Goal: Task Accomplishment & Management: Manage account settings

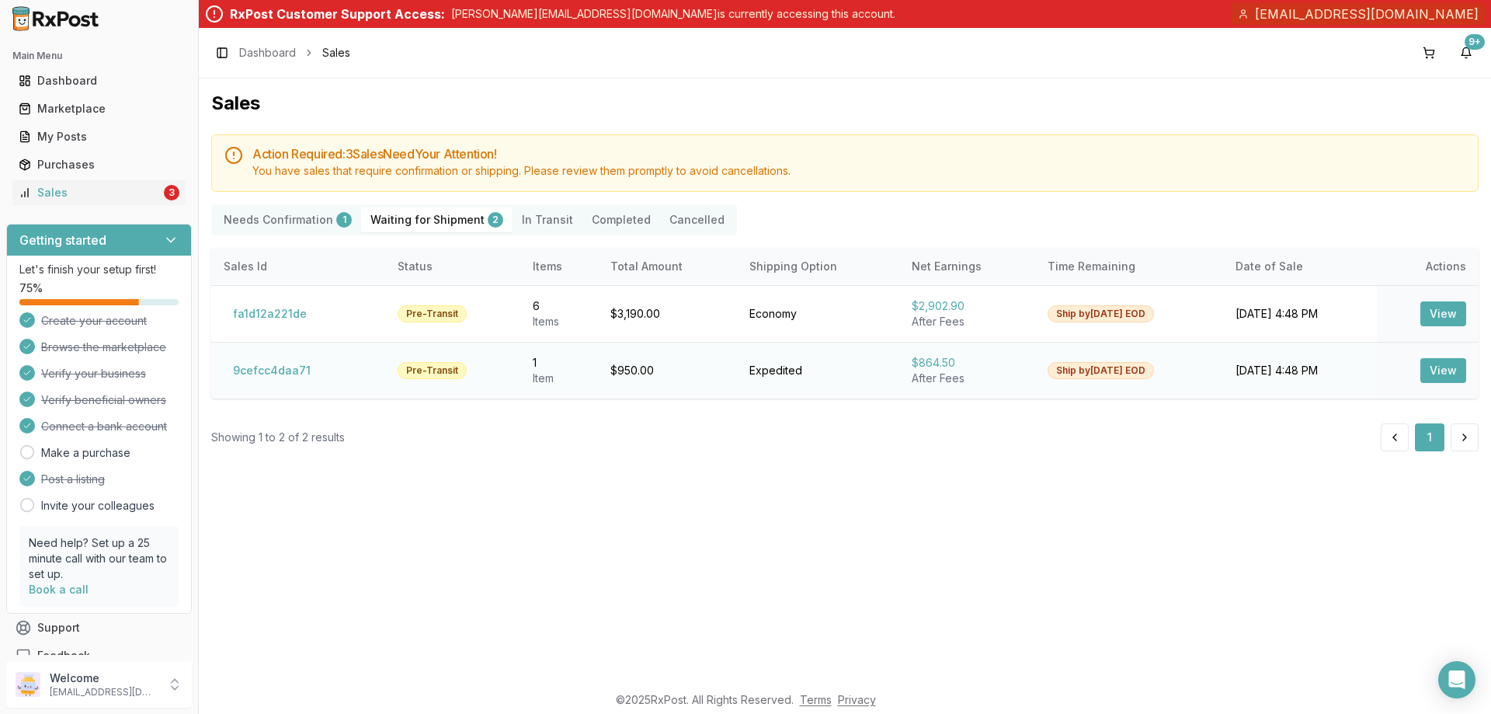
click at [1447, 359] on button "View" at bounding box center [1443, 370] width 46 height 25
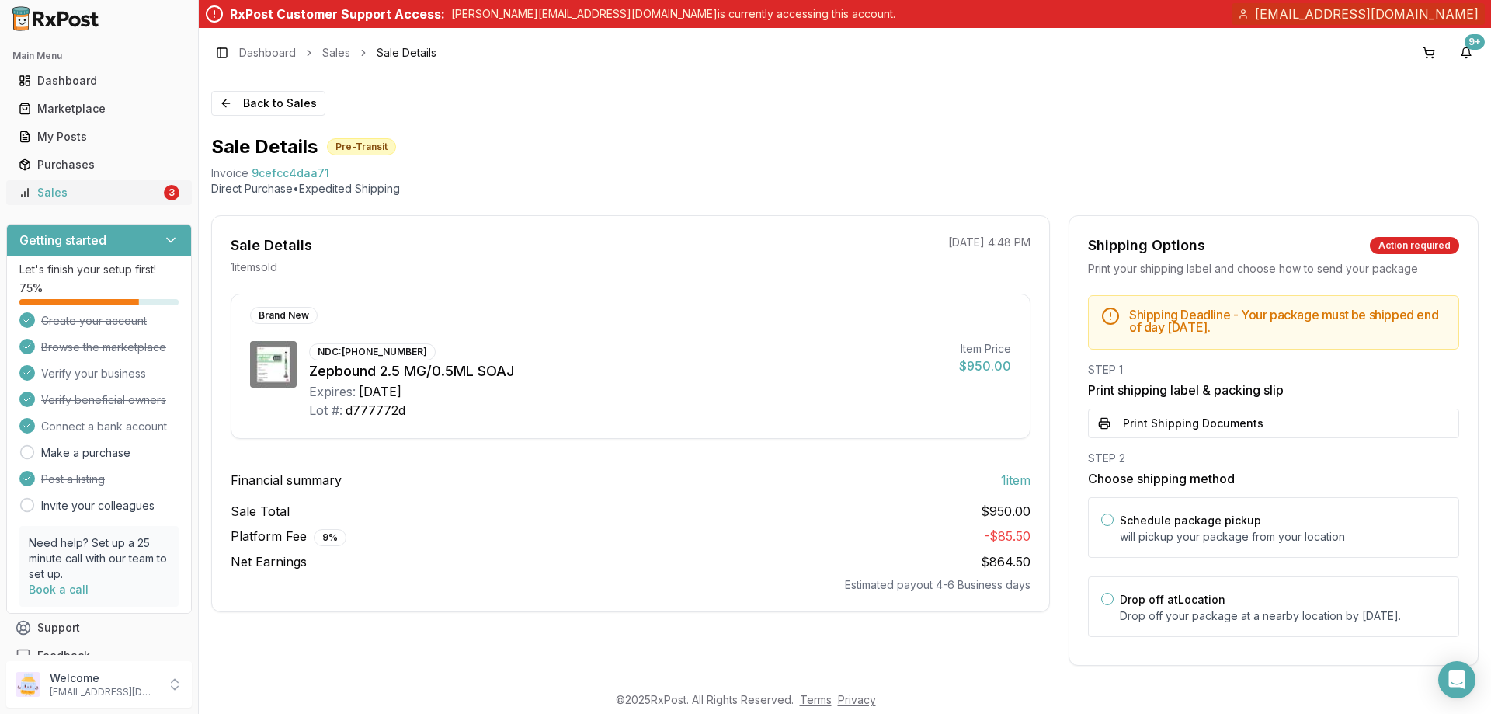
click at [61, 193] on div "Sales" at bounding box center [90, 193] width 142 height 16
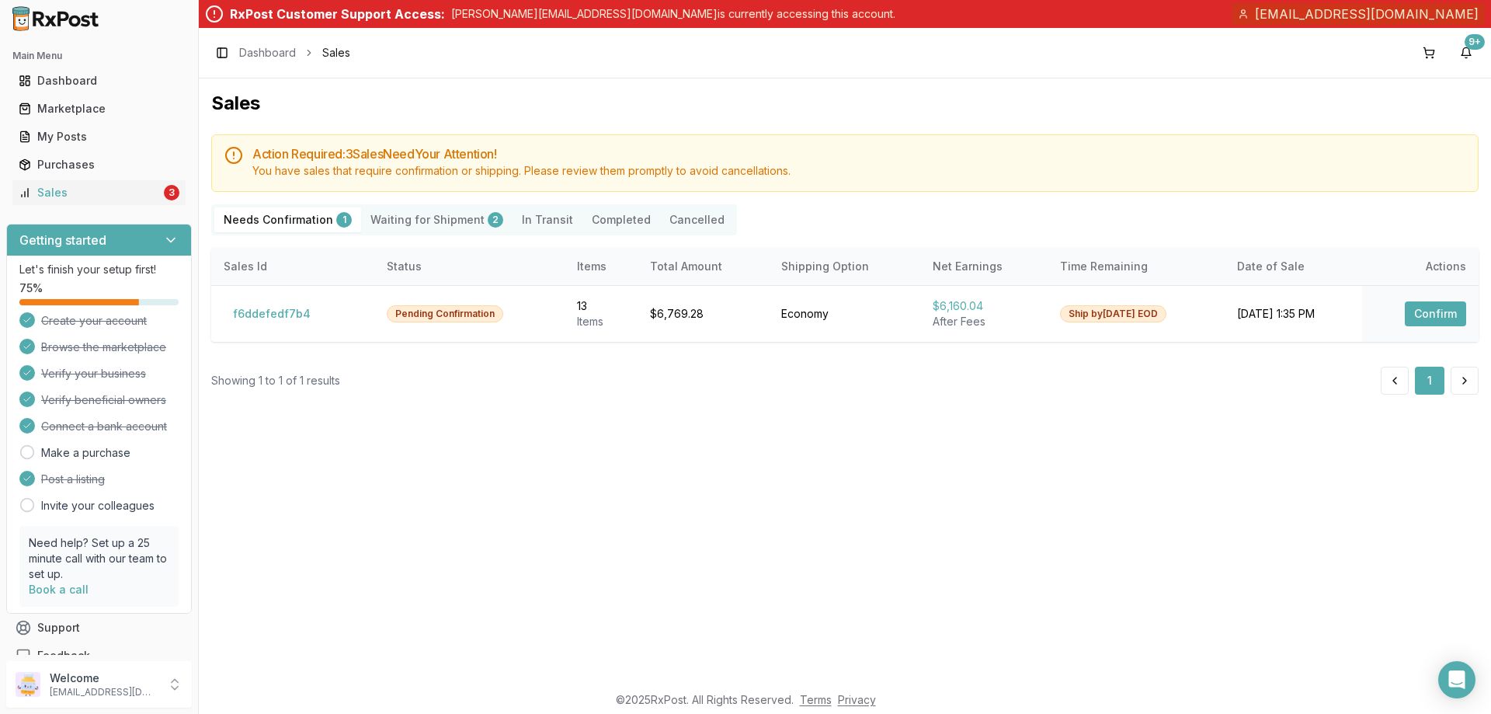
click at [276, 223] on Confirmation "Needs Confirmation 1" at bounding box center [287, 219] width 147 height 25
click at [1422, 312] on button "Confirm" at bounding box center [1435, 313] width 61 height 25
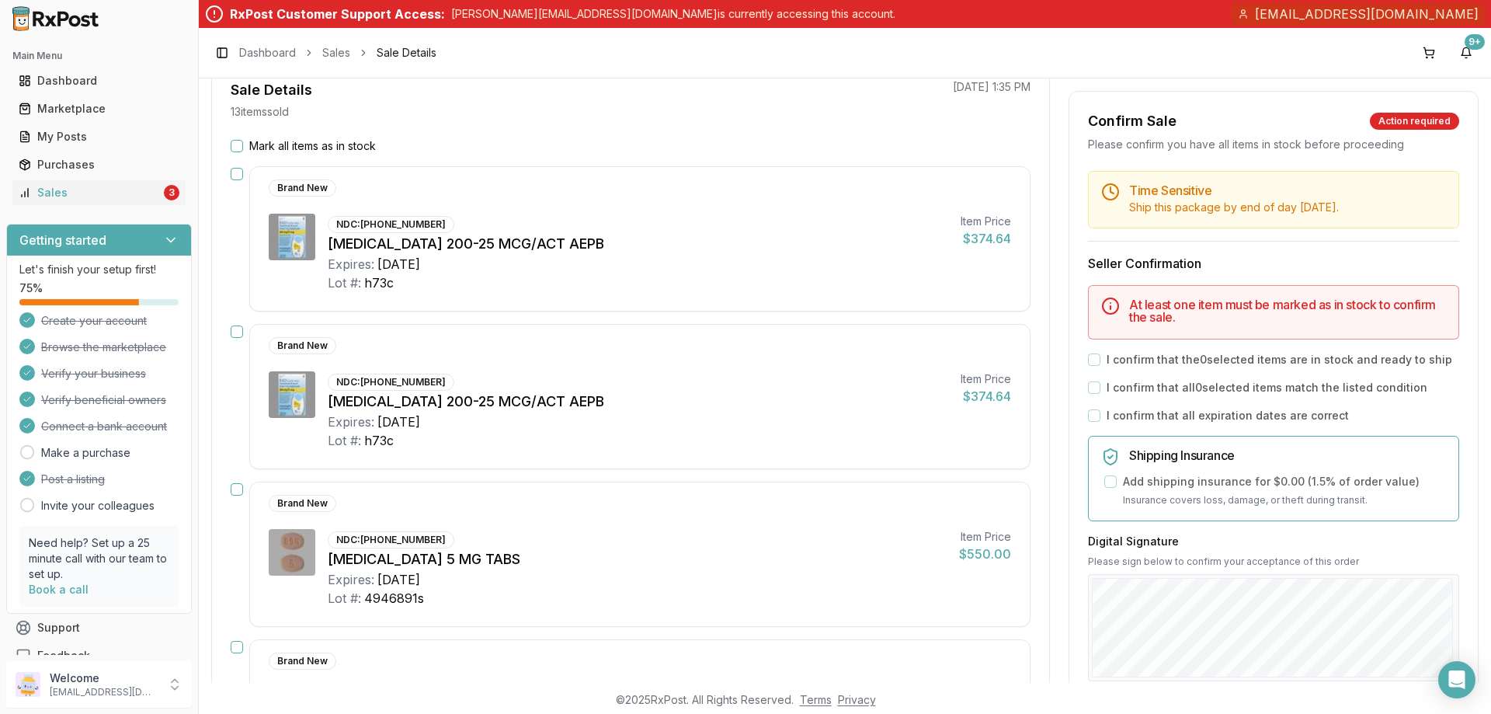
scroll to position [78, 0]
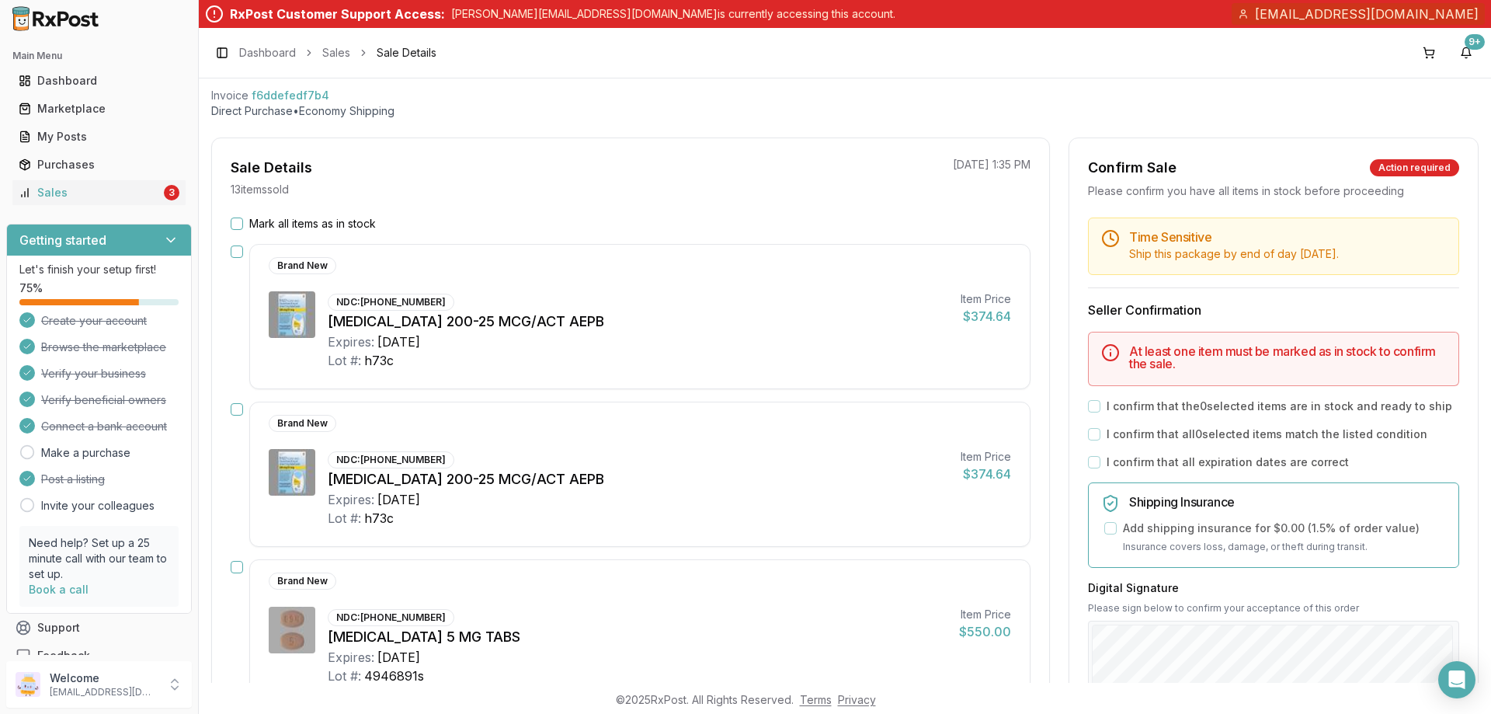
click at [245, 227] on div "Mark all items as in stock" at bounding box center [631, 224] width 800 height 16
click at [236, 226] on button "Mark all items as in stock" at bounding box center [237, 223] width 12 height 12
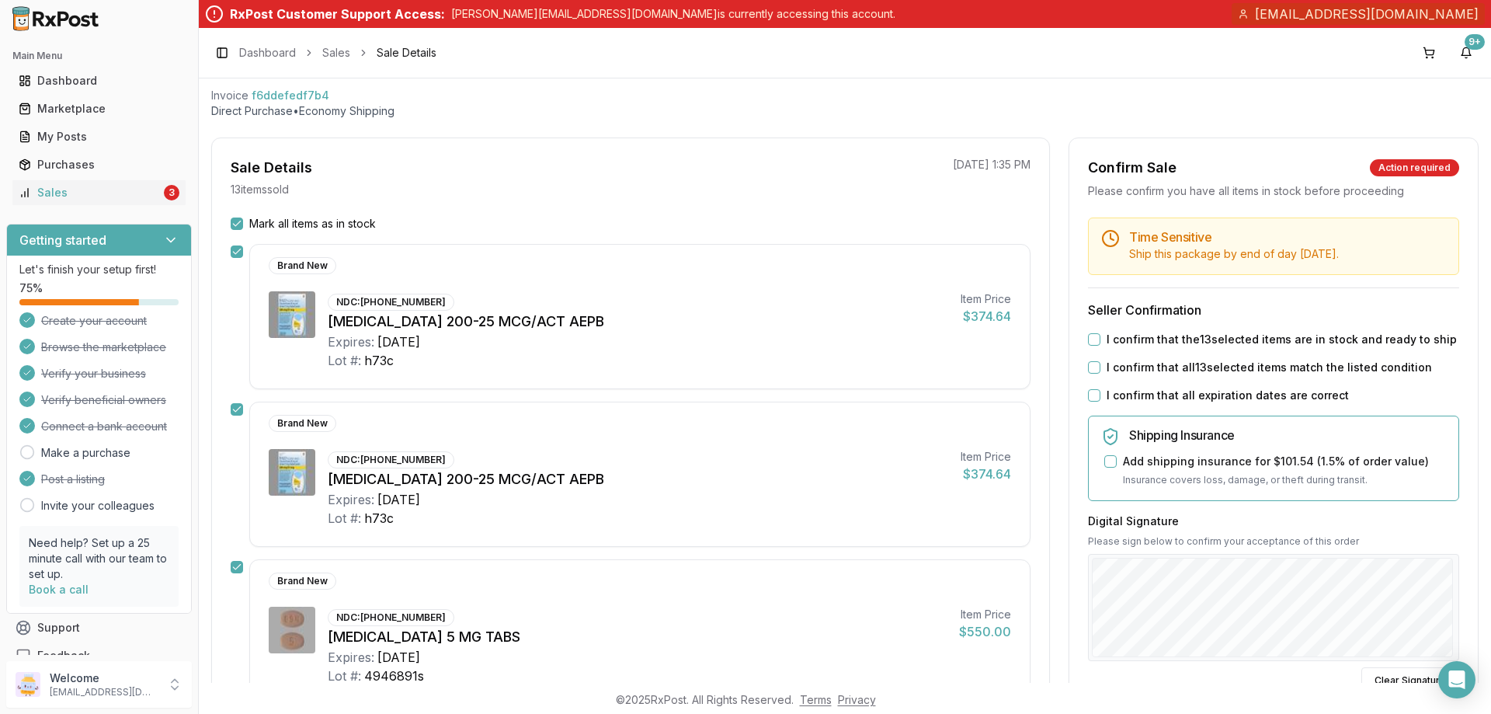
scroll to position [233, 0]
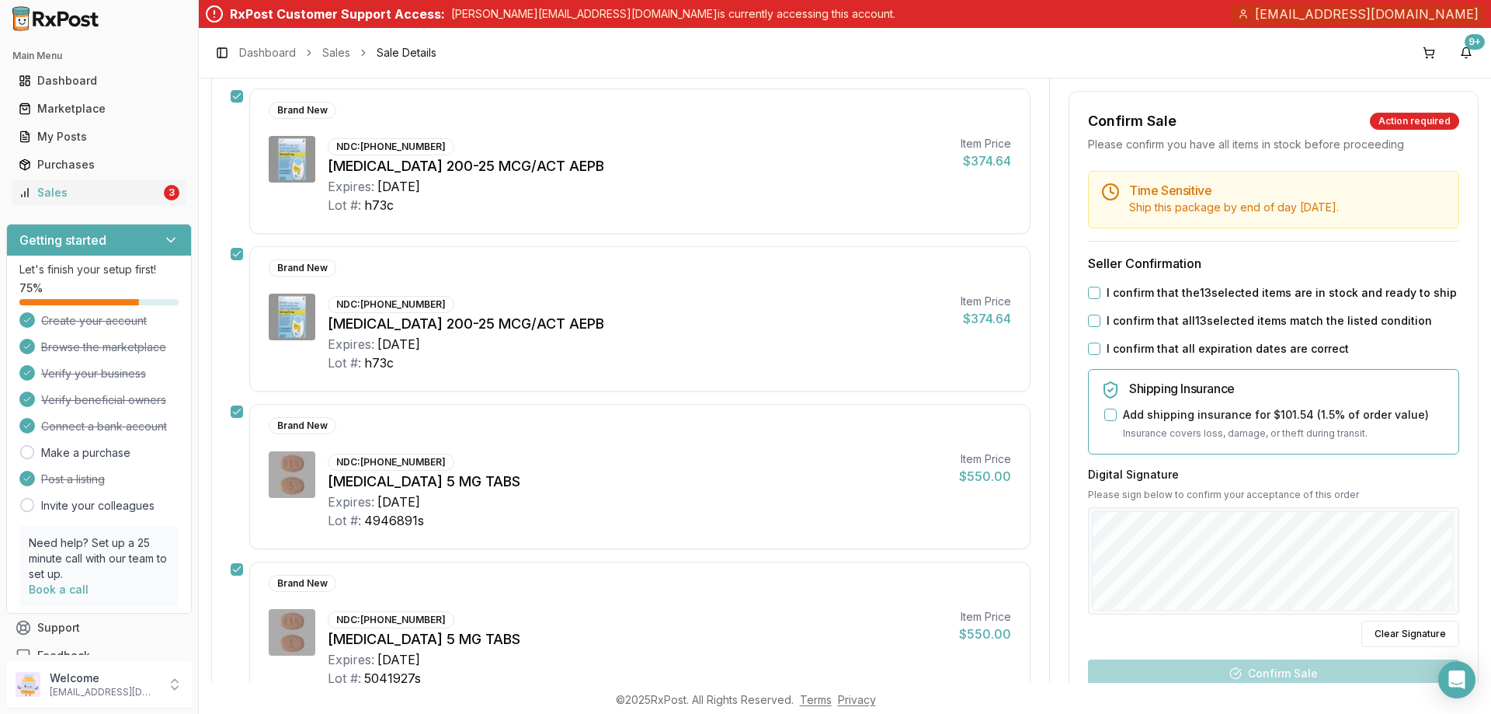
click at [1092, 292] on button "I confirm that the 13 selected items are in stock and ready to ship" at bounding box center [1094, 293] width 12 height 12
click at [1087, 336] on div "Time Sensitive Ship this package by end of day Monday, September 15th . Seller …" at bounding box center [1273, 499] width 408 height 656
click at [1088, 325] on button "I confirm that all 13 selected items match the listed condition" at bounding box center [1094, 320] width 12 height 12
click at [1089, 353] on button "I confirm that all expiration dates are correct" at bounding box center [1094, 348] width 12 height 12
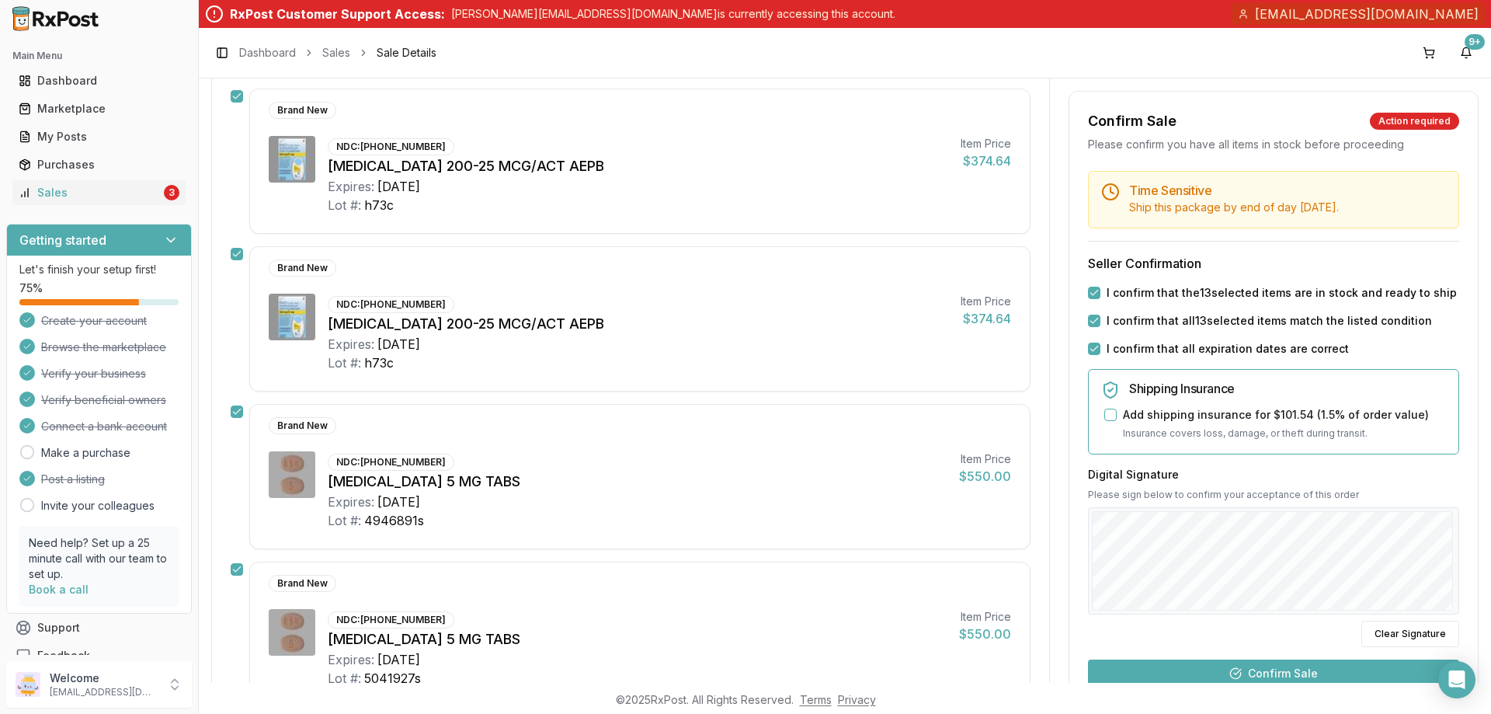
drag, startPoint x: 1293, startPoint y: 664, endPoint x: 1303, endPoint y: 661, distance: 10.6
click at [1293, 665] on button "Confirm Sale" at bounding box center [1273, 673] width 371 height 28
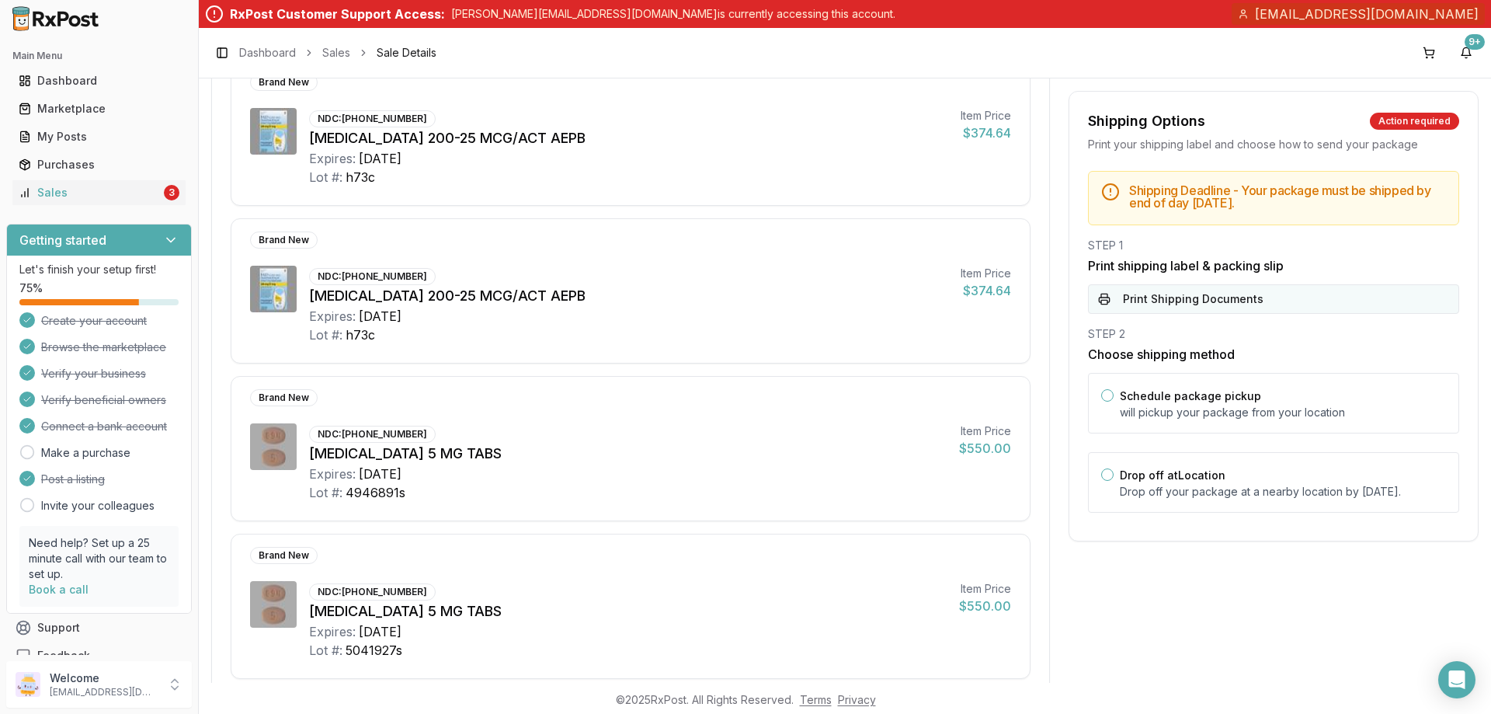
click at [1209, 307] on button "Print Shipping Documents" at bounding box center [1273, 299] width 371 height 30
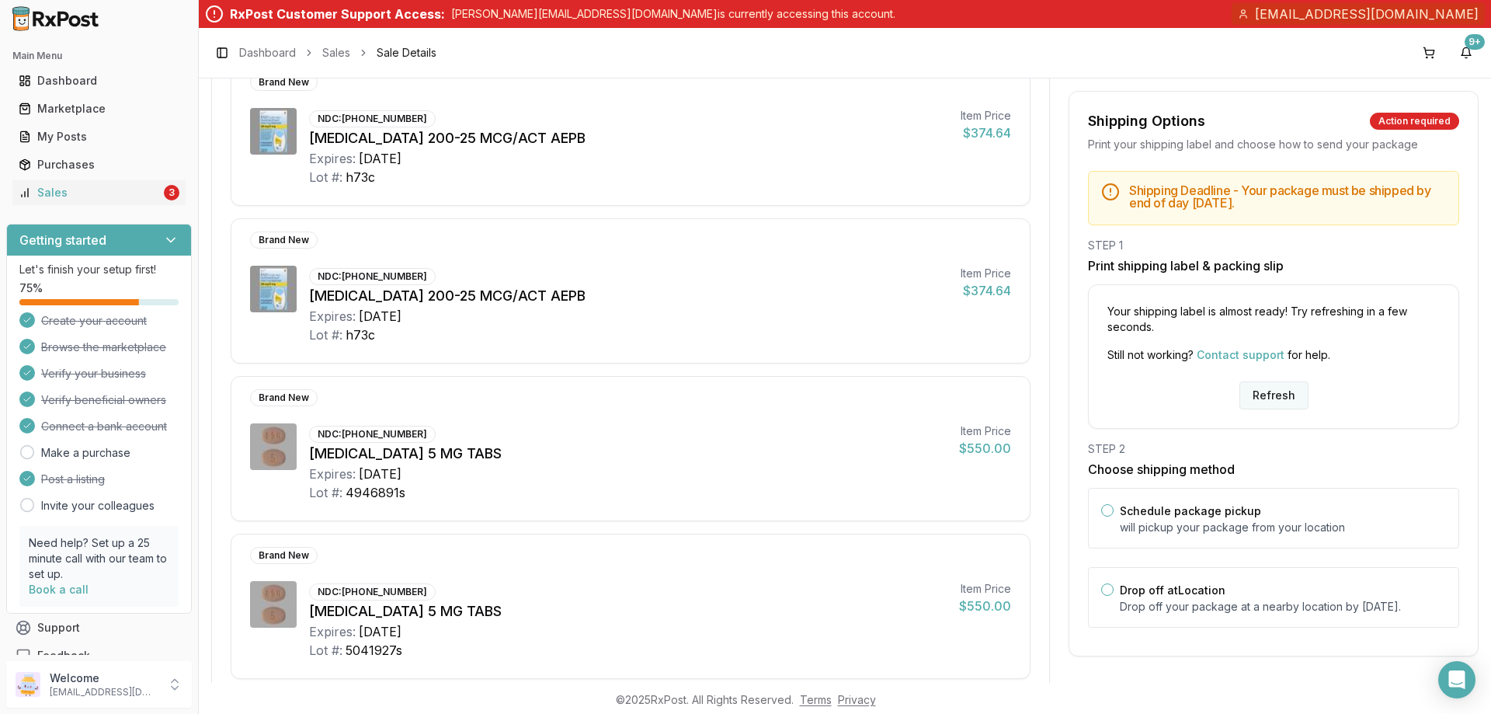
click at [1270, 391] on button "Refresh" at bounding box center [1273, 395] width 69 height 28
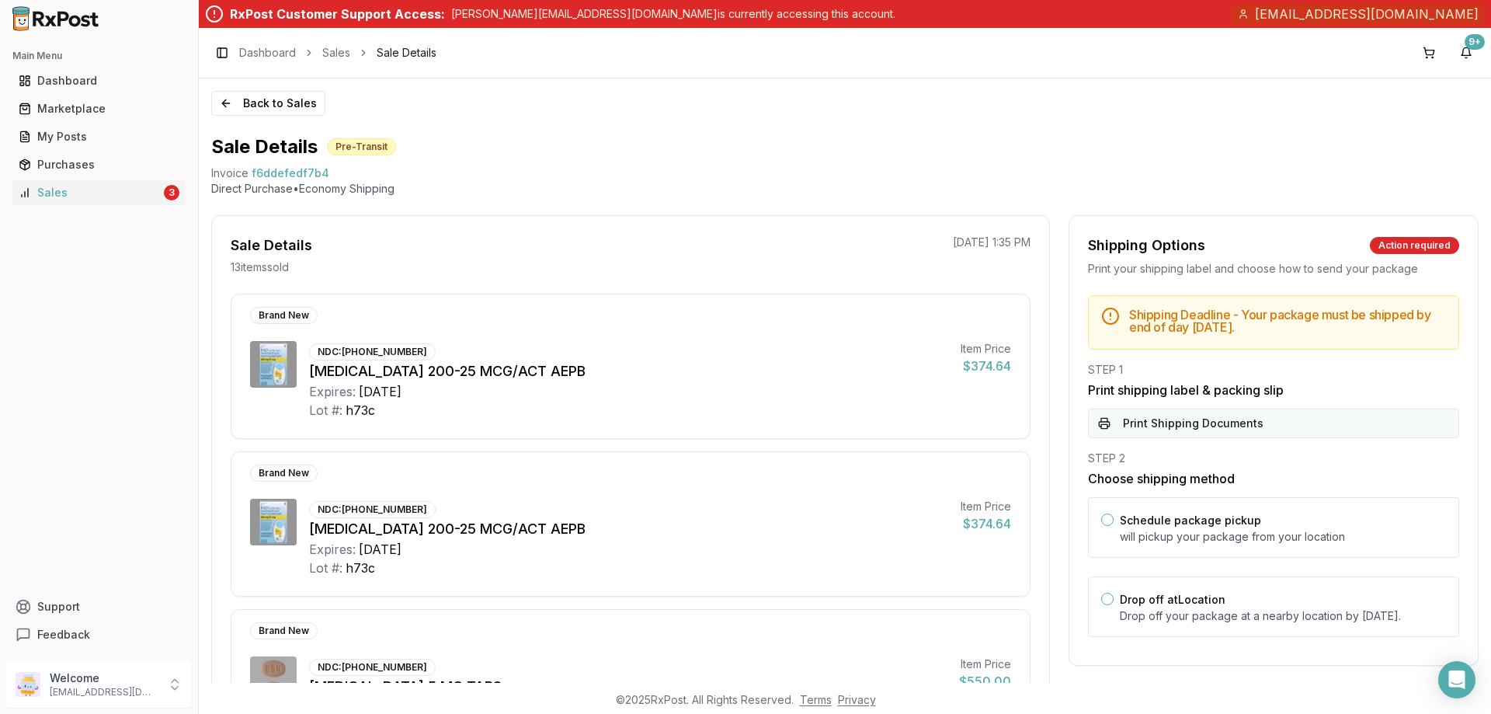
click at [1121, 435] on button "Print Shipping Documents" at bounding box center [1273, 423] width 371 height 30
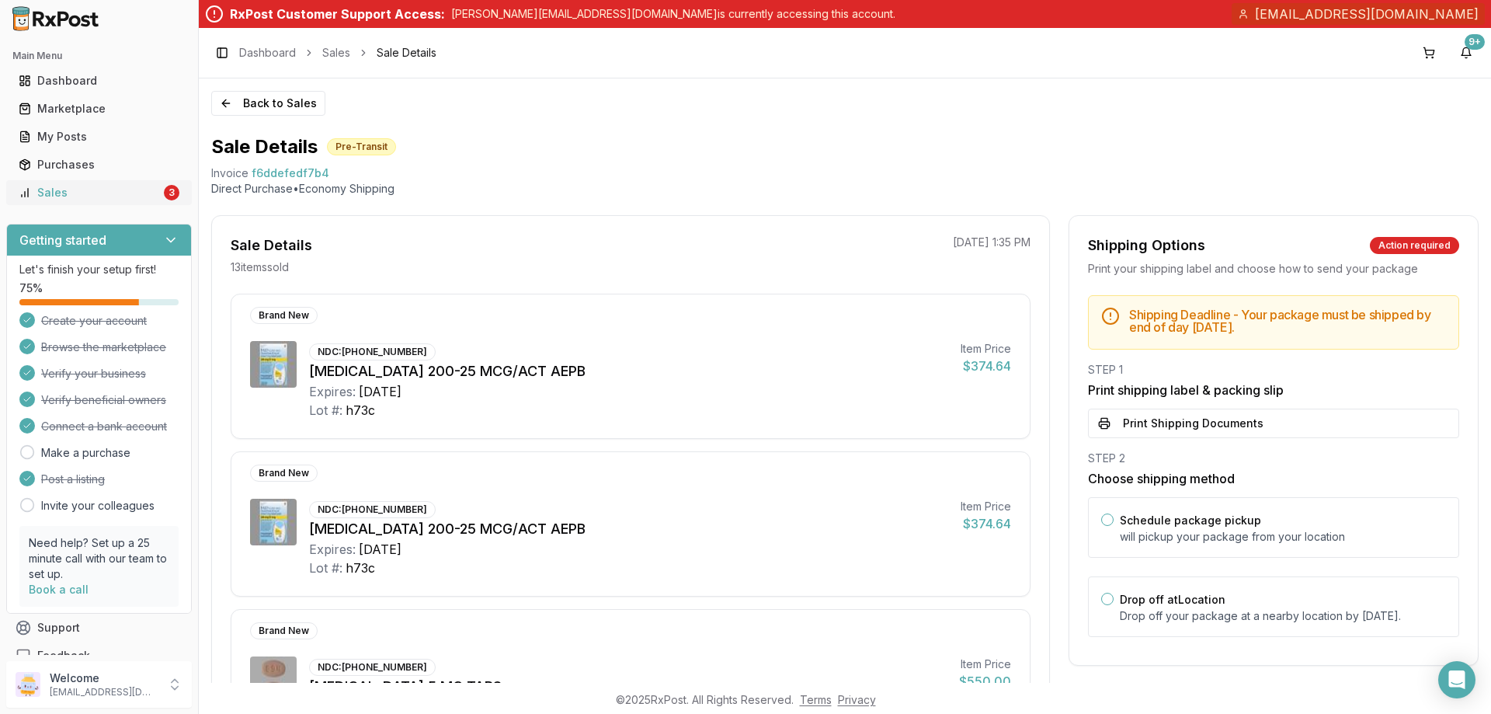
click at [104, 194] on div "Sales" at bounding box center [90, 193] width 142 height 16
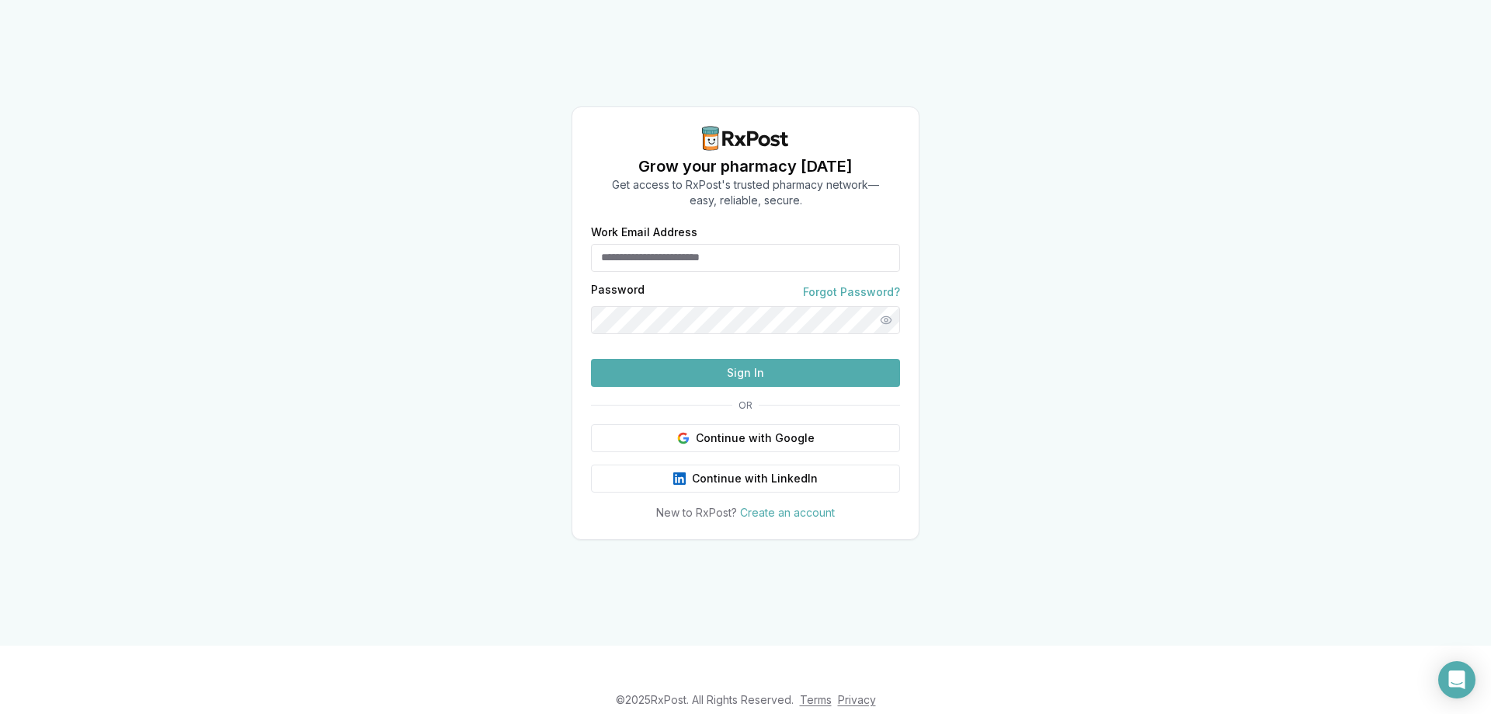
type input "**********"
click at [664, 387] on button "Sign In" at bounding box center [745, 373] width 309 height 28
click at [804, 387] on button "Sign In" at bounding box center [745, 373] width 309 height 28
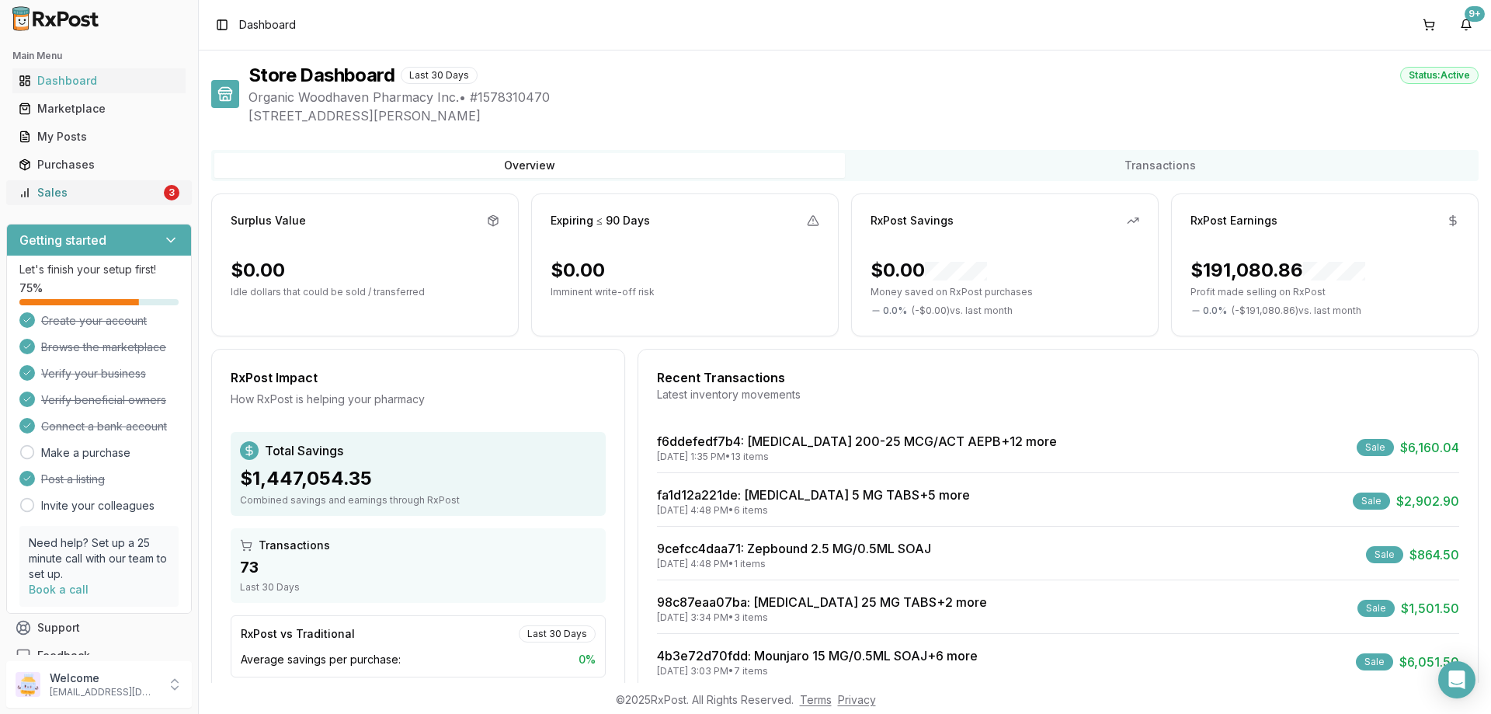
click at [97, 194] on div "Sales" at bounding box center [90, 193] width 142 height 16
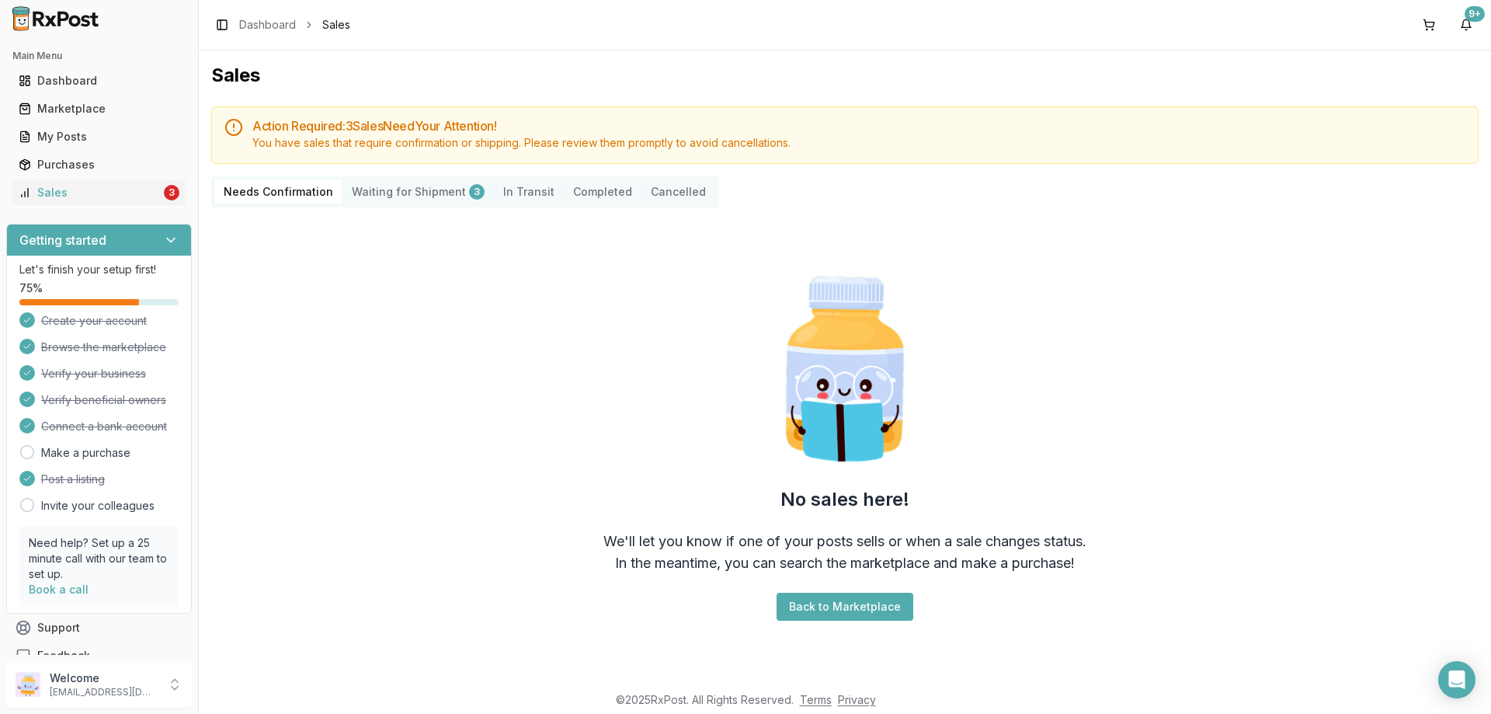
click at [305, 191] on Confirmation "Needs Confirmation" at bounding box center [278, 191] width 128 height 25
click at [112, 199] on div "Sales" at bounding box center [90, 193] width 142 height 16
click at [276, 189] on Confirmation "Needs Confirmation" at bounding box center [278, 191] width 128 height 25
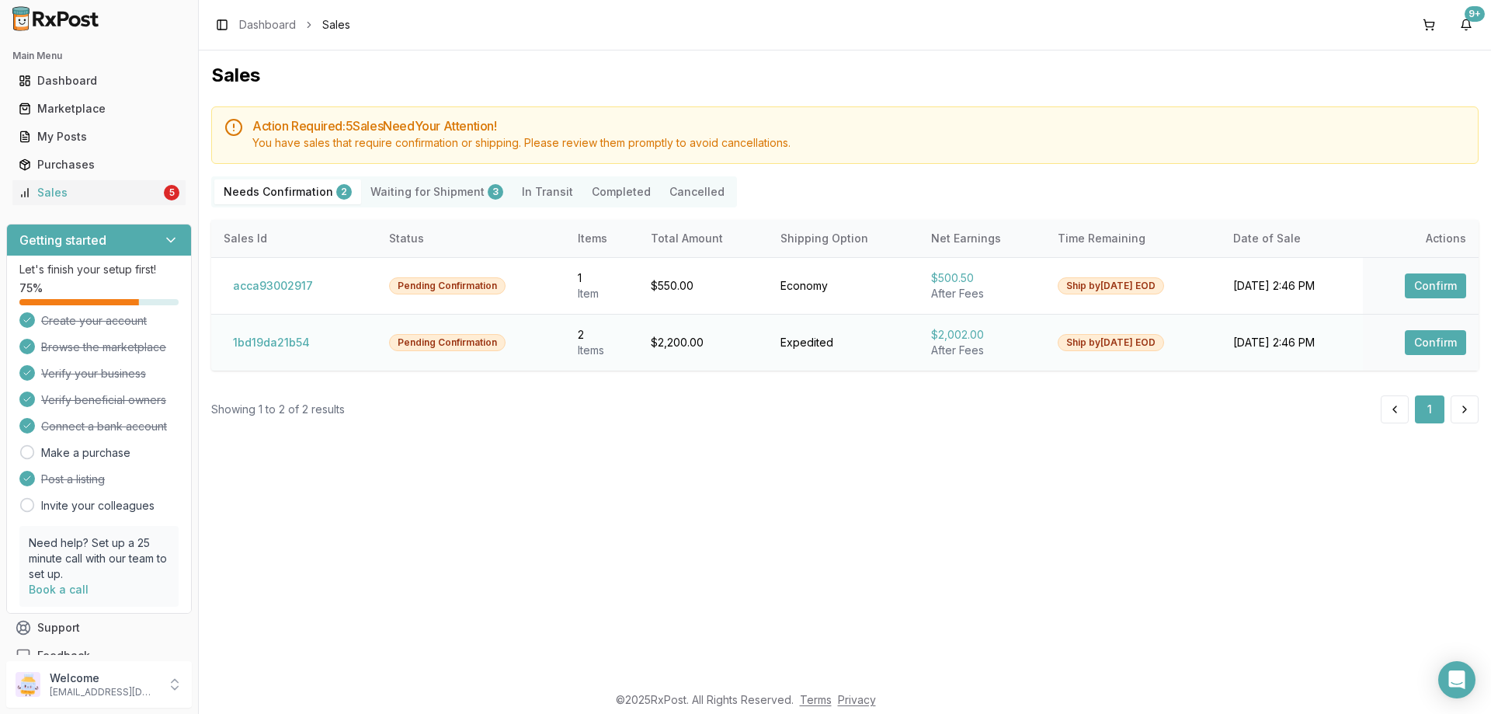
click at [1431, 340] on button "Confirm" at bounding box center [1435, 342] width 61 height 25
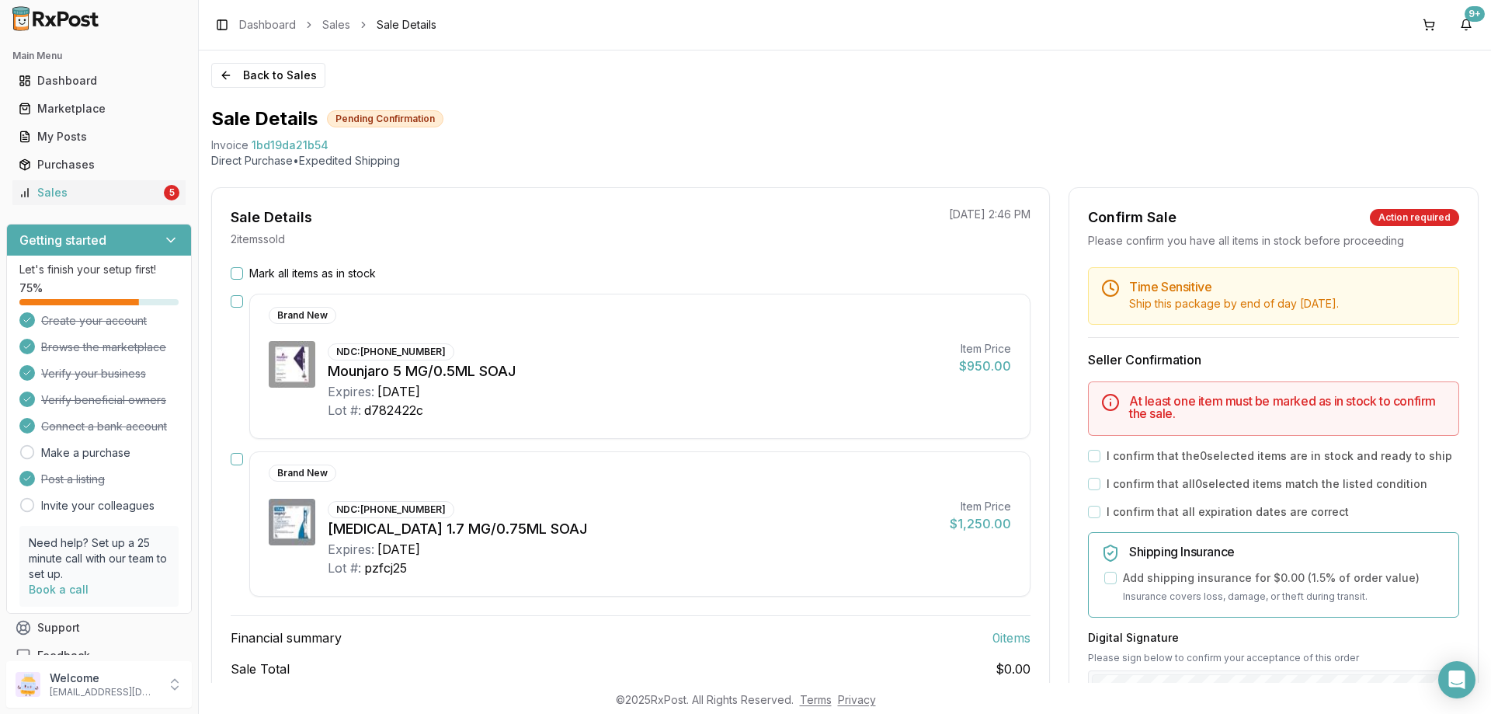
click at [247, 272] on div "Mark all items as in stock" at bounding box center [631, 274] width 800 height 16
click at [239, 273] on button "Mark all items as in stock" at bounding box center [237, 273] width 12 height 12
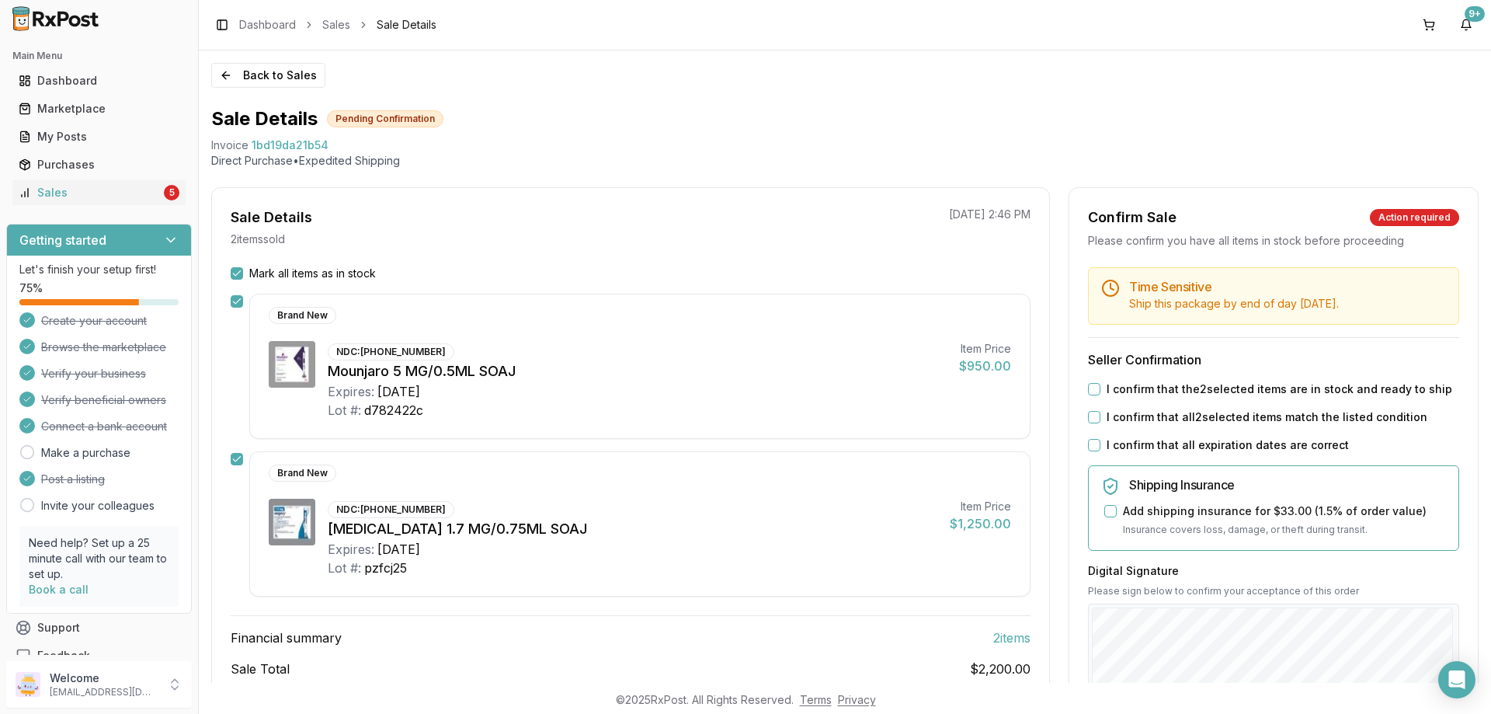
scroll to position [233, 0]
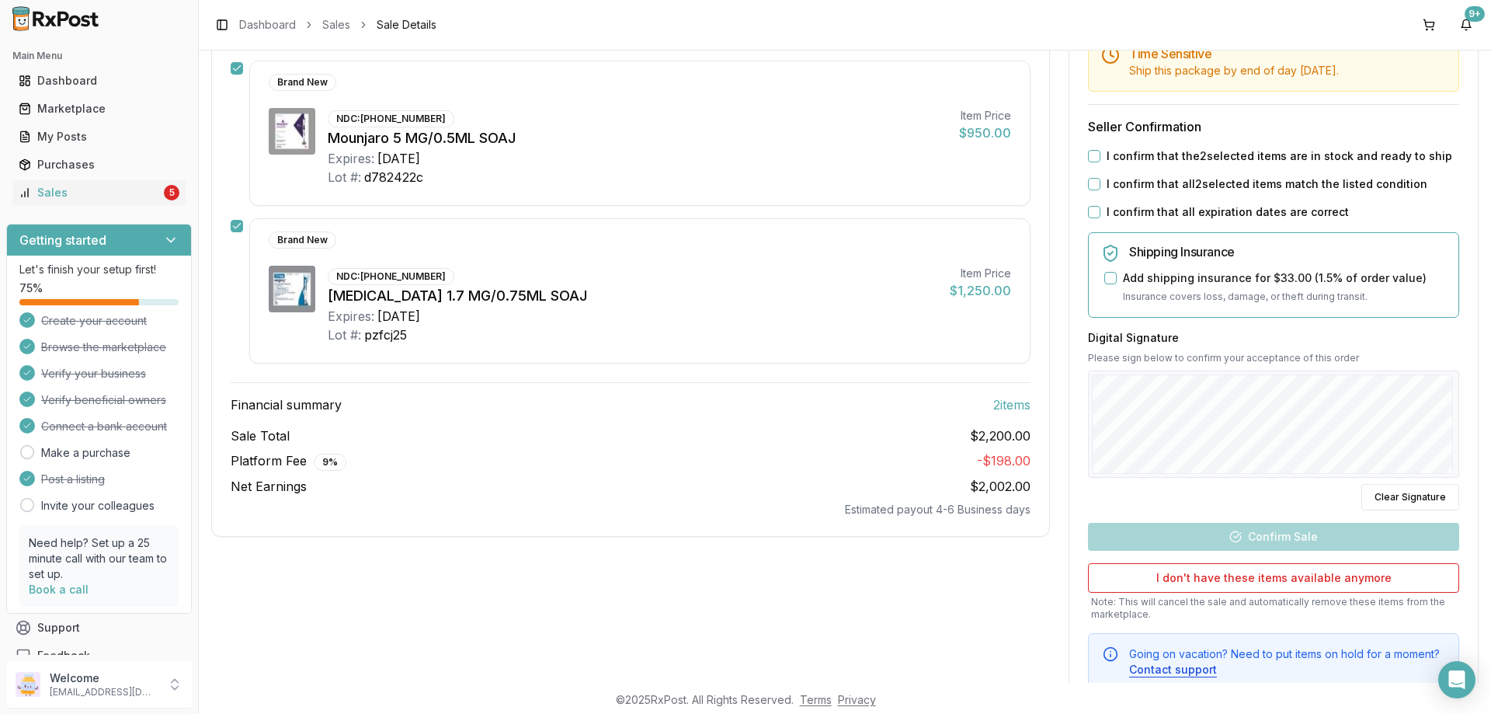
click at [1089, 160] on button "I confirm that the 2 selected items are in stock and ready to ship" at bounding box center [1094, 156] width 12 height 12
drag, startPoint x: 1096, startPoint y: 179, endPoint x: 1082, endPoint y: 190, distance: 18.2
click at [1096, 180] on div "I confirm that all 2 selected items match the listed condition" at bounding box center [1273, 184] width 371 height 16
drag, startPoint x: 1082, startPoint y: 190, endPoint x: 1089, endPoint y: 184, distance: 8.8
click at [1083, 188] on div "Time Sensitive Ship this package by end of day Tuesday, September 9th . Seller …" at bounding box center [1273, 362] width 408 height 656
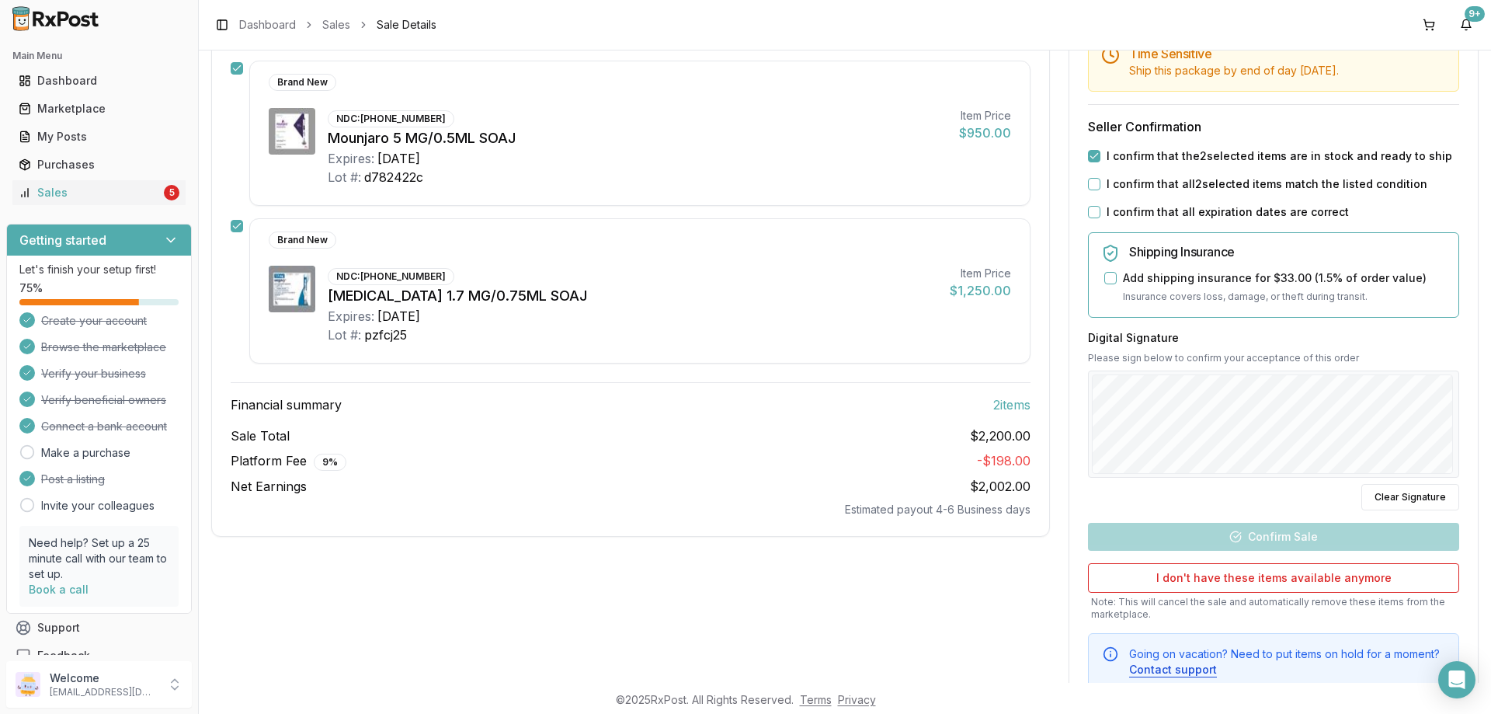
drag, startPoint x: 1089, startPoint y: 184, endPoint x: 1089, endPoint y: 194, distance: 10.1
click at [1089, 183] on button "I confirm that all 2 selected items match the listed condition" at bounding box center [1094, 184] width 12 height 12
click at [1088, 215] on button "I confirm that all expiration dates are correct" at bounding box center [1094, 212] width 12 height 12
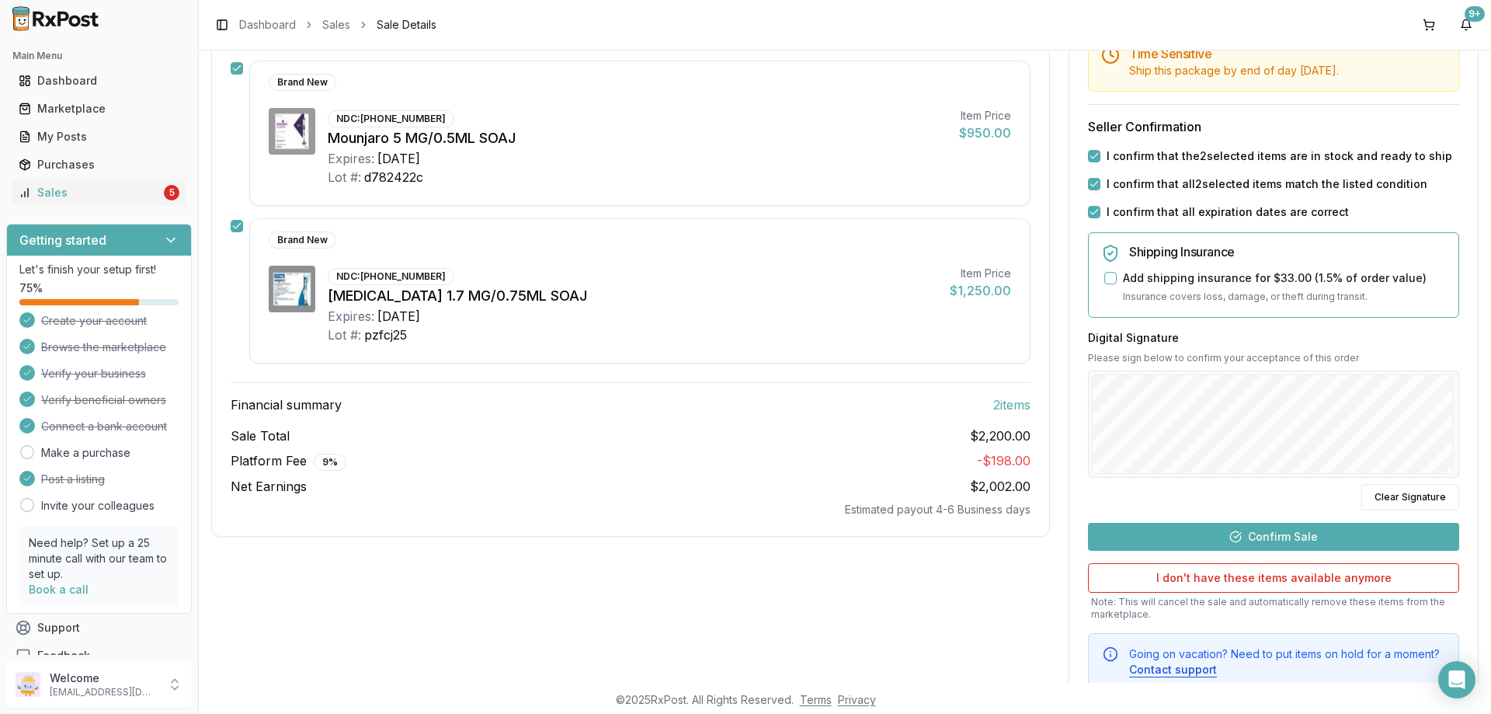
click at [1193, 526] on button "Confirm Sale" at bounding box center [1273, 537] width 371 height 28
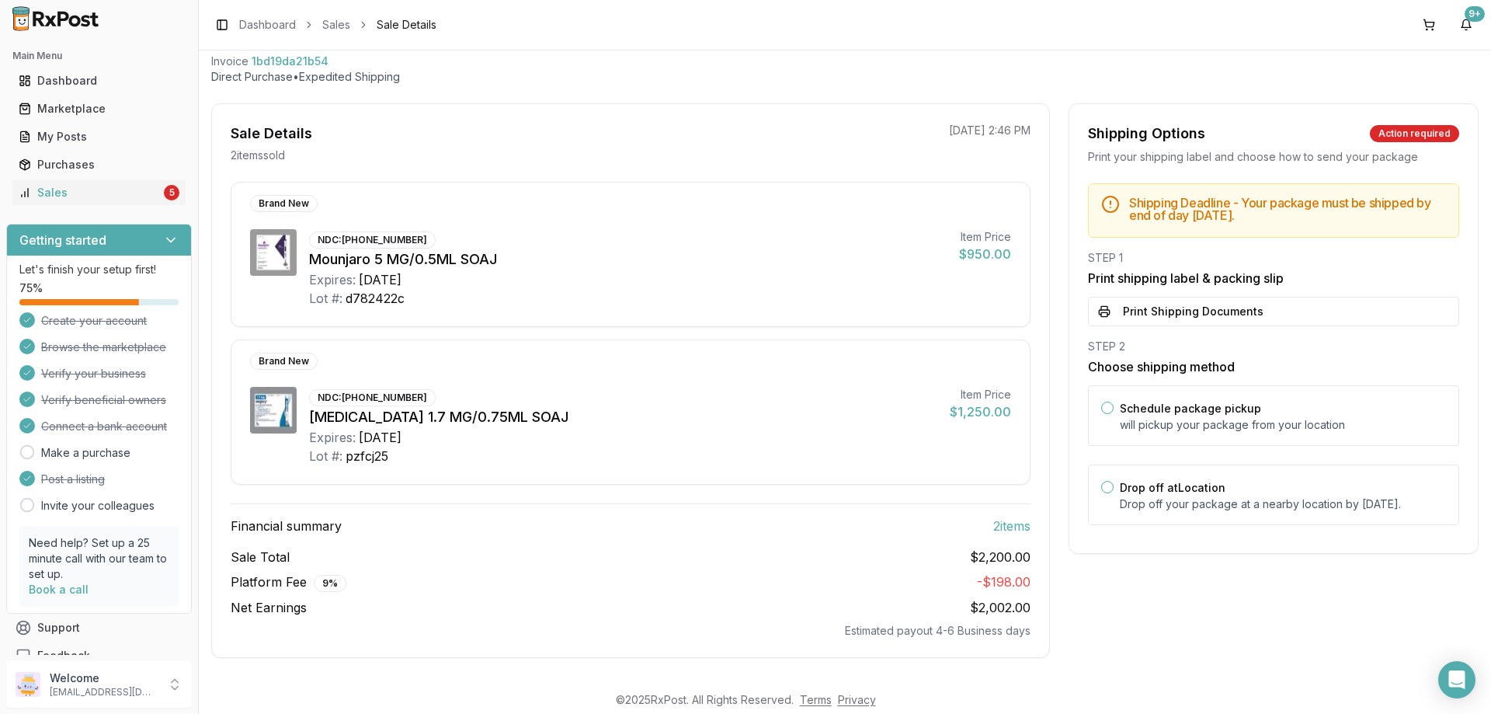
scroll to position [0, 0]
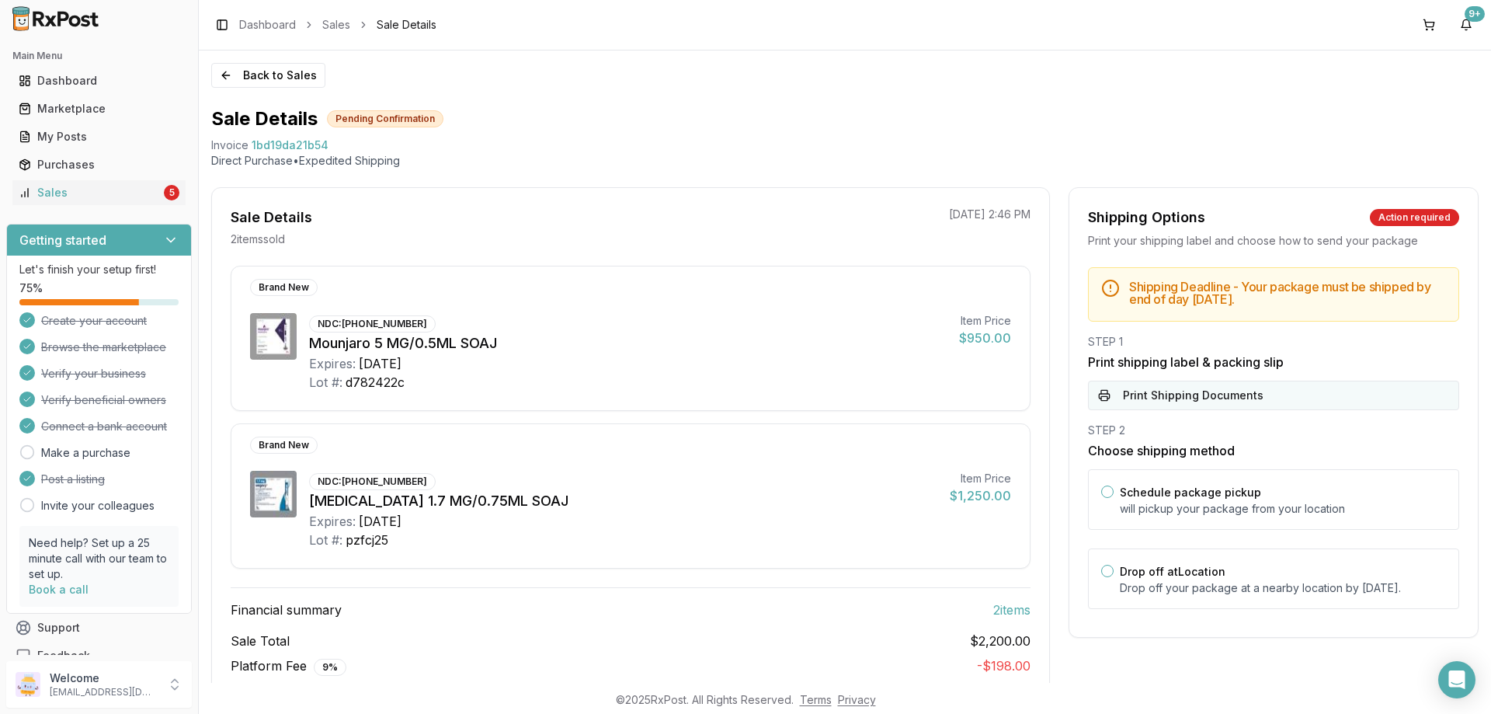
click at [1135, 401] on button "Print Shipping Documents" at bounding box center [1273, 395] width 371 height 30
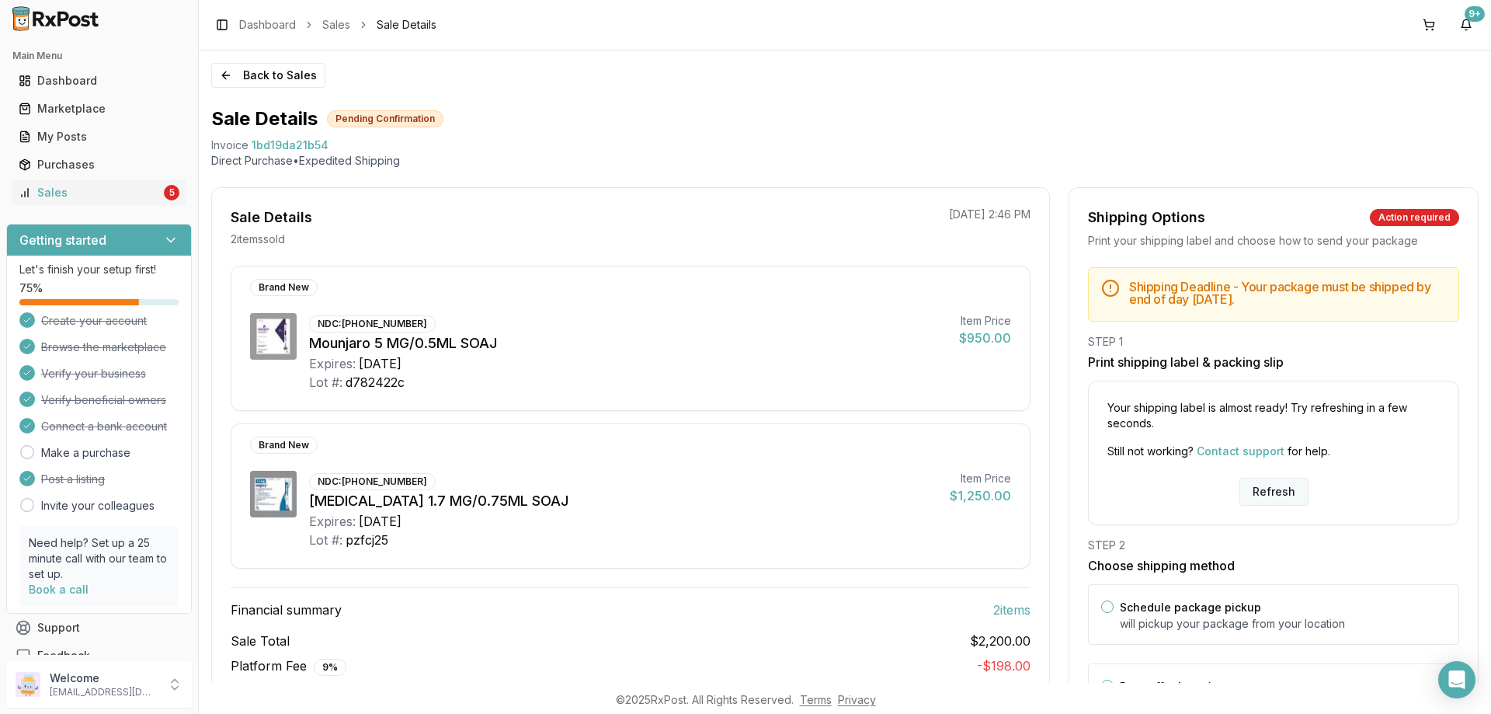
click at [1260, 485] on button "Refresh" at bounding box center [1273, 492] width 69 height 28
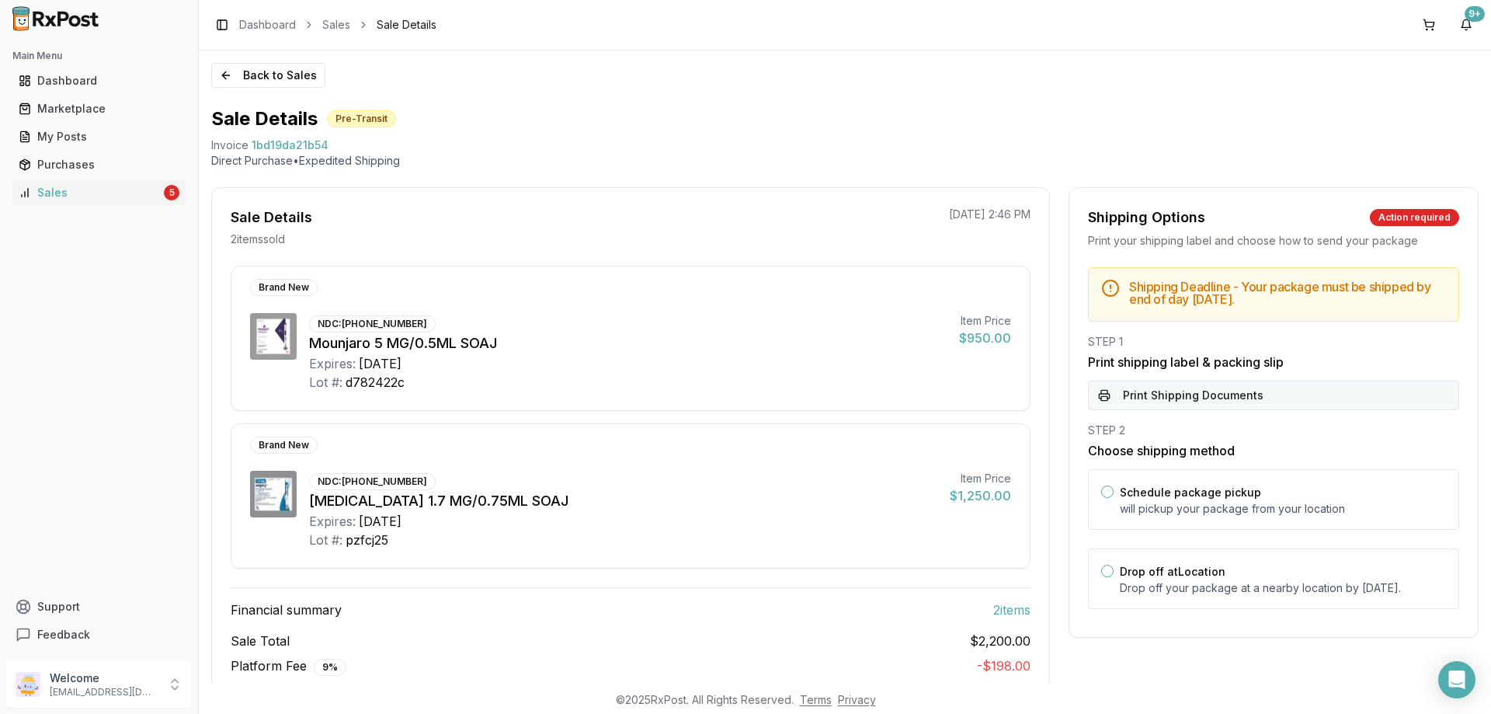
click at [1183, 398] on button "Print Shipping Documents" at bounding box center [1273, 395] width 371 height 30
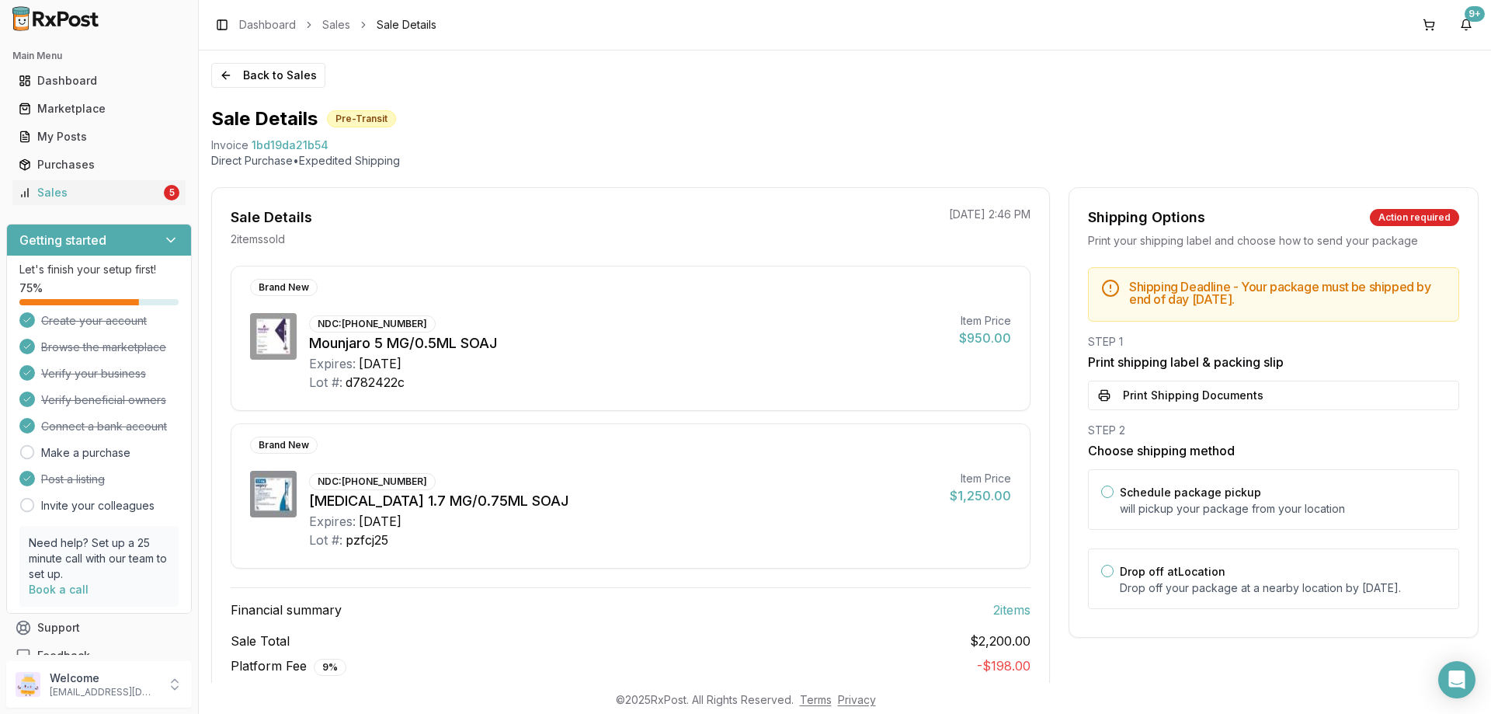
drag, startPoint x: 112, startPoint y: 198, endPoint x: 194, endPoint y: 196, distance: 82.3
click at [113, 197] on div "Sales" at bounding box center [90, 193] width 142 height 16
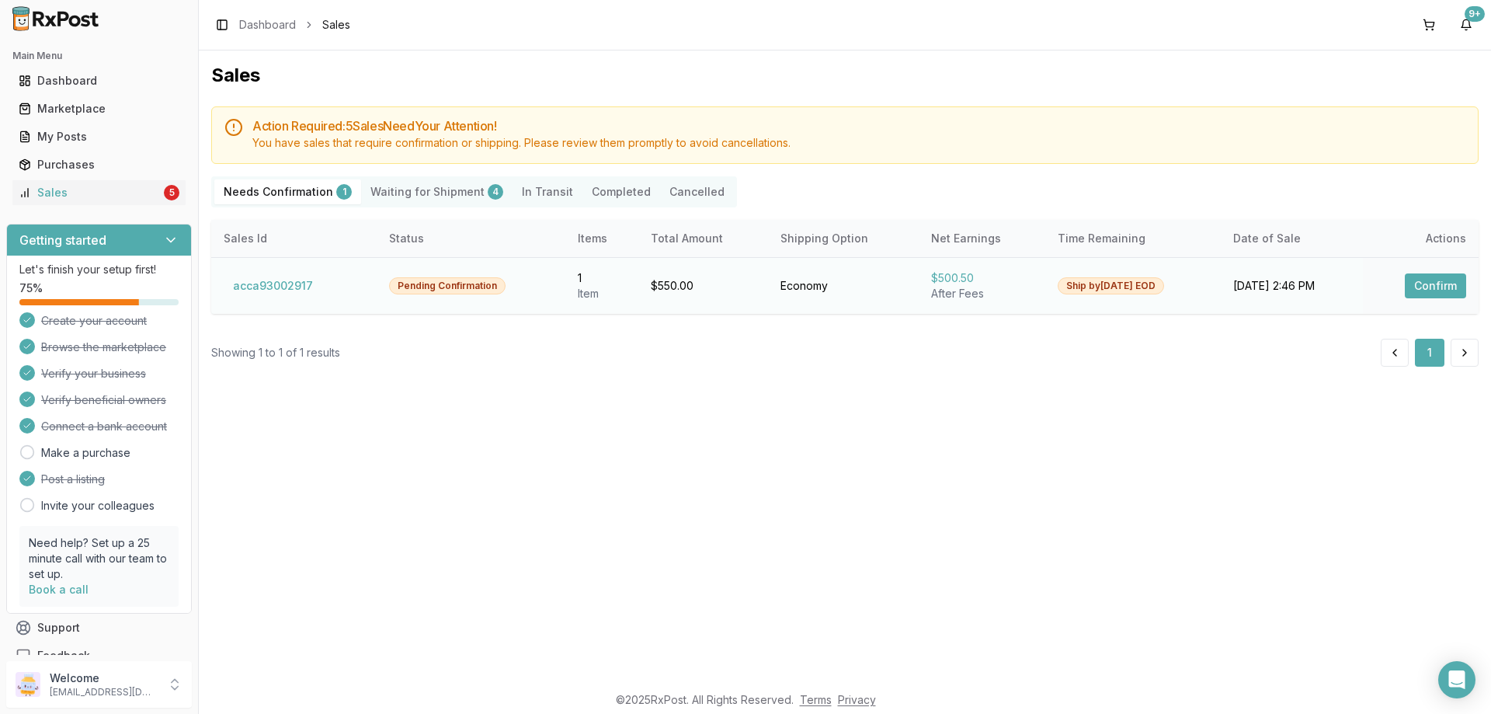
click at [1420, 292] on button "Confirm" at bounding box center [1435, 285] width 61 height 25
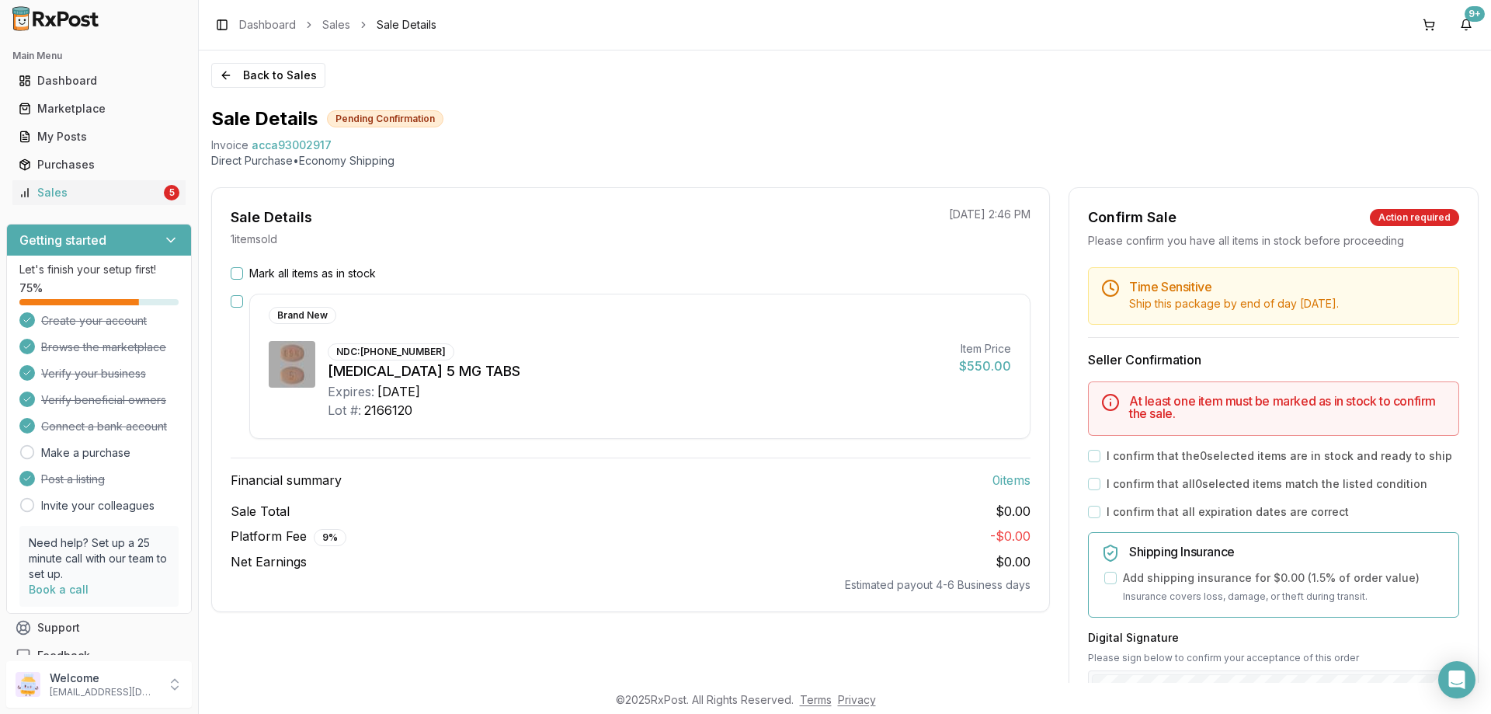
click at [242, 277] on button "Mark all items as in stock" at bounding box center [237, 273] width 12 height 12
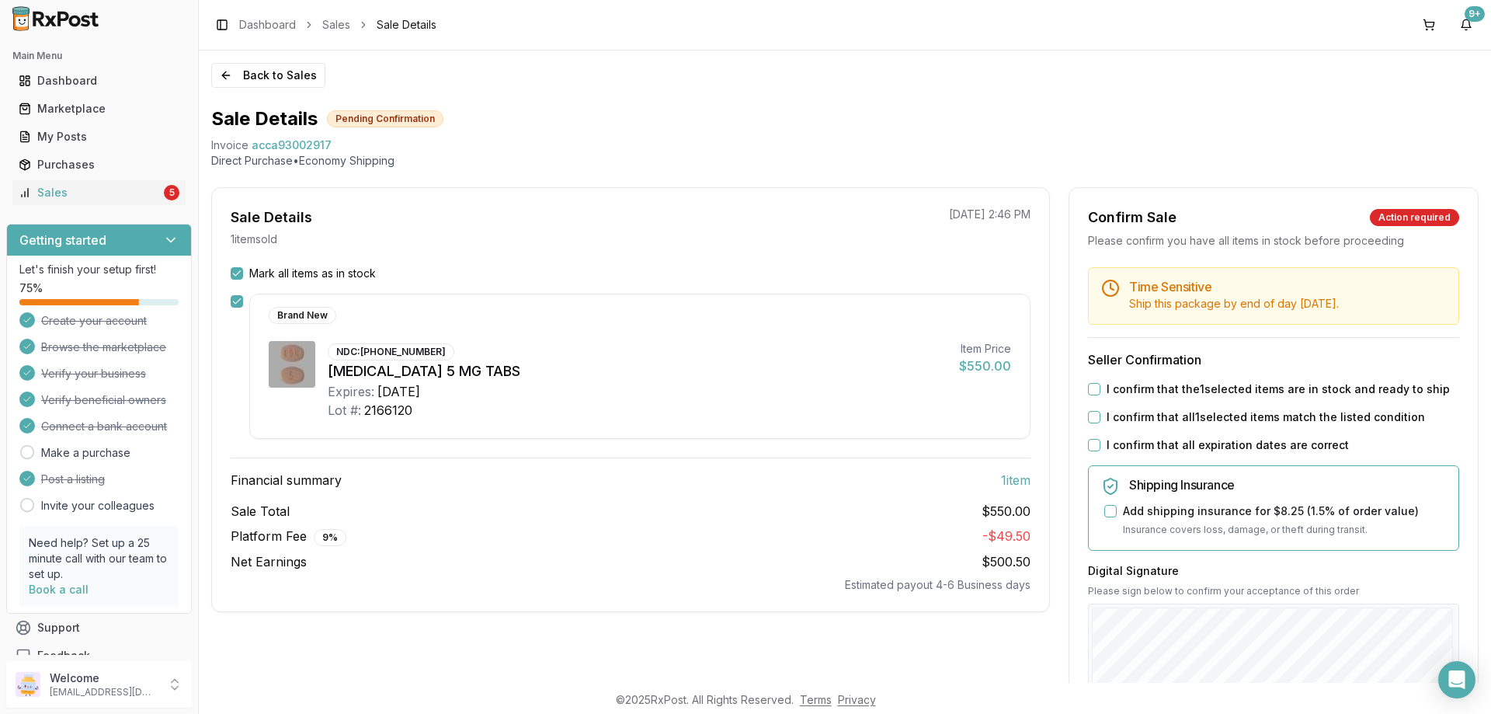
click at [1106, 386] on label "I confirm that the 1 selected items are in stock and ready to ship" at bounding box center [1277, 389] width 343 height 16
click at [1100, 386] on button "I confirm that the 1 selected items are in stock and ready to ship" at bounding box center [1094, 389] width 12 height 12
drag, startPoint x: 1099, startPoint y: 409, endPoint x: 1089, endPoint y: 428, distance: 20.8
click at [1097, 415] on div "I confirm that all 1 selected items match the listed condition" at bounding box center [1273, 417] width 371 height 16
drag, startPoint x: 1094, startPoint y: 447, endPoint x: 1092, endPoint y: 438, distance: 9.6
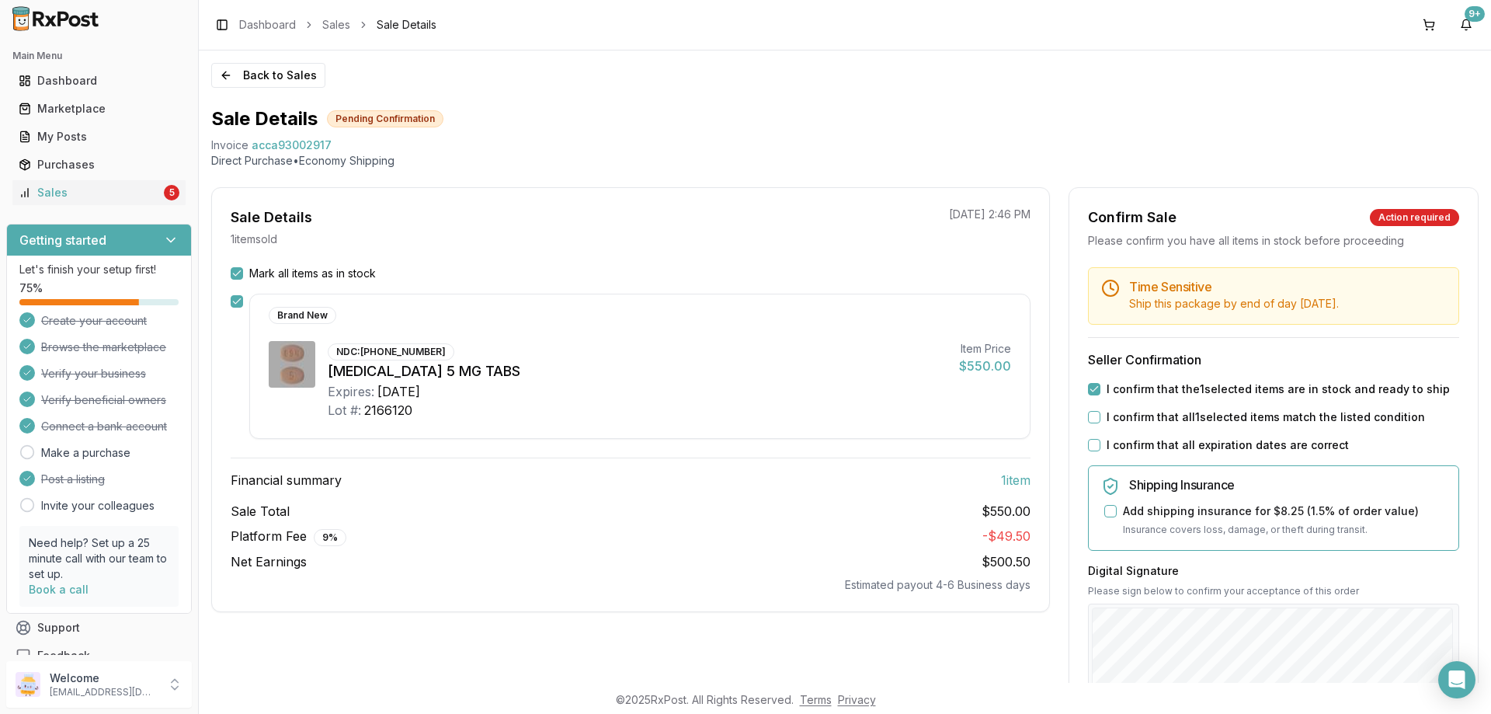
click at [1092, 447] on button "I confirm that all expiration dates are correct" at bounding box center [1094, 445] width 12 height 12
click at [1092, 419] on button "I confirm that all 1 selected items match the listed condition" at bounding box center [1094, 417] width 12 height 12
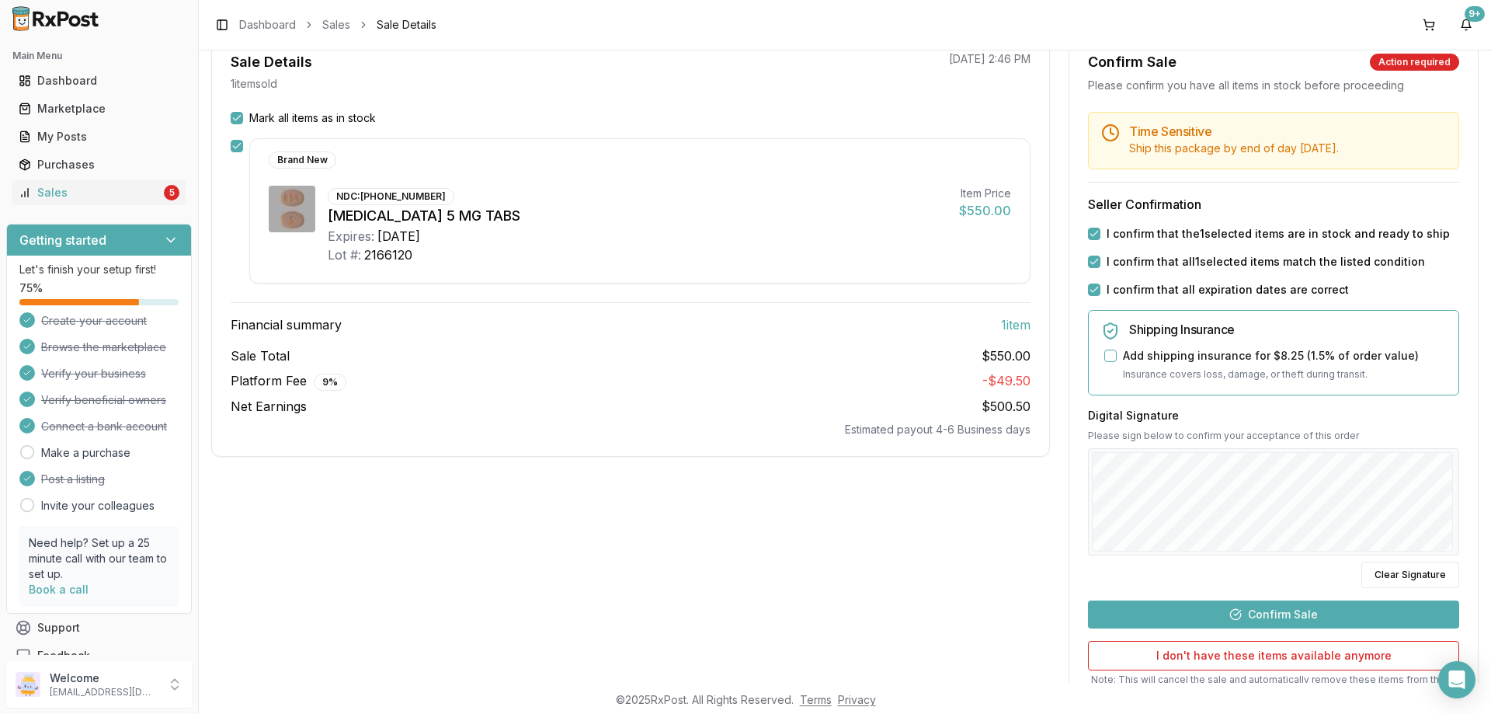
drag, startPoint x: 1239, startPoint y: 610, endPoint x: 1274, endPoint y: 583, distance: 43.8
click at [1239, 610] on button "Confirm Sale" at bounding box center [1273, 614] width 371 height 28
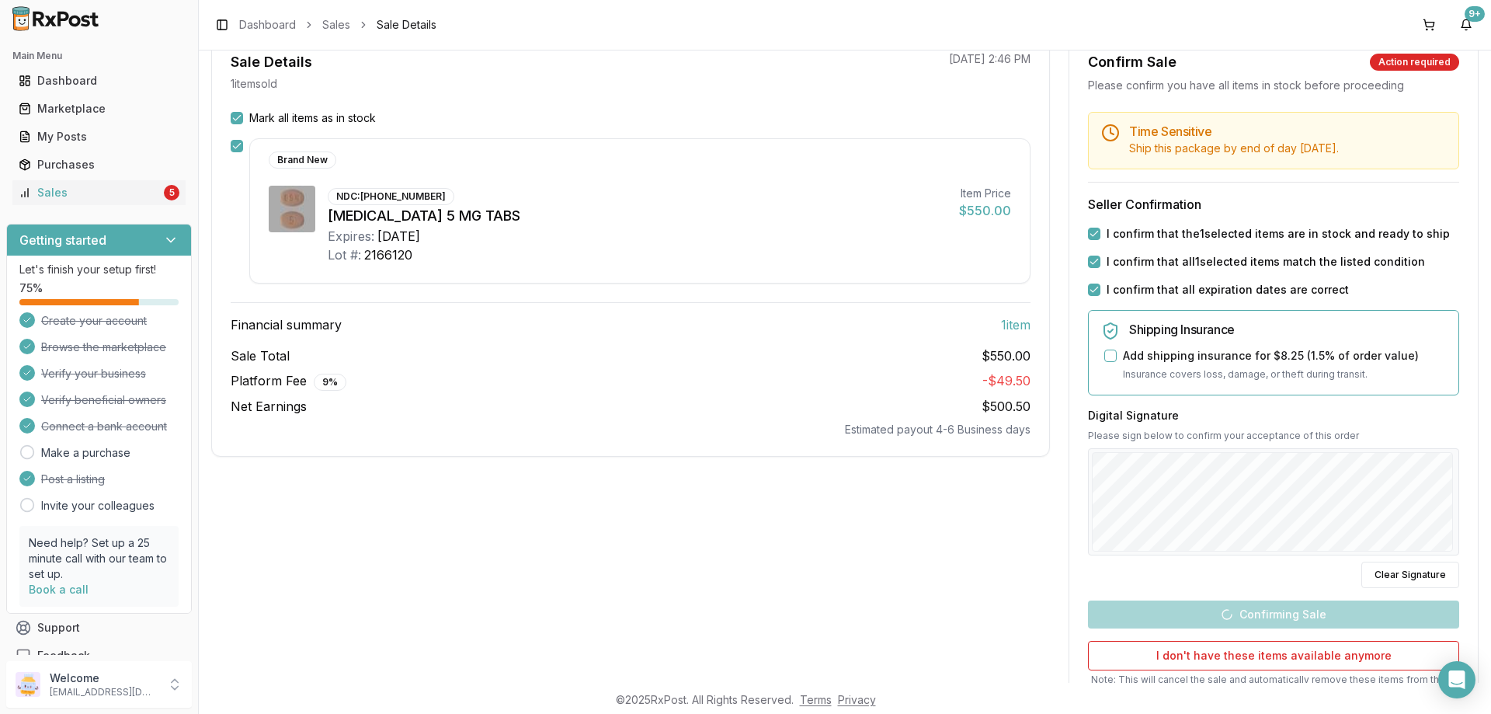
scroll to position [0, 0]
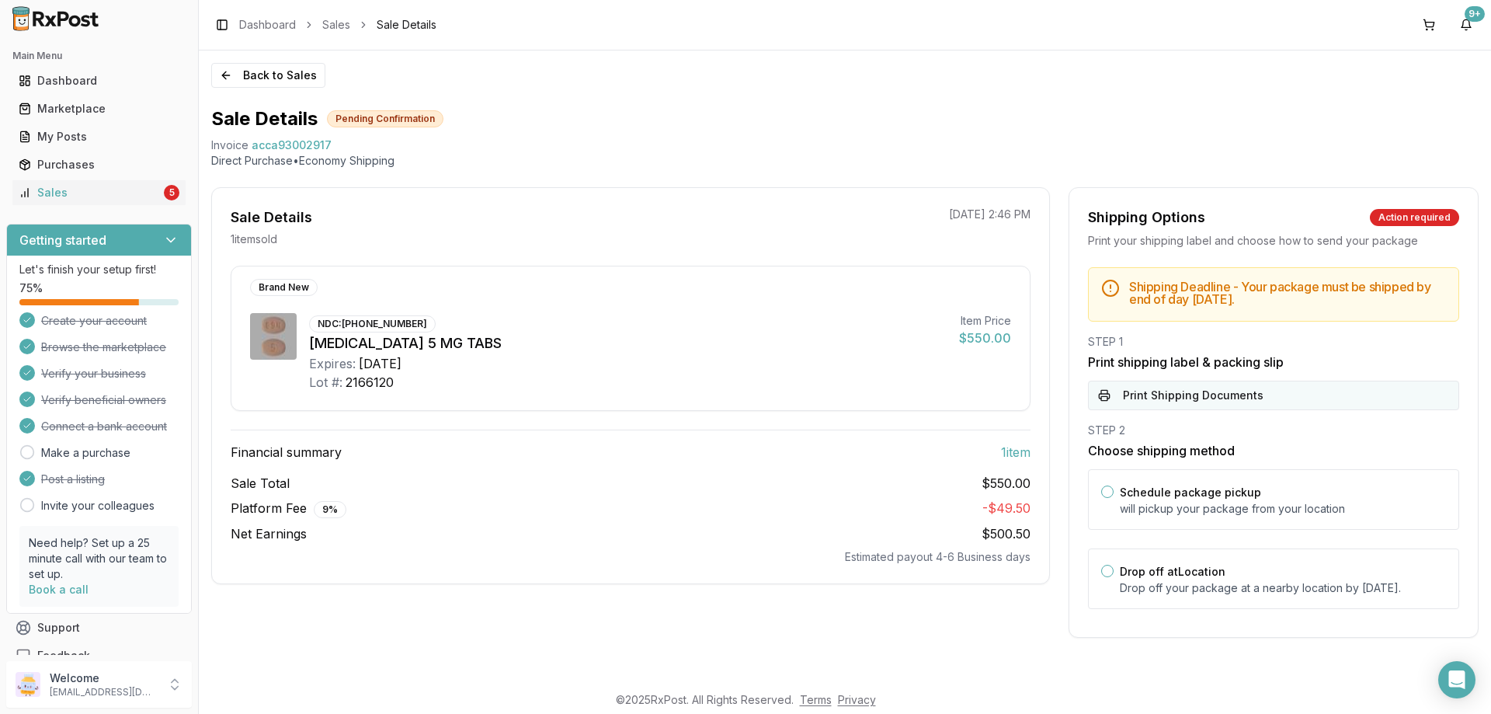
click at [1193, 398] on button "Print Shipping Documents" at bounding box center [1273, 395] width 371 height 30
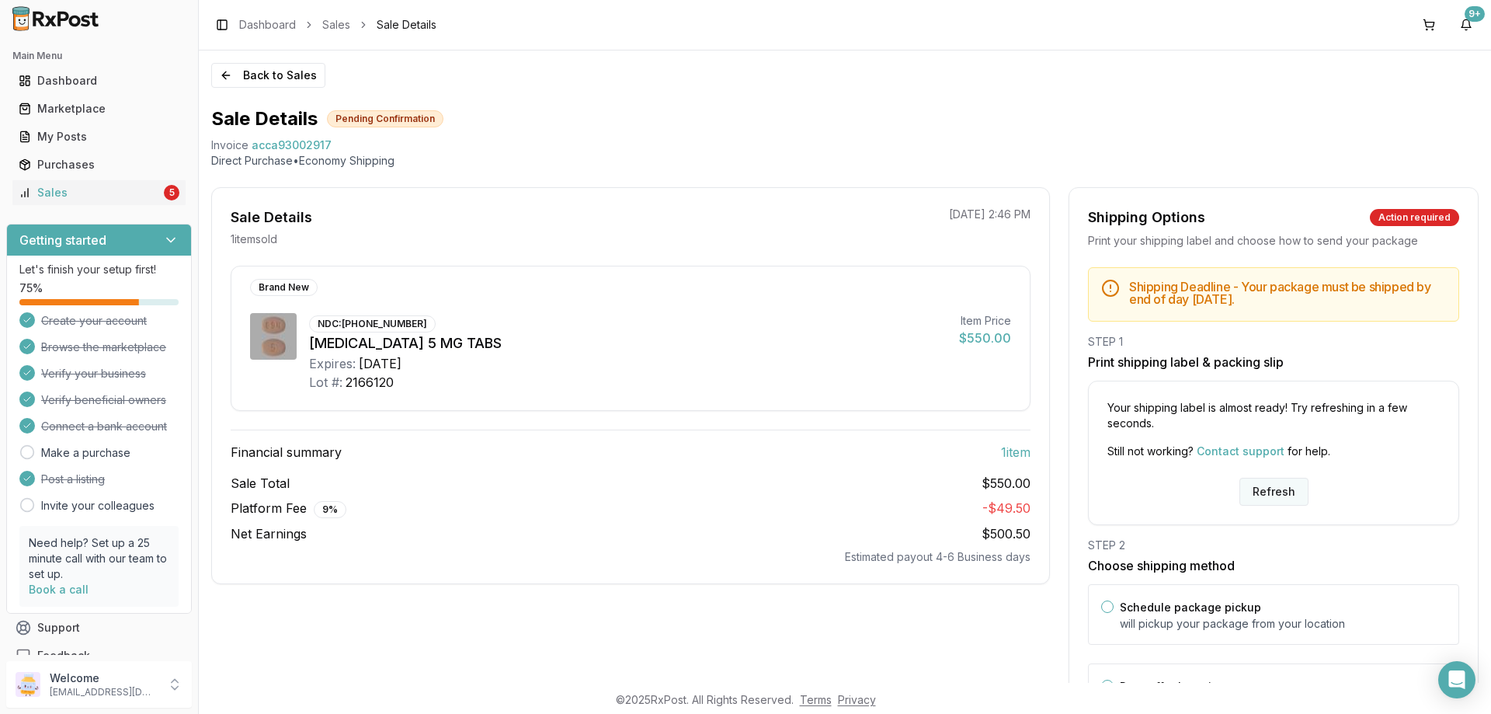
click at [1287, 492] on button "Refresh" at bounding box center [1273, 492] width 69 height 28
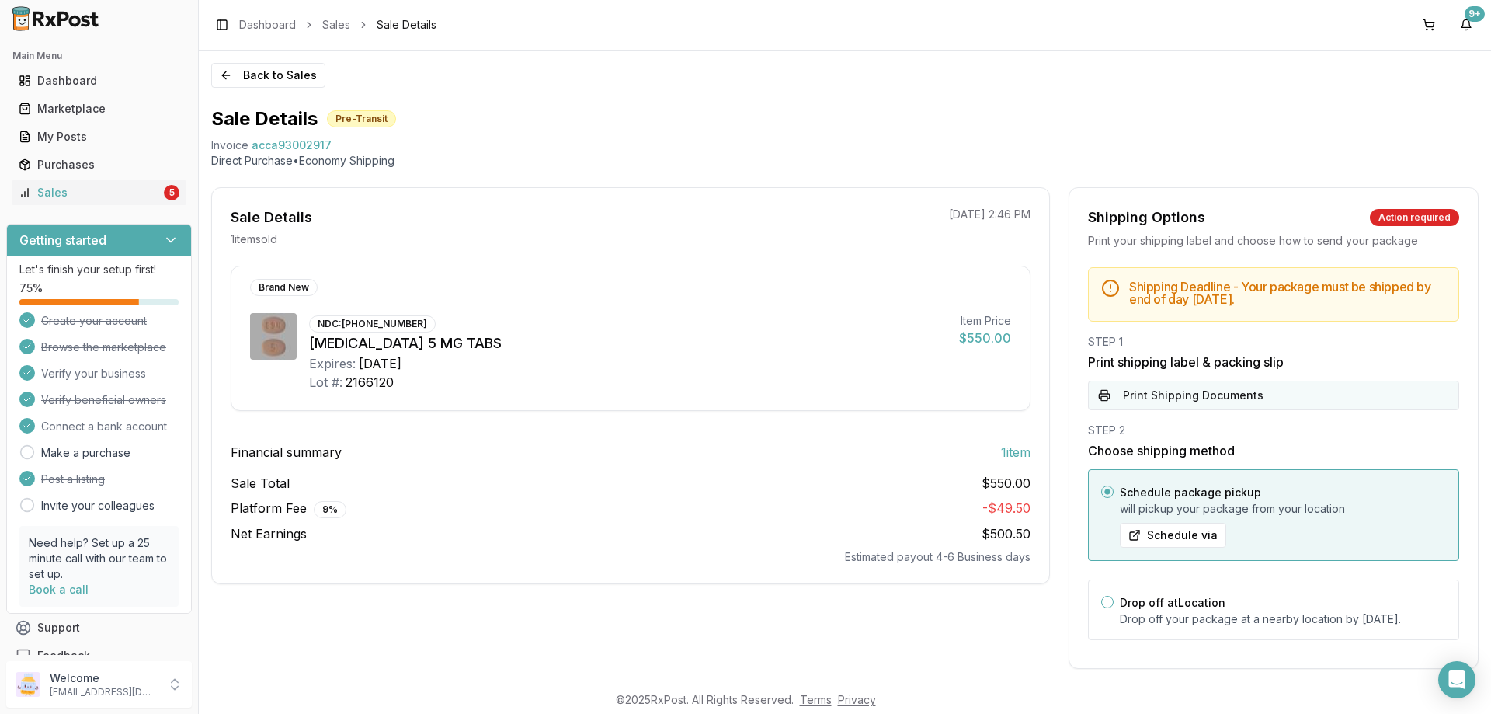
click at [1237, 405] on button "Print Shipping Documents" at bounding box center [1273, 395] width 371 height 30
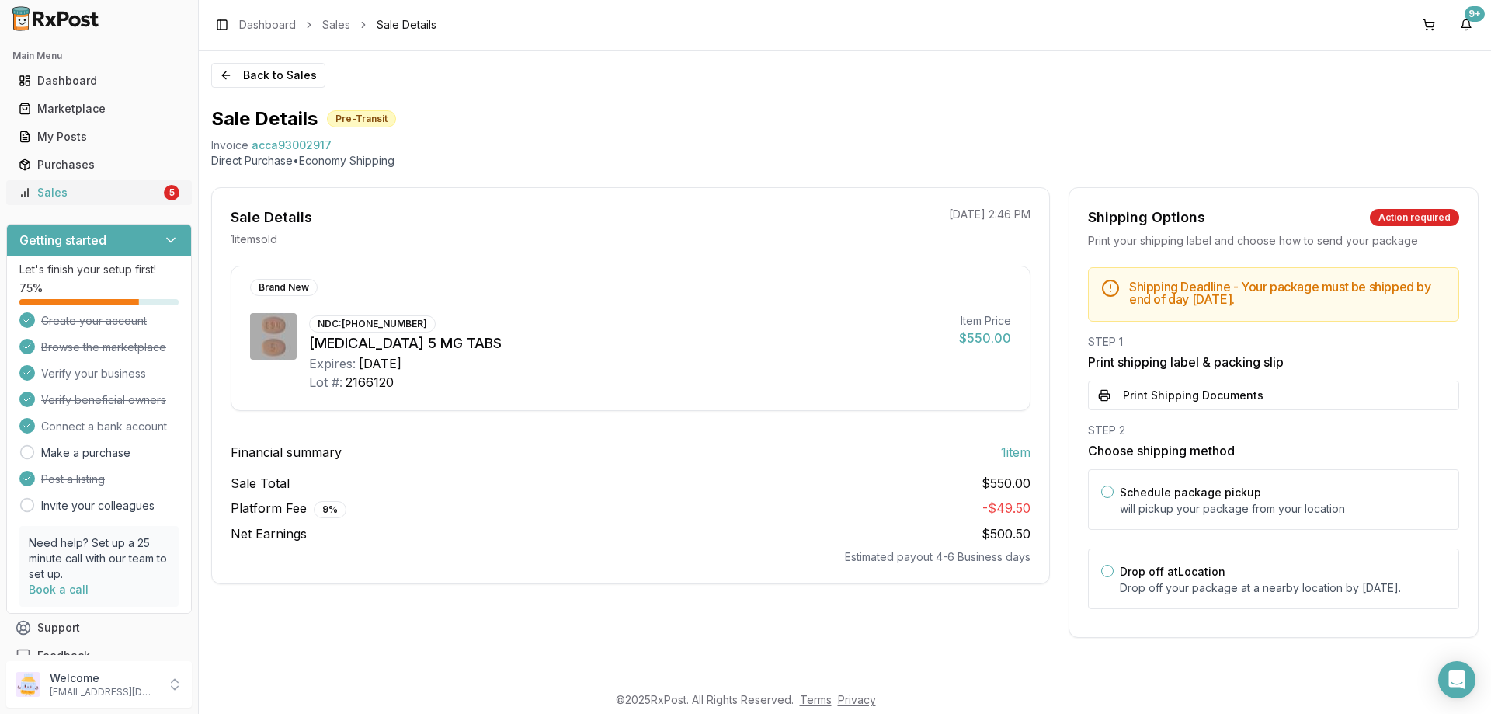
click at [113, 190] on div "Sales" at bounding box center [90, 193] width 142 height 16
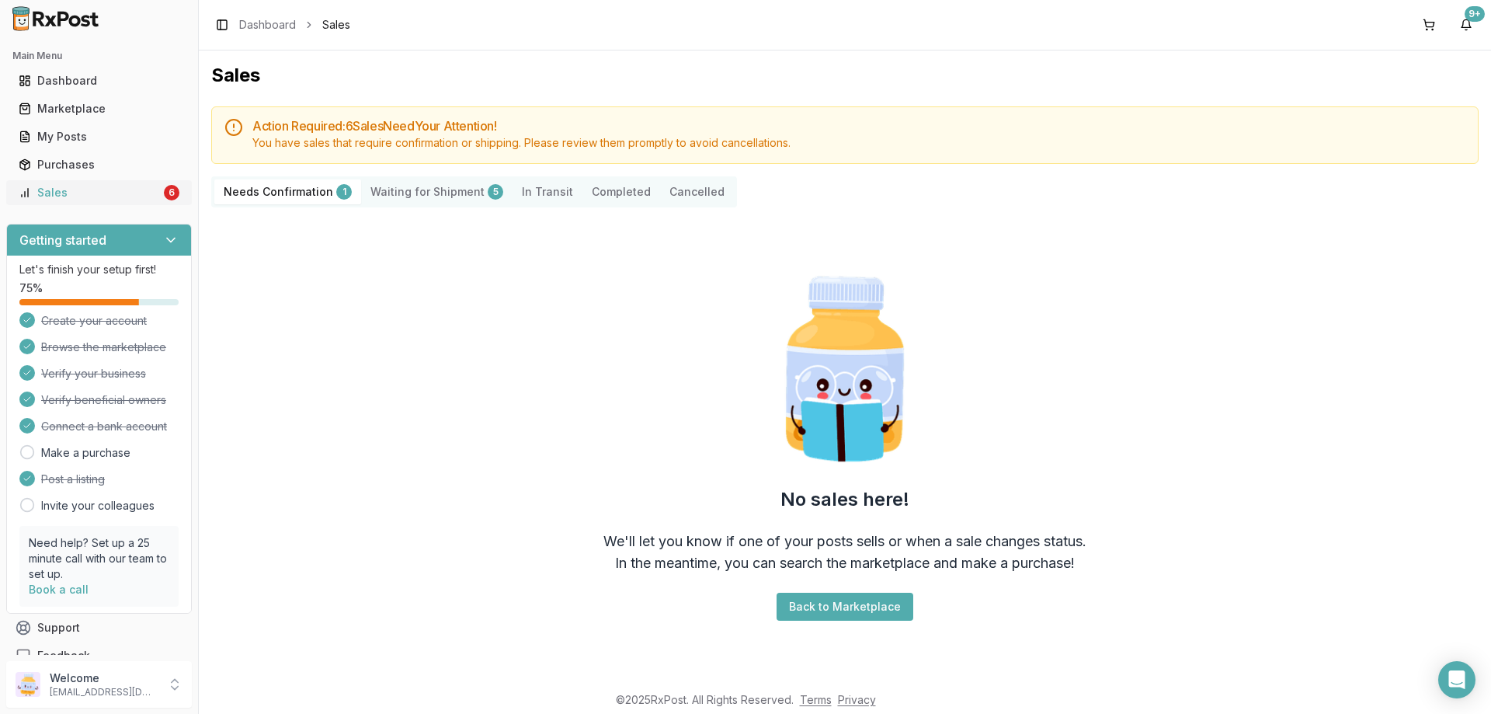
click at [109, 189] on div "Sales" at bounding box center [90, 193] width 142 height 16
click at [308, 195] on Confirmation "Needs Confirmation 1" at bounding box center [287, 191] width 147 height 25
click at [408, 189] on Shipment "Waiting for Shipment 5" at bounding box center [436, 191] width 151 height 25
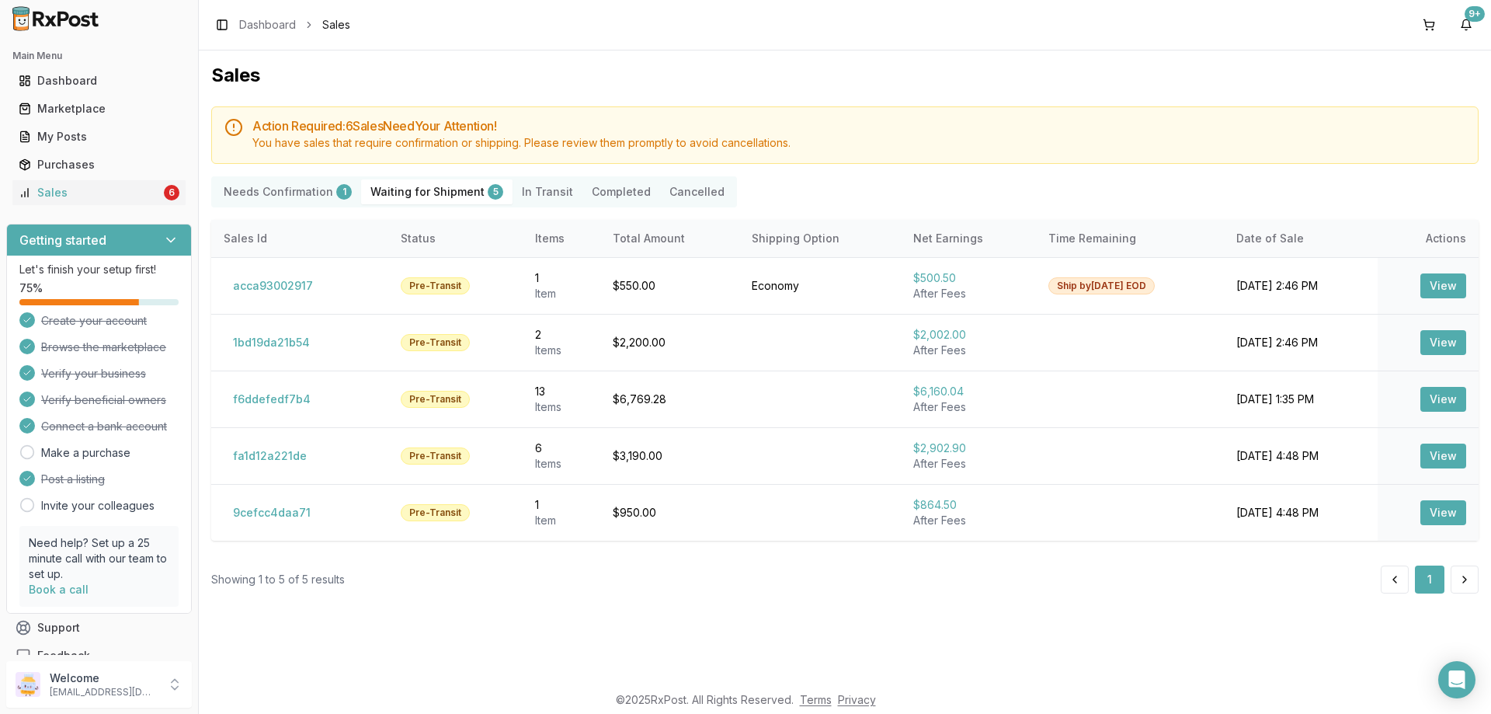
click at [256, 198] on Confirmation "Needs Confirmation 1" at bounding box center [287, 191] width 147 height 25
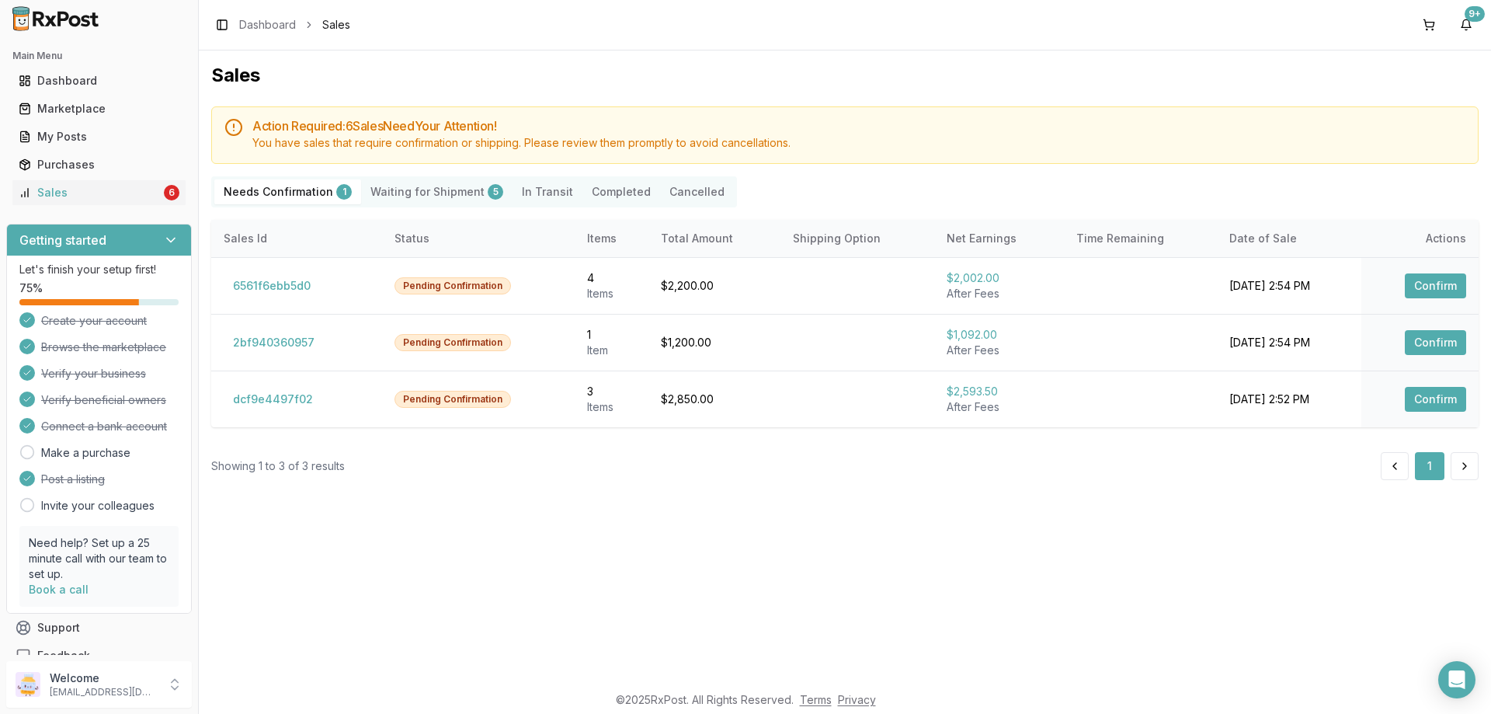
click at [276, 192] on Confirmation "Needs Confirmation 1" at bounding box center [287, 191] width 147 height 25
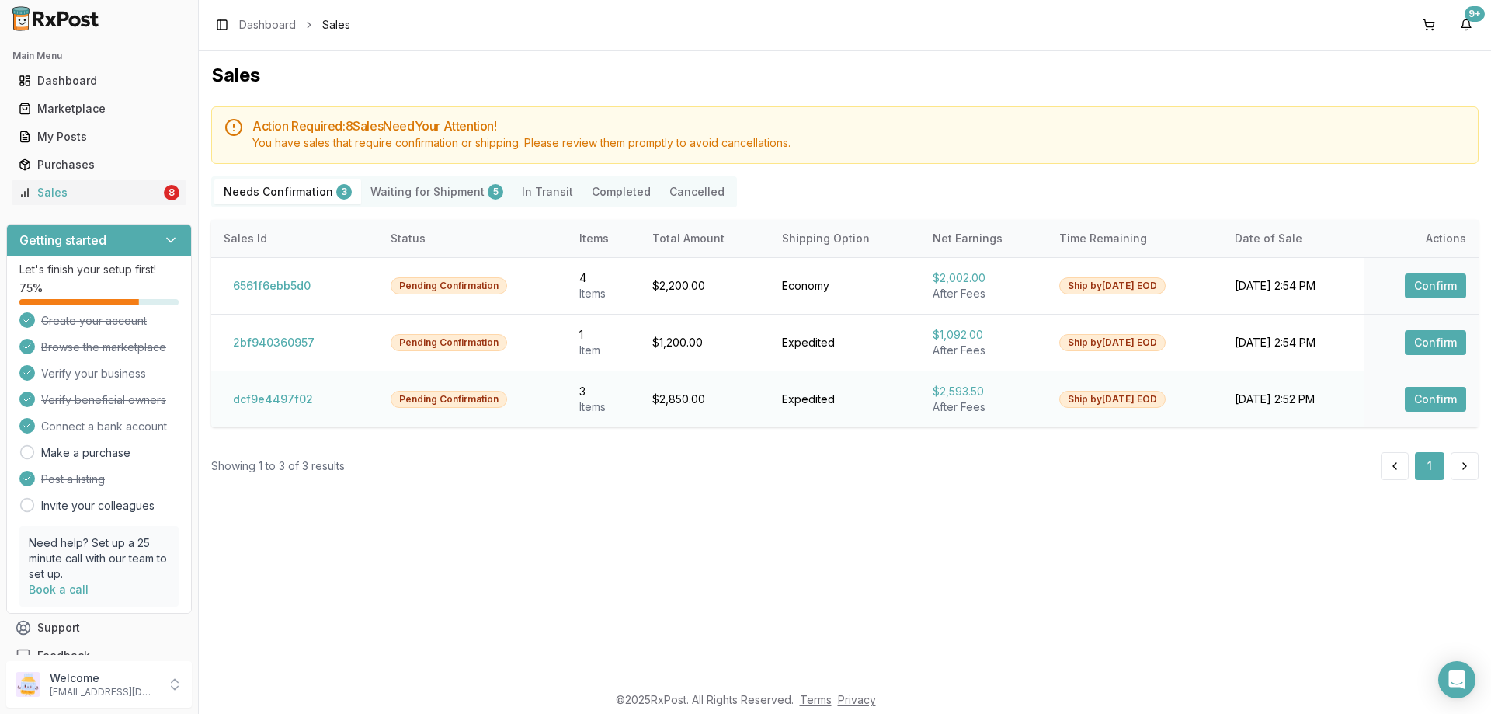
click at [1416, 401] on button "Confirm" at bounding box center [1435, 399] width 61 height 25
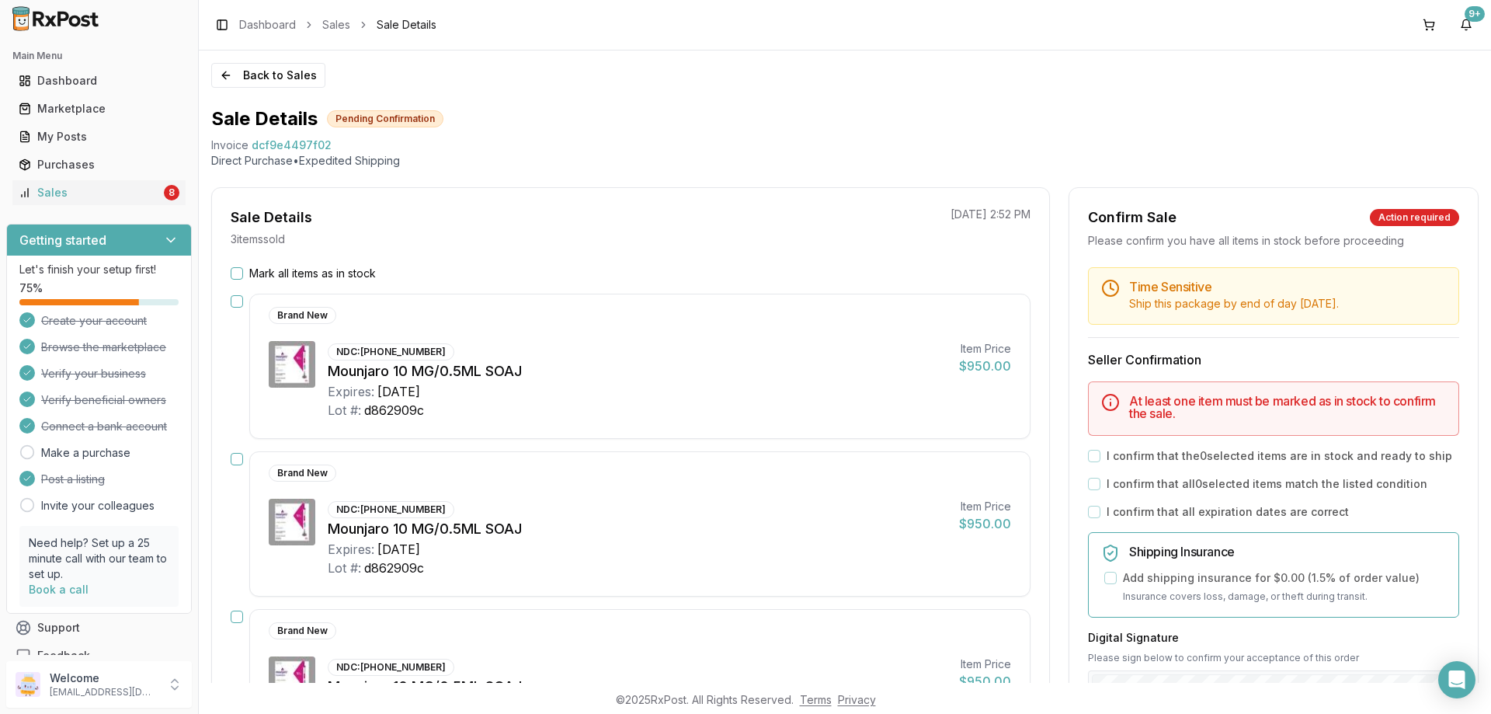
click at [235, 270] on button "Mark all items as in stock" at bounding box center [237, 273] width 12 height 12
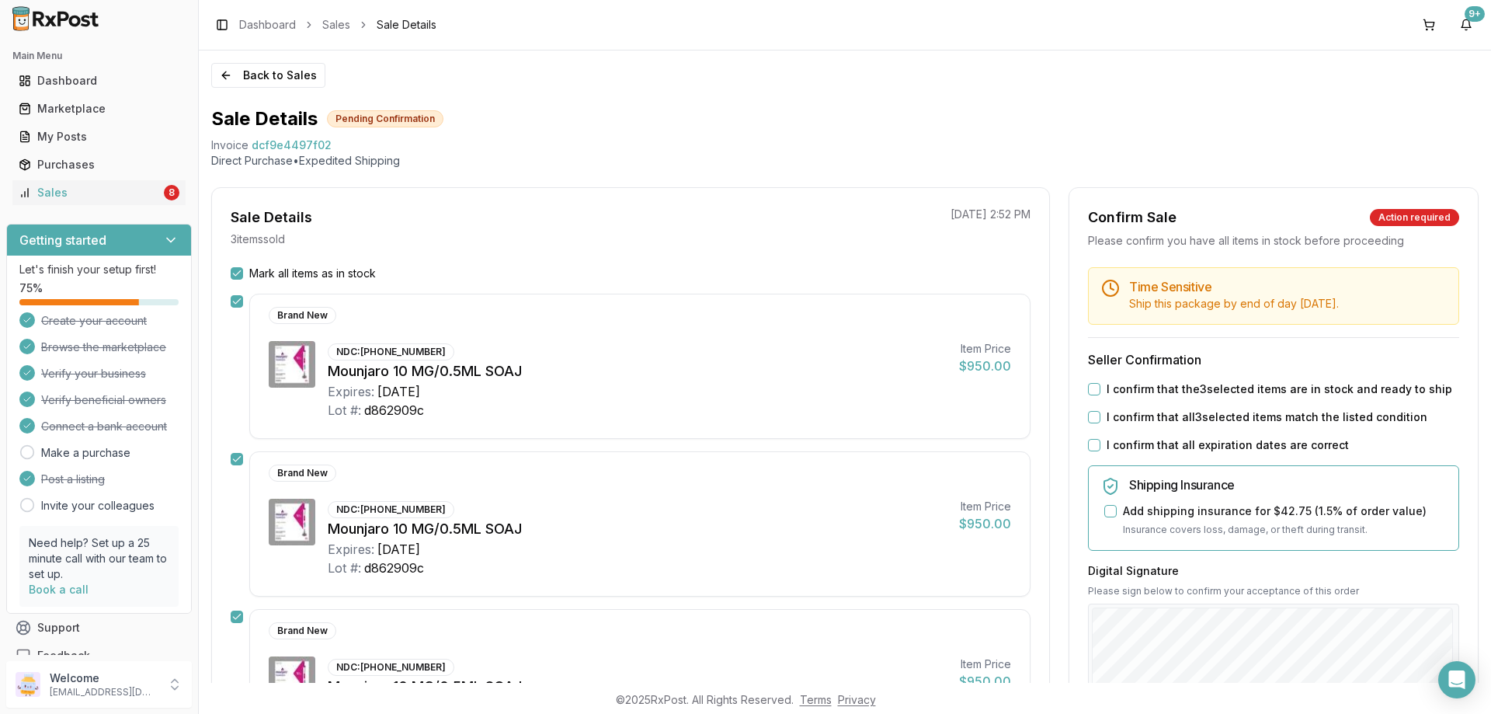
scroll to position [233, 0]
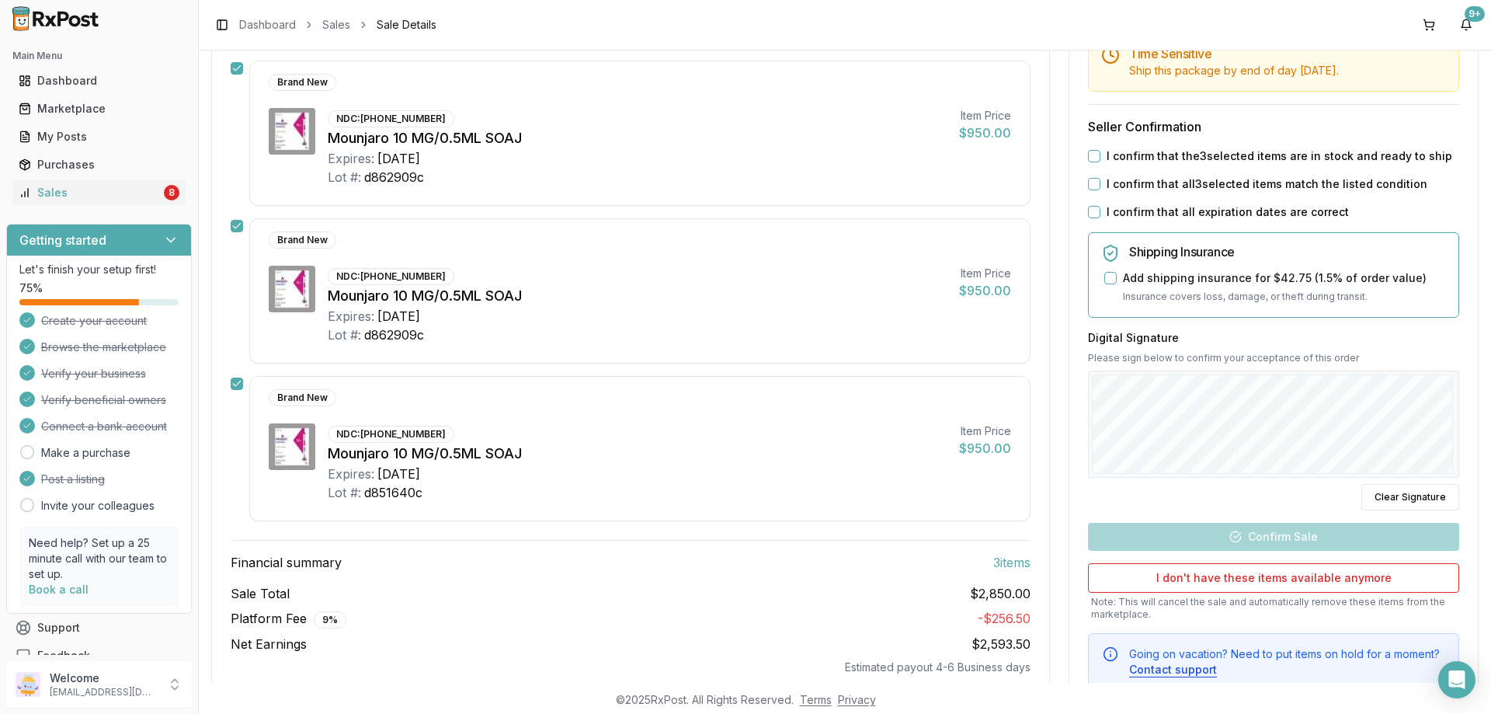
drag, startPoint x: 1085, startPoint y: 153, endPoint x: 1083, endPoint y: 174, distance: 21.1
click at [1088, 154] on button "I confirm that the 3 selected items are in stock and ready to ship" at bounding box center [1094, 156] width 12 height 12
click at [1082, 185] on div "Time Sensitive Ship this package by end of day Tuesday, September 9th . Seller …" at bounding box center [1273, 362] width 408 height 656
click at [1092, 186] on button "I confirm that all 3 selected items match the listed condition" at bounding box center [1094, 184] width 12 height 12
click at [1094, 206] on button "I confirm that all expiration dates are correct" at bounding box center [1094, 212] width 12 height 12
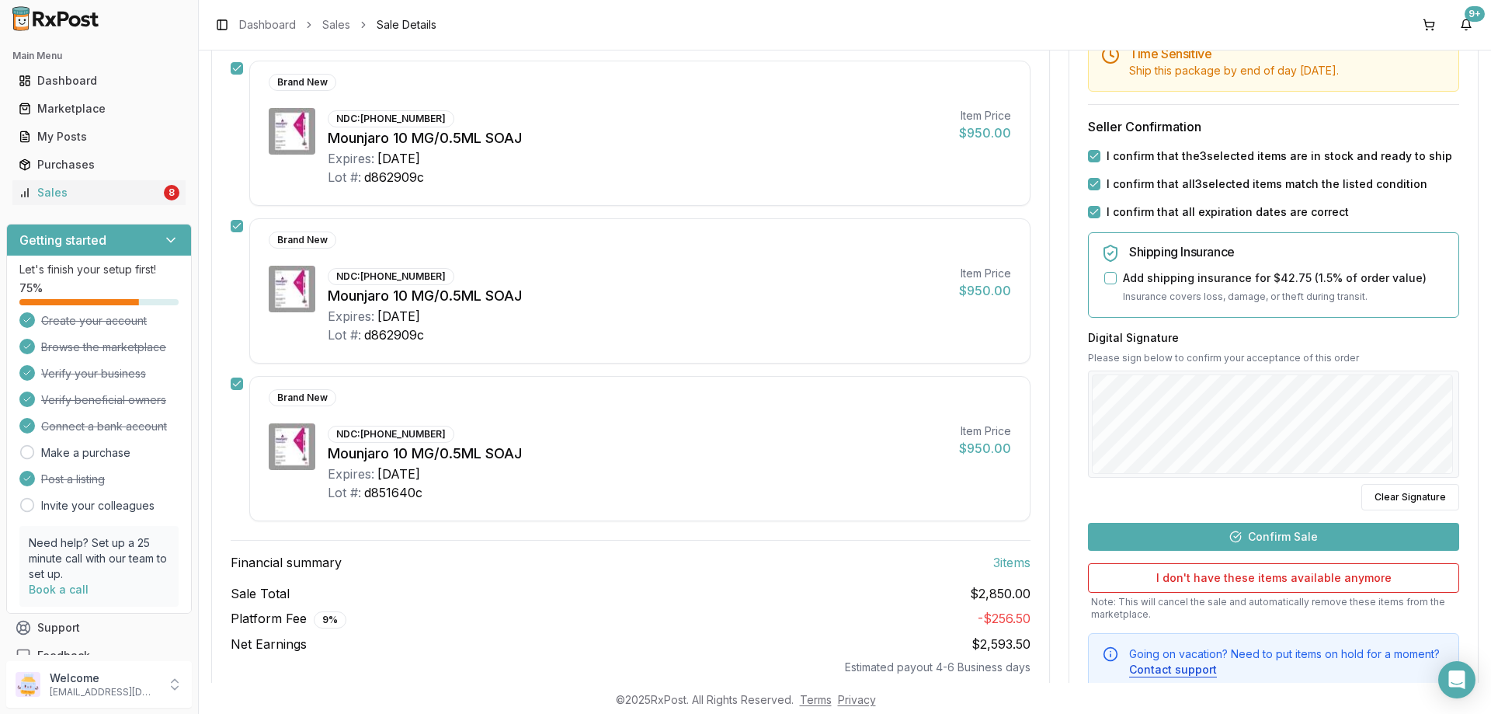
scroll to position [285, 0]
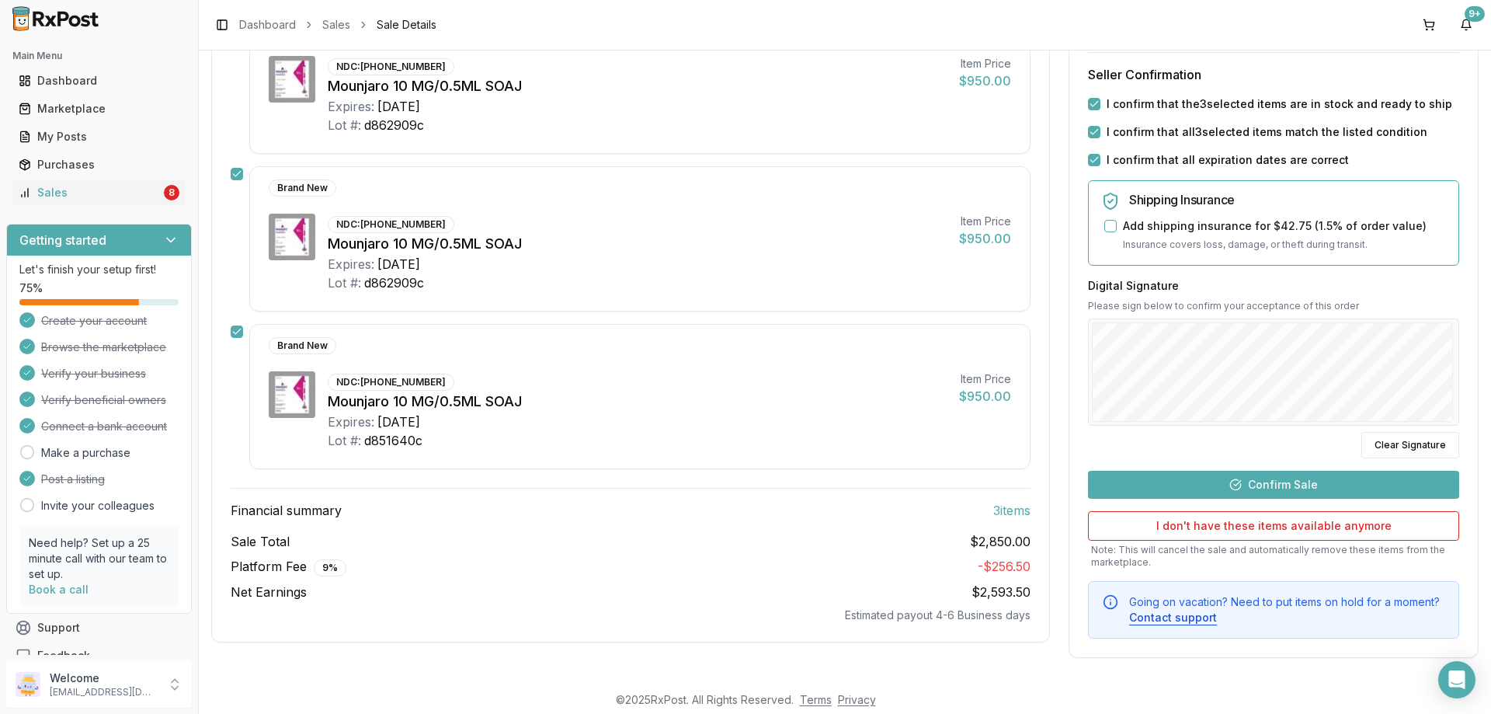
click at [1275, 487] on button "Confirm Sale" at bounding box center [1273, 485] width 371 height 28
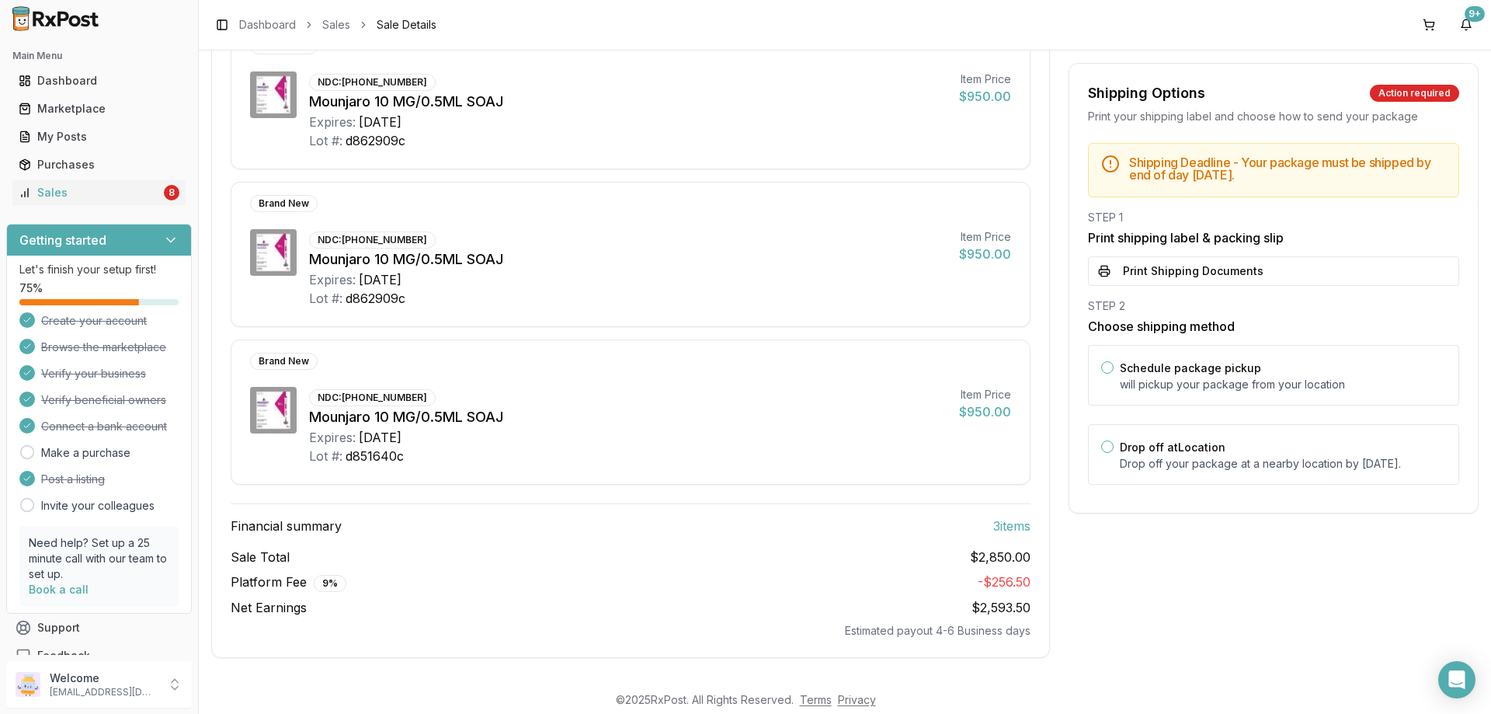
scroll to position [241, 0]
click at [1118, 272] on button "Print Shipping Documents" at bounding box center [1273, 271] width 371 height 30
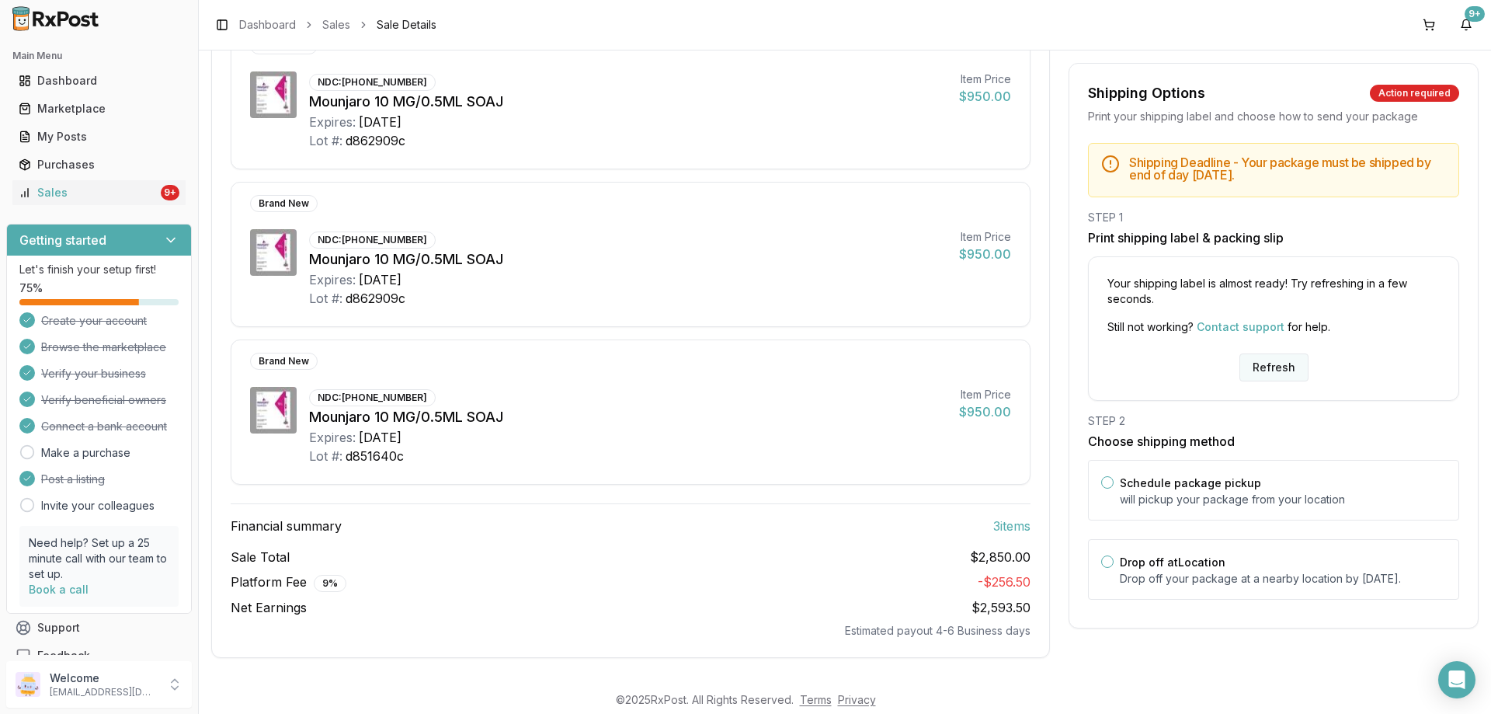
click at [1257, 358] on button "Refresh" at bounding box center [1273, 367] width 69 height 28
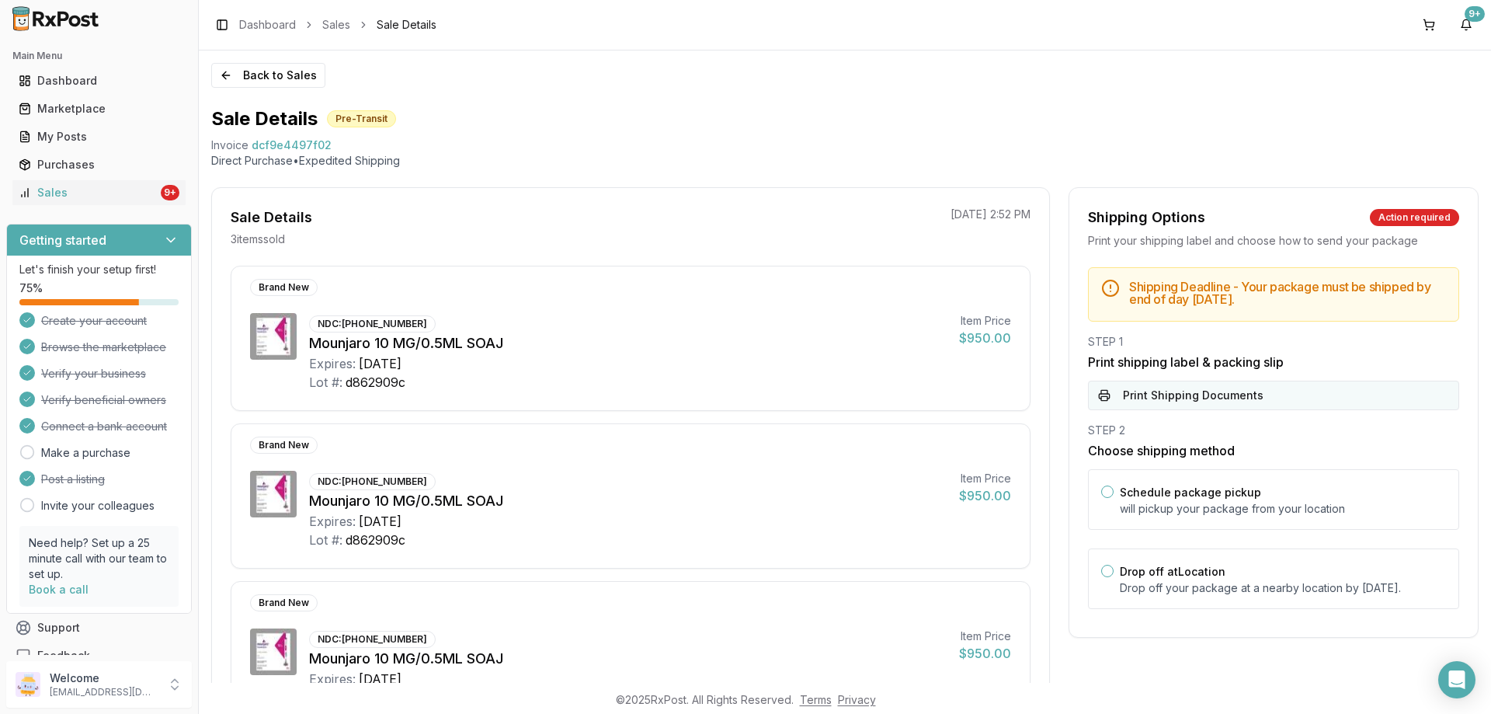
click at [1124, 384] on button "Print Shipping Documents" at bounding box center [1273, 395] width 371 height 30
click at [102, 207] on div "Main Menu Dashboard Marketplace My Posts Purchases Sales 9+" at bounding box center [99, 124] width 198 height 174
click at [80, 189] on div "Sales" at bounding box center [88, 193] width 139 height 16
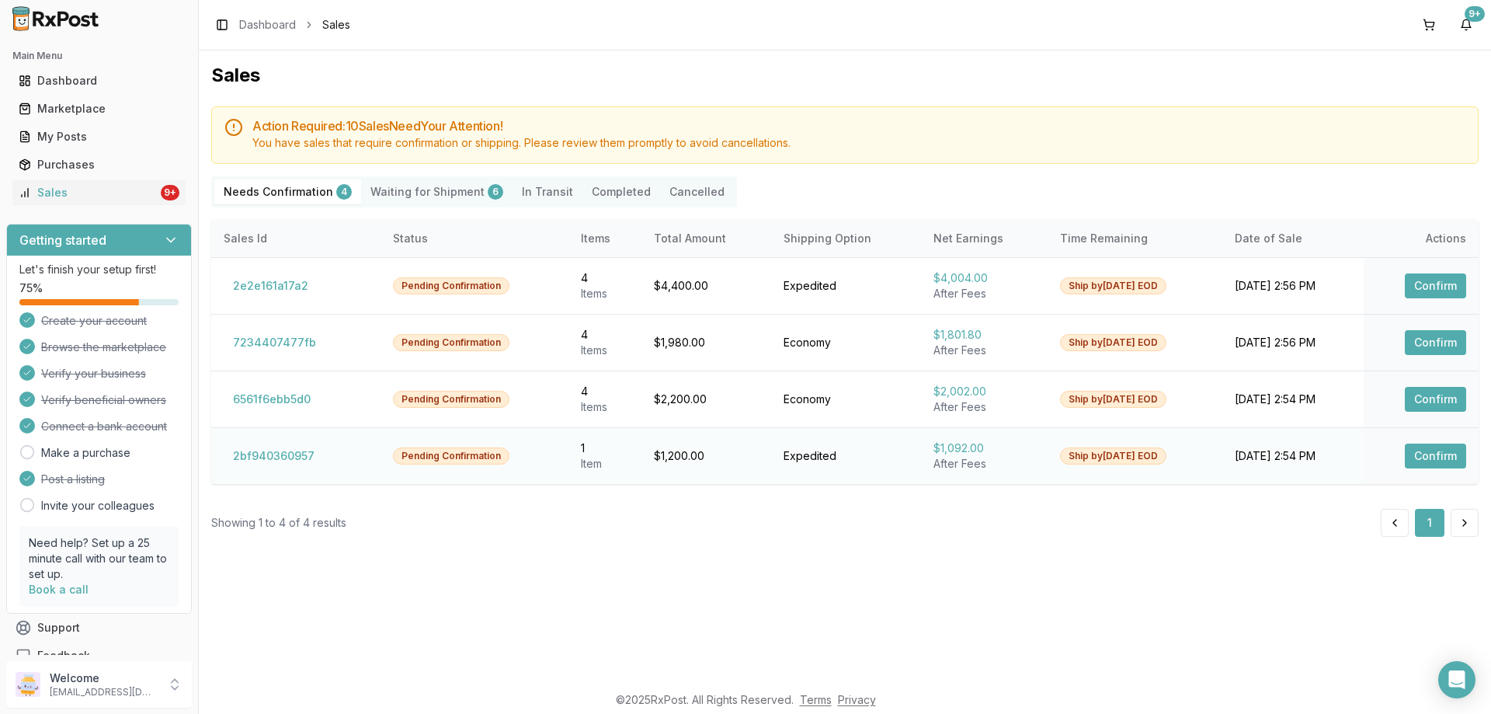
click at [1432, 457] on button "Confirm" at bounding box center [1435, 455] width 61 height 25
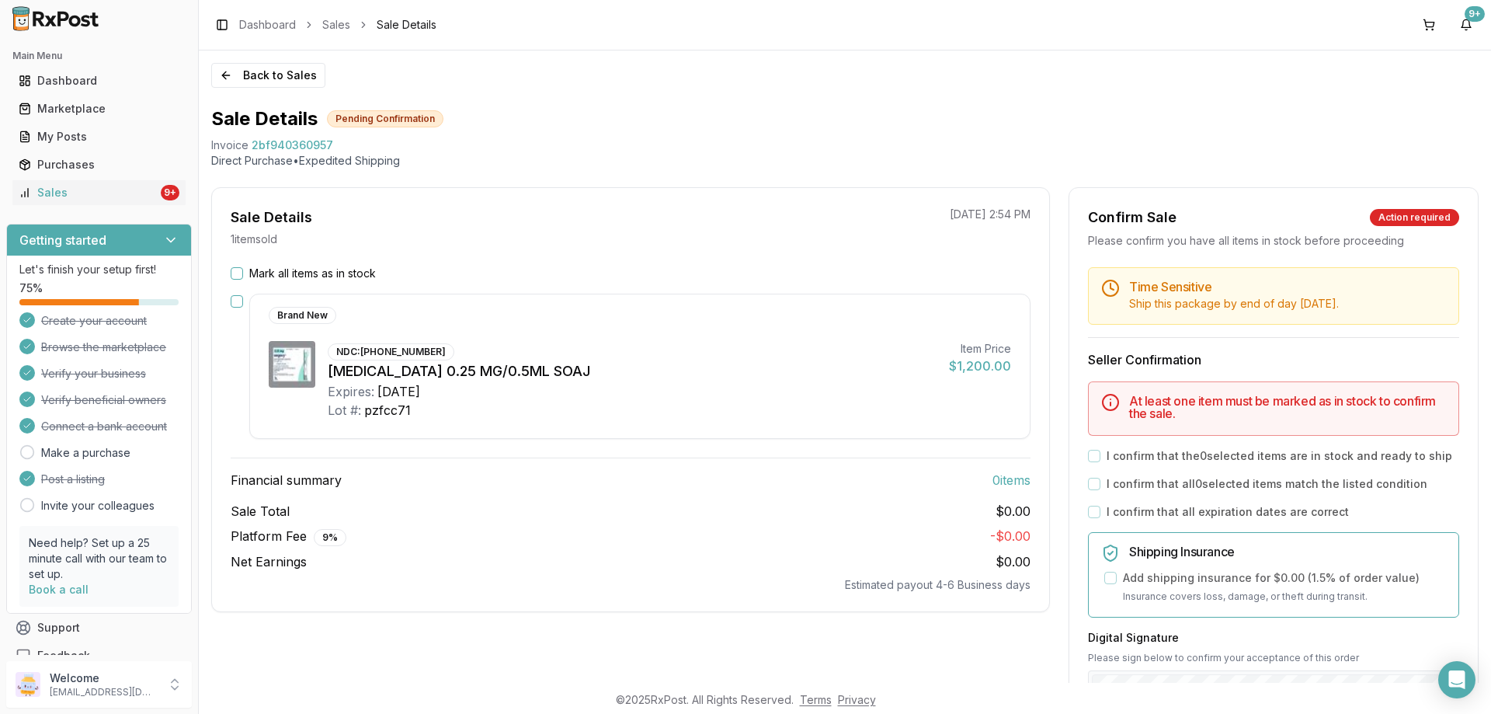
click at [244, 277] on div "Mark all items as in stock" at bounding box center [631, 274] width 800 height 16
click at [238, 276] on button "Mark all items as in stock" at bounding box center [237, 273] width 12 height 12
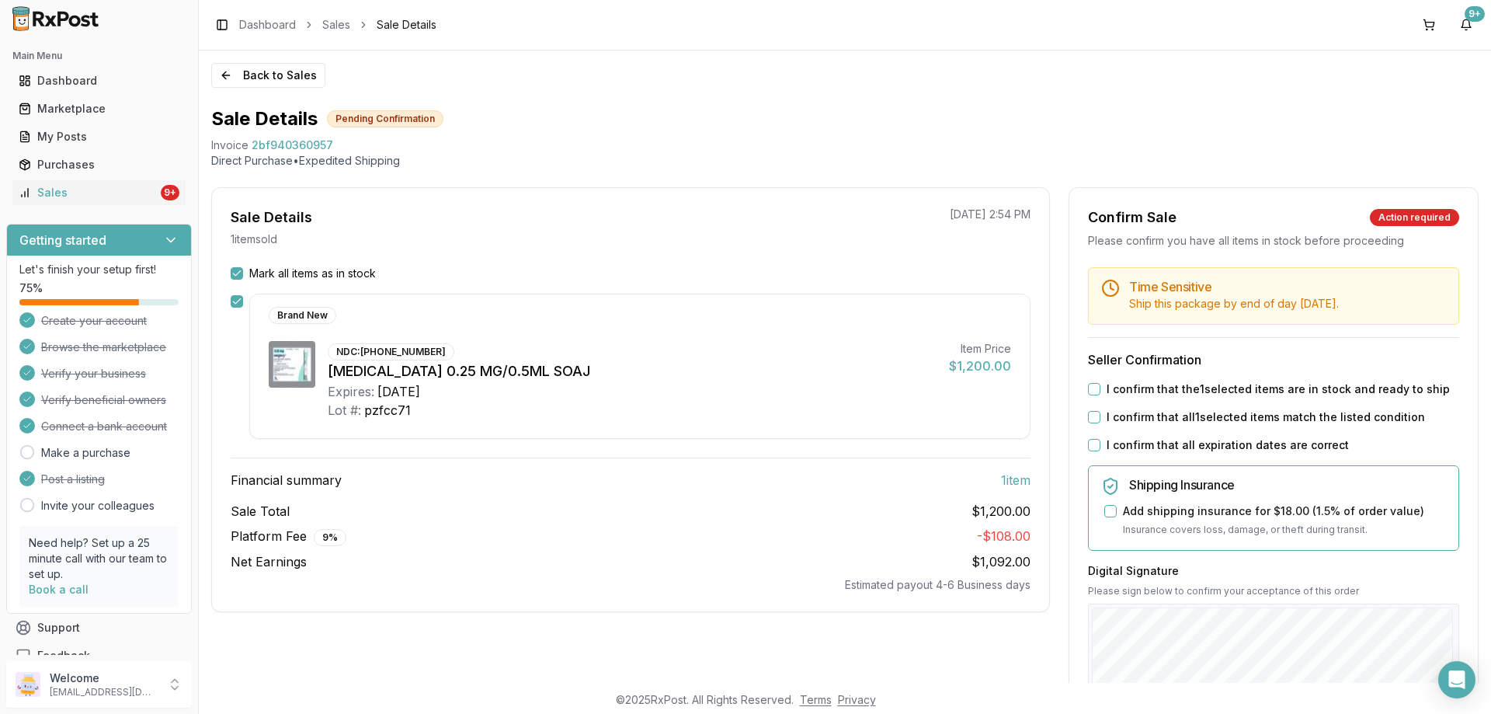
drag, startPoint x: 1088, startPoint y: 391, endPoint x: 1082, endPoint y: 426, distance: 35.5
click at [1088, 392] on button "I confirm that the 1 selected items are in stock and ready to ship" at bounding box center [1094, 389] width 12 height 12
click at [1094, 421] on button "I confirm that all 1 selected items match the listed condition" at bounding box center [1094, 417] width 12 height 12
drag, startPoint x: 1091, startPoint y: 444, endPoint x: 1172, endPoint y: 457, distance: 81.7
click at [1092, 444] on button "I confirm that all expiration dates are correct" at bounding box center [1094, 445] width 12 height 12
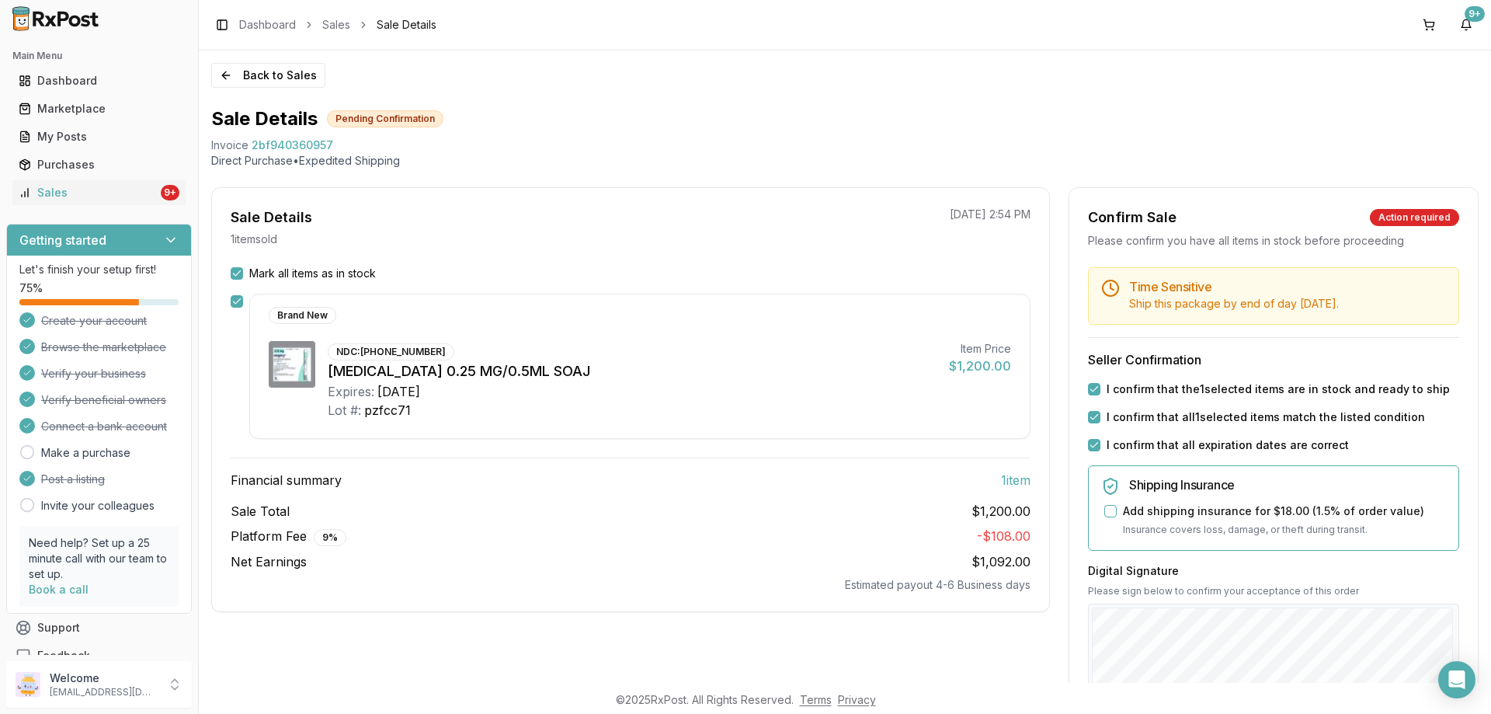
scroll to position [233, 0]
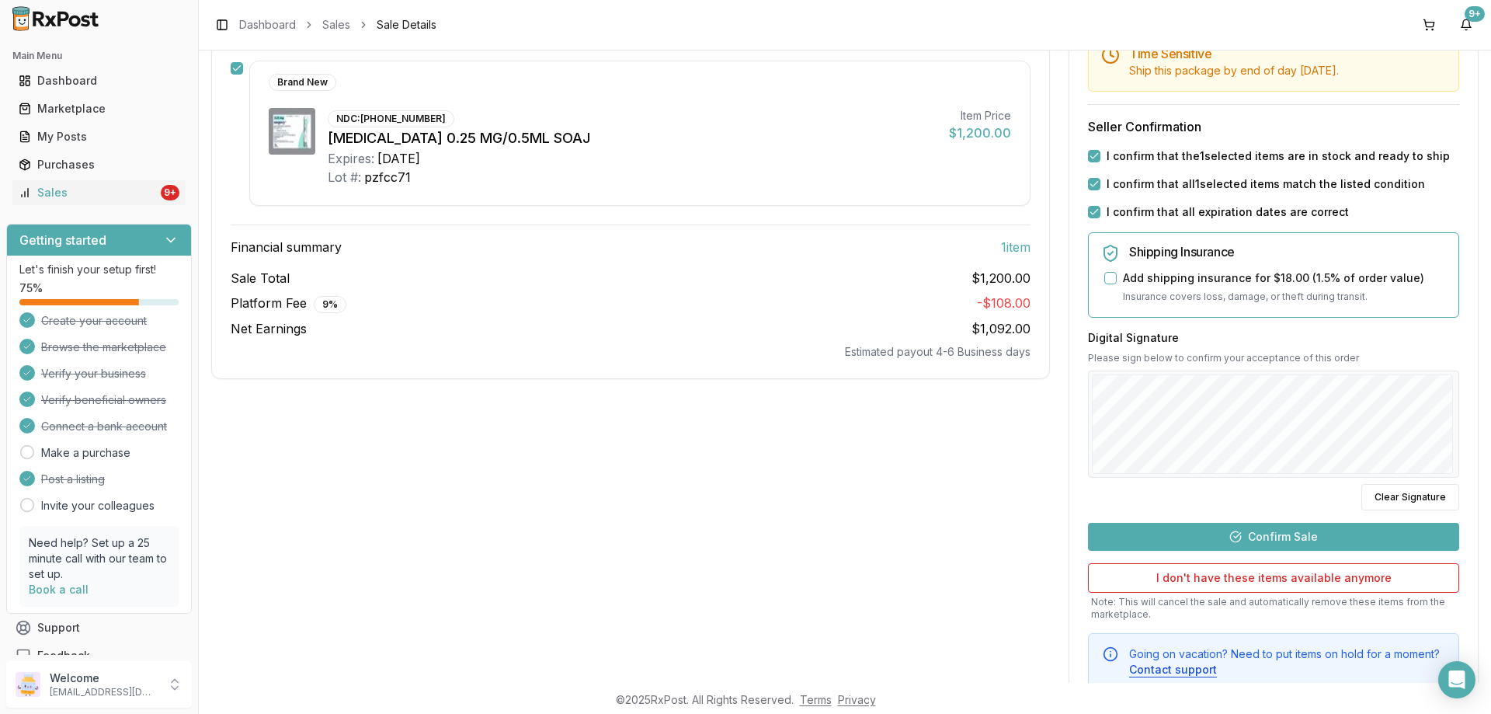
click at [1262, 537] on button "Confirm Sale" at bounding box center [1273, 537] width 371 height 28
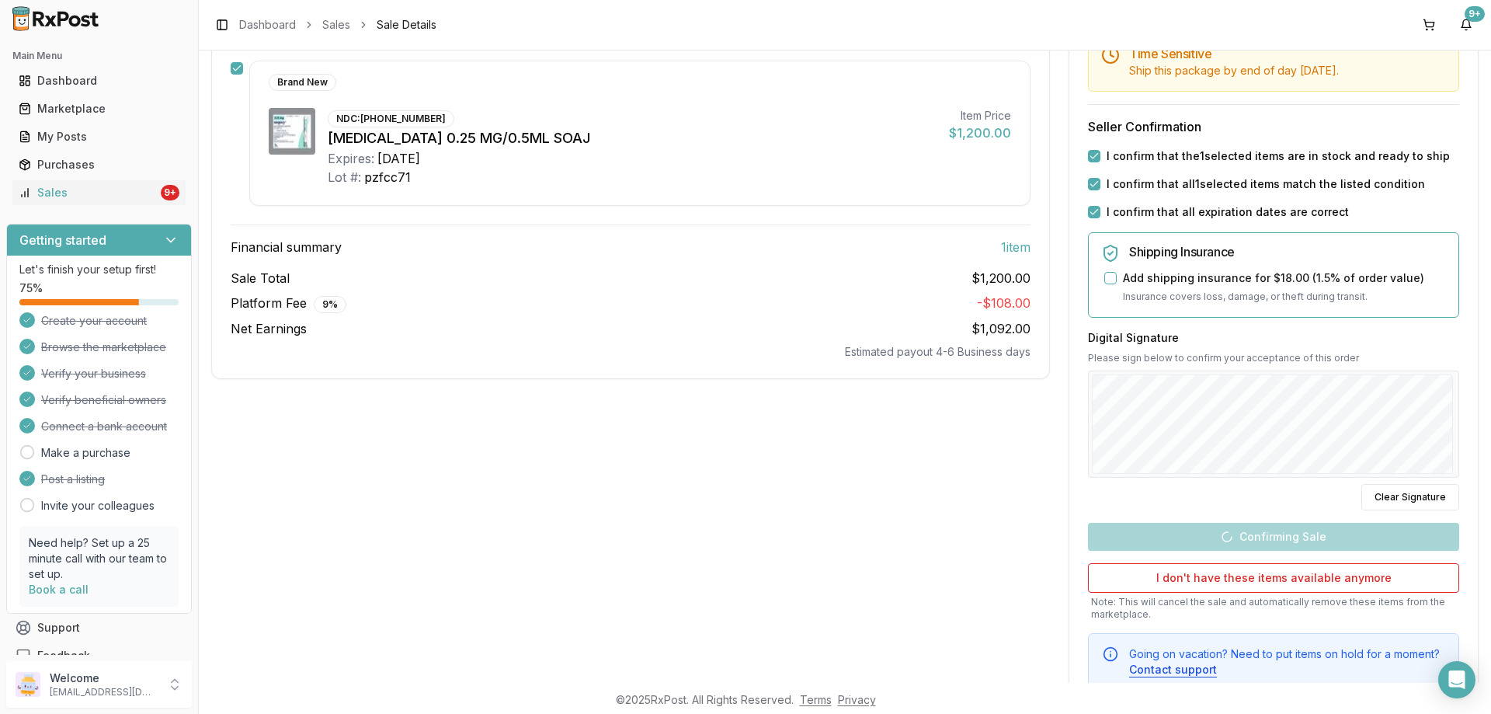
scroll to position [0, 0]
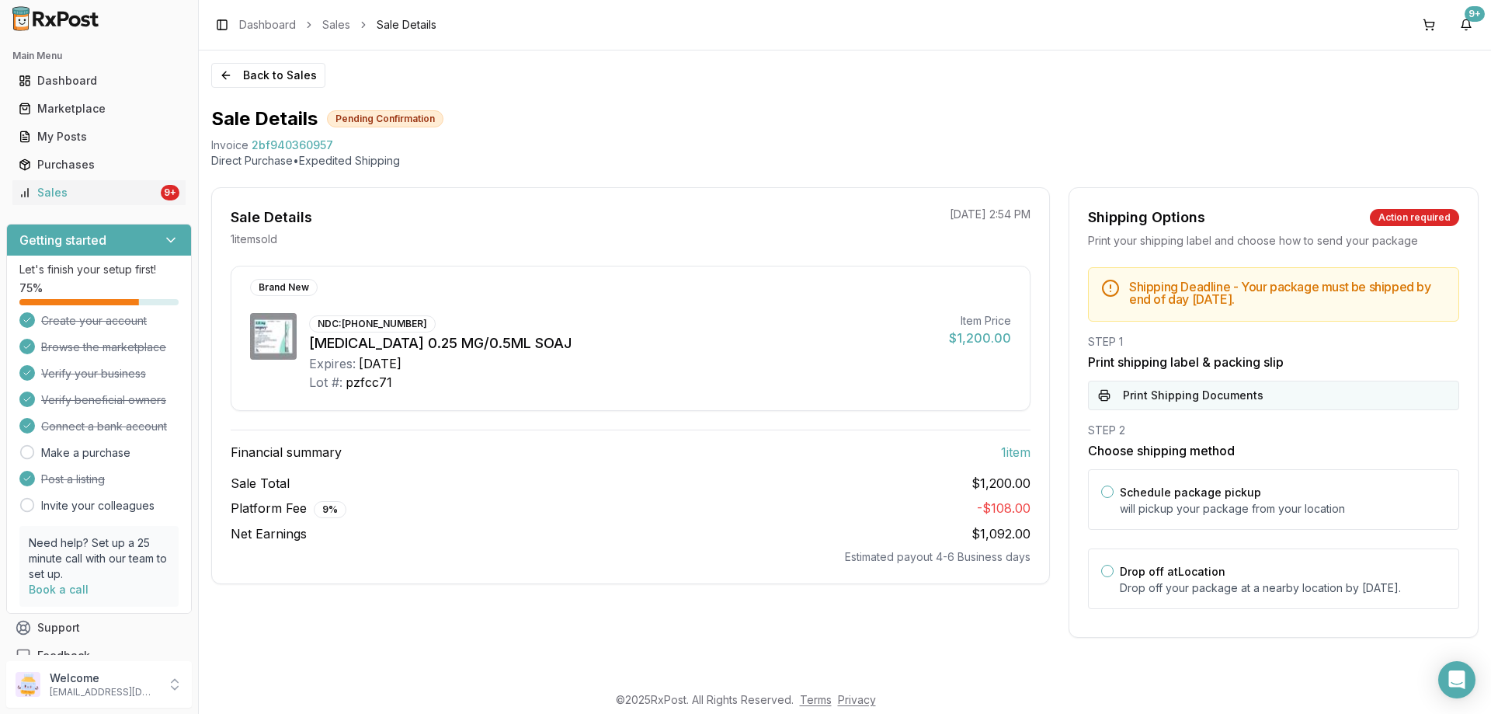
click at [1190, 394] on button "Print Shipping Documents" at bounding box center [1273, 395] width 371 height 30
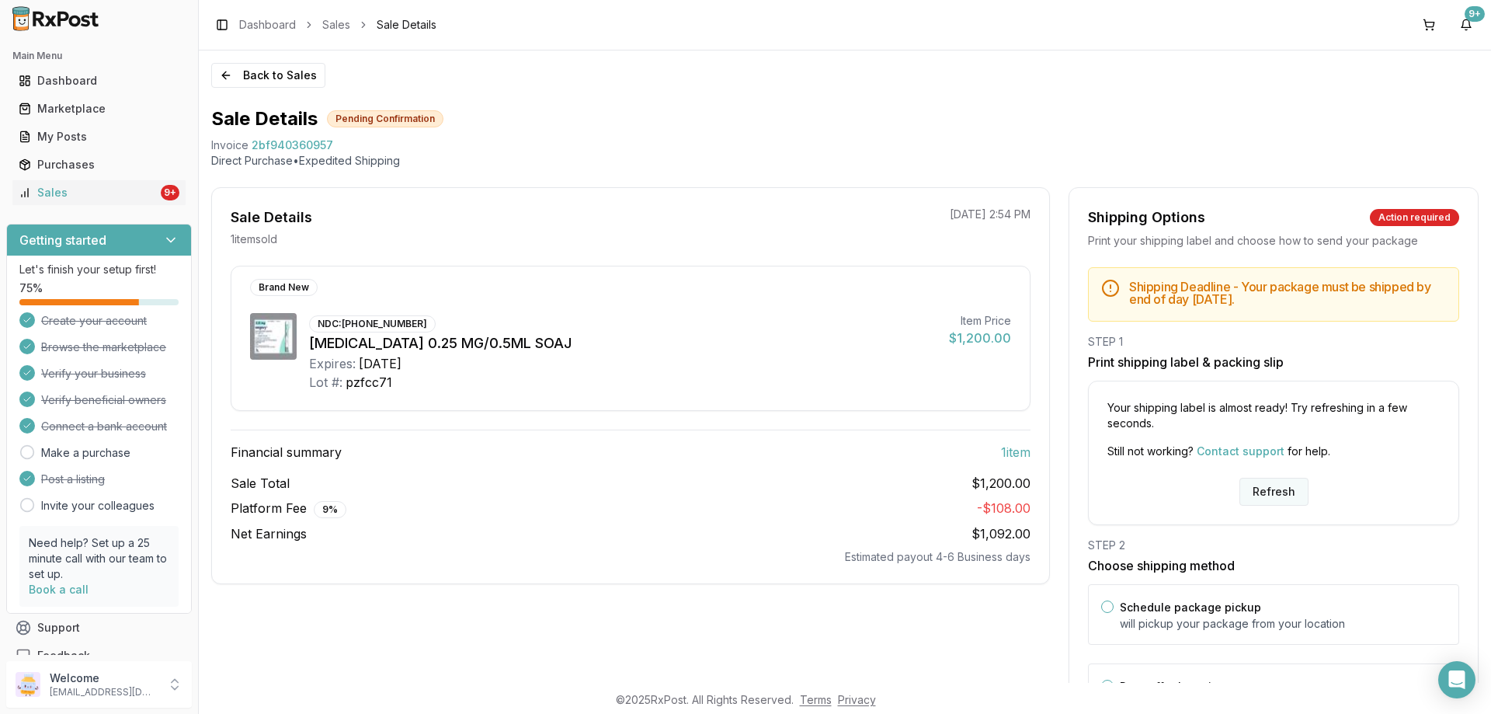
click at [1259, 485] on button "Refresh" at bounding box center [1273, 492] width 69 height 28
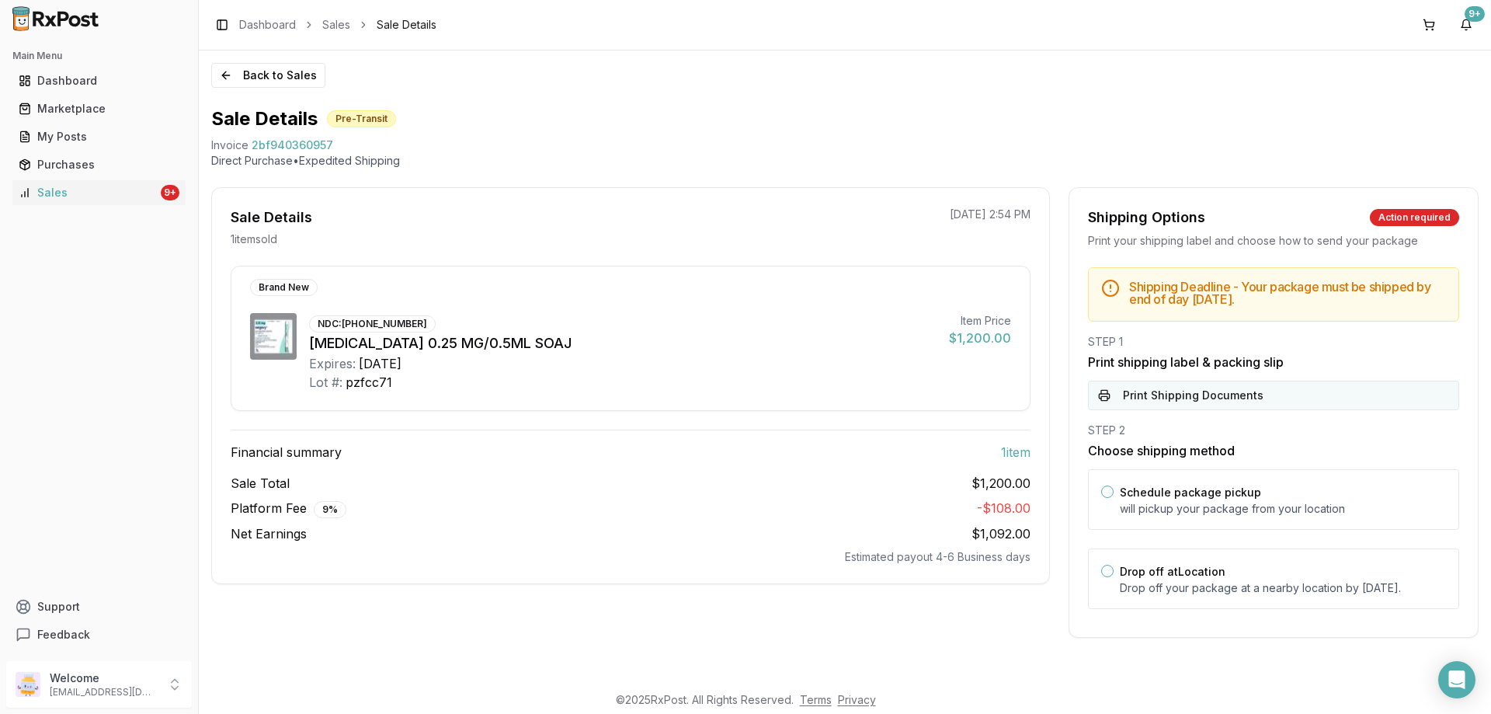
click at [1180, 401] on button "Print Shipping Documents" at bounding box center [1273, 395] width 371 height 30
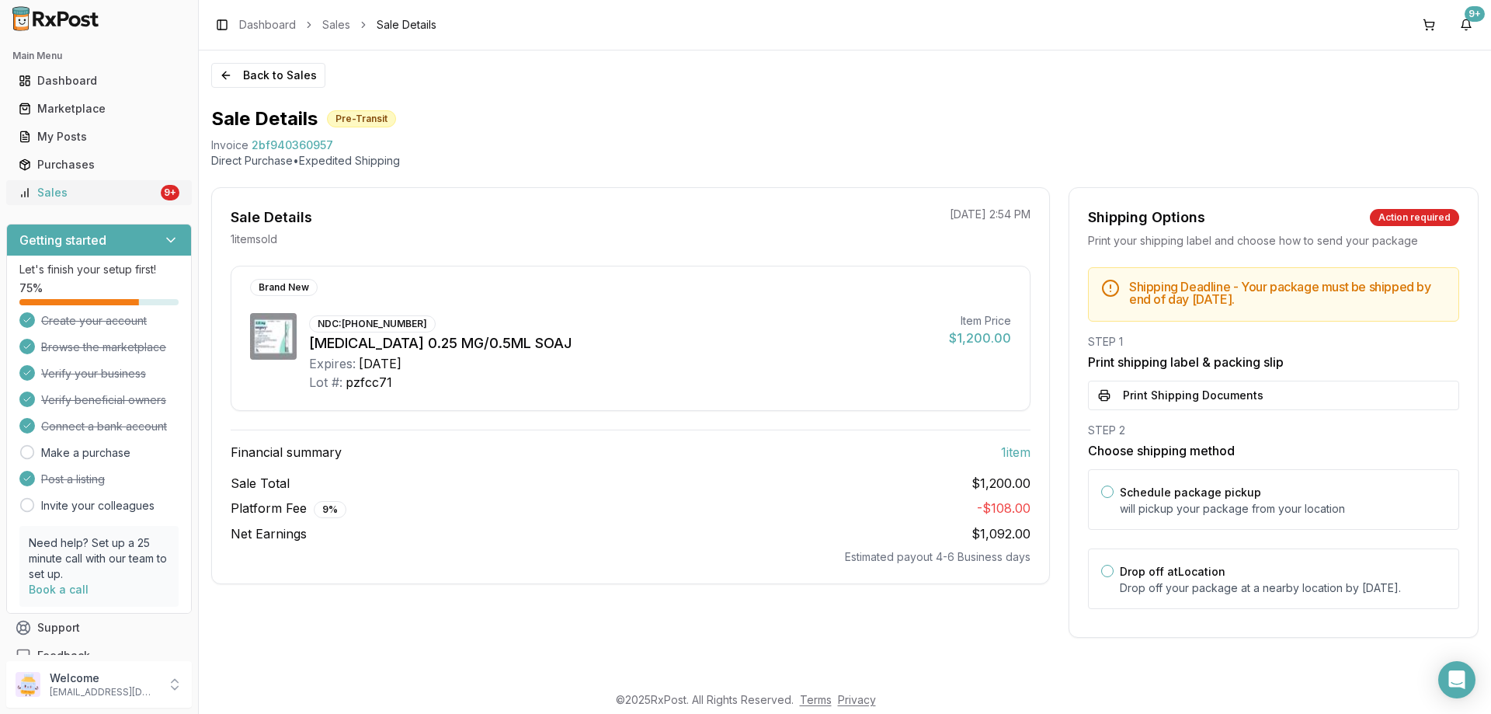
click at [99, 194] on div "Sales" at bounding box center [88, 193] width 139 height 16
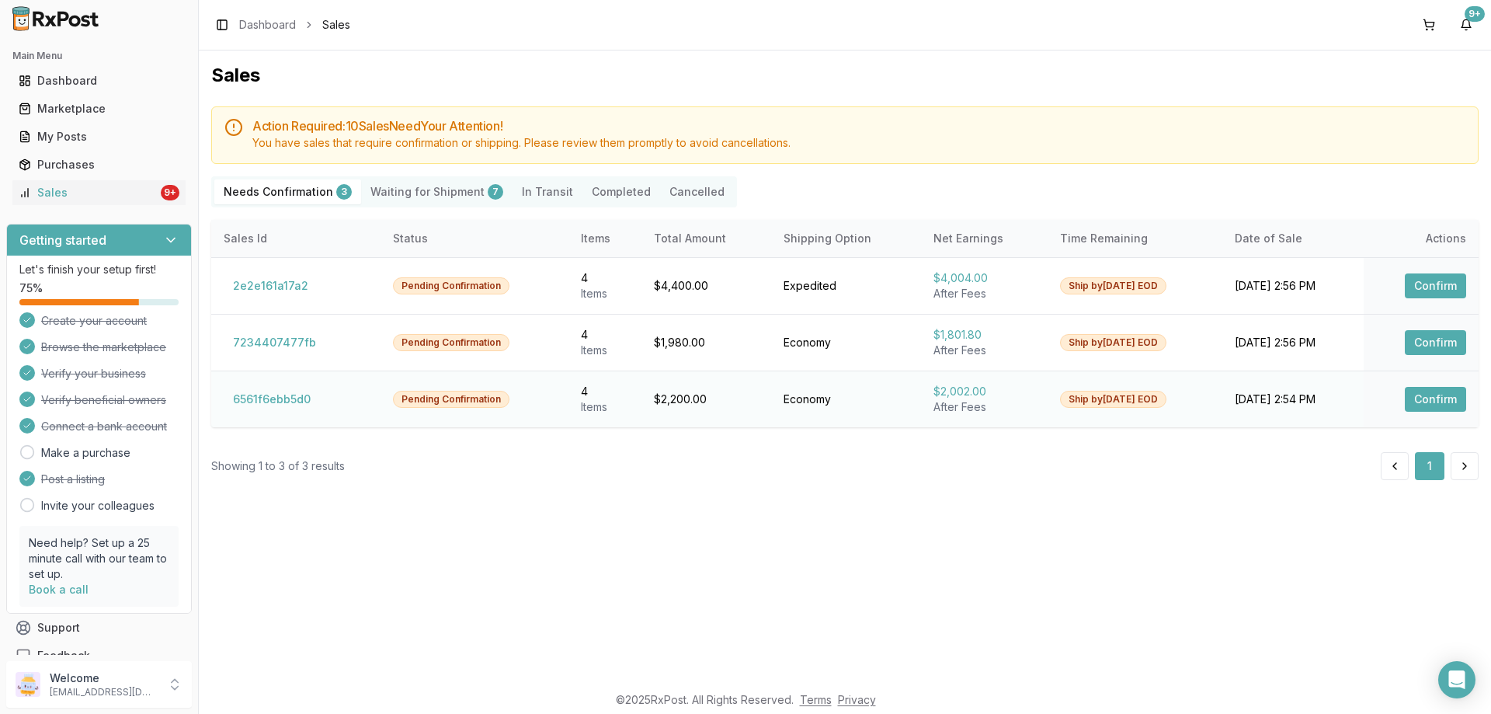
click at [1421, 392] on button "Confirm" at bounding box center [1435, 399] width 61 height 25
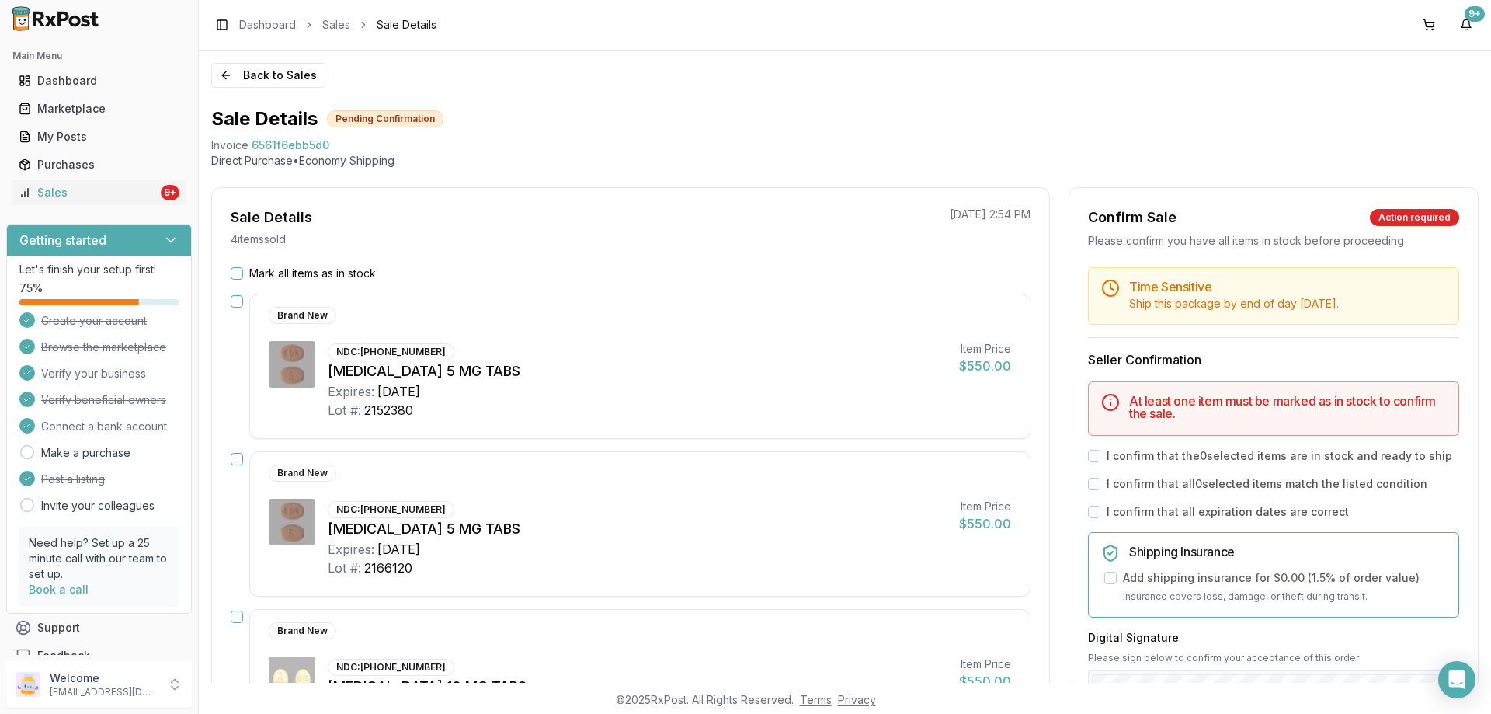
click at [243, 271] on div "Mark all items as in stock" at bounding box center [631, 274] width 800 height 16
click at [236, 273] on button "Mark all items as in stock" at bounding box center [237, 273] width 12 height 12
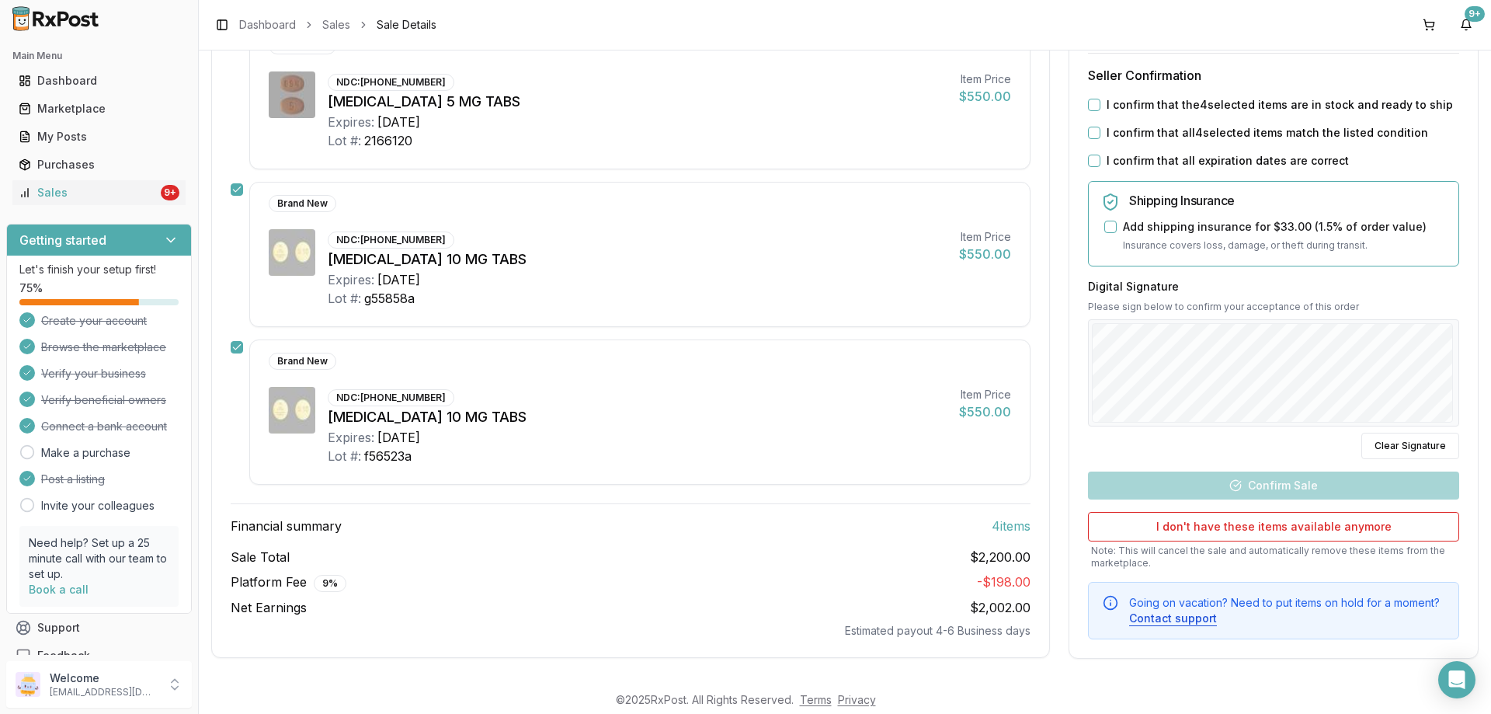
scroll to position [116, 0]
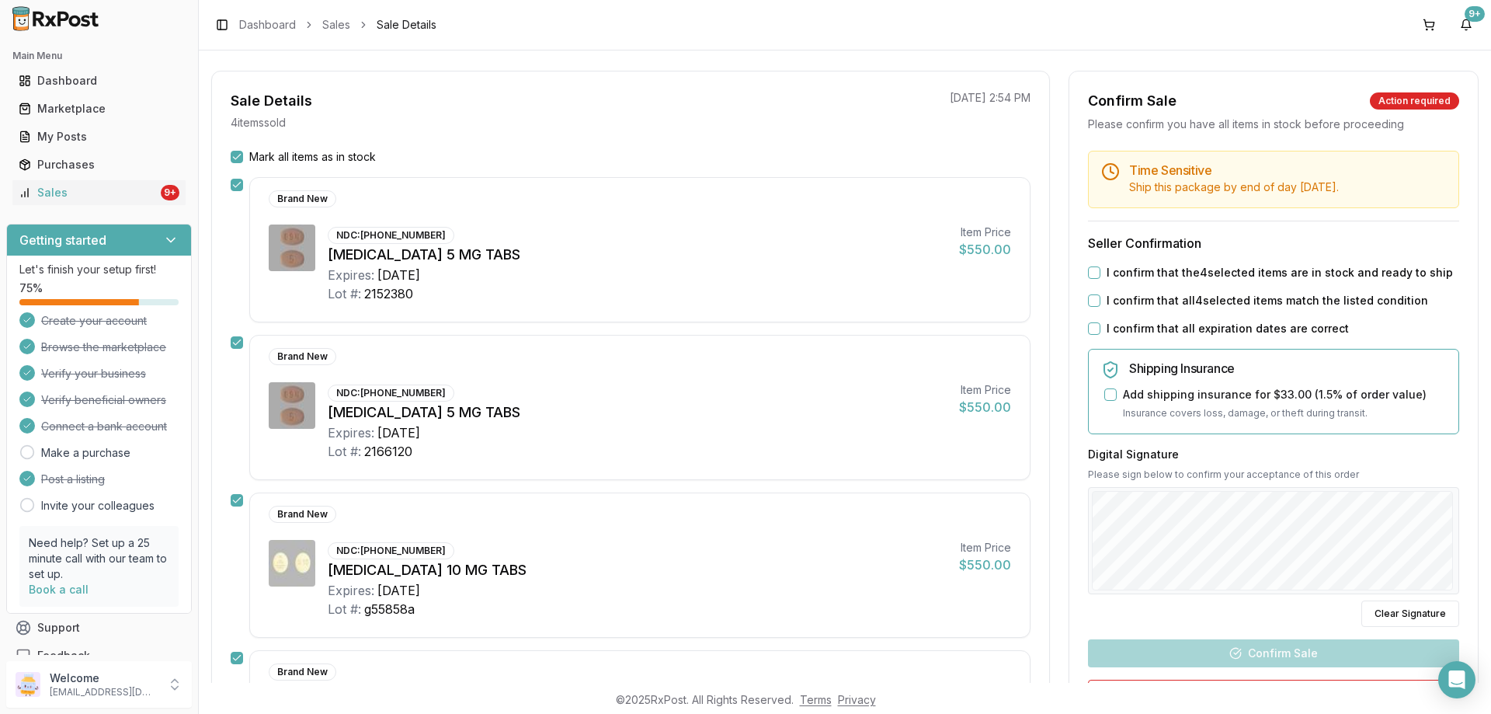
drag, startPoint x: 1095, startPoint y: 271, endPoint x: 1087, endPoint y: 294, distance: 24.6
click at [1096, 274] on button "I confirm that the 4 selected items are in stock and ready to ship" at bounding box center [1094, 272] width 12 height 12
click at [1088, 300] on button "I confirm that all 4 selected items match the listed condition" at bounding box center [1094, 300] width 12 height 12
click at [1092, 323] on div "I confirm that all expiration dates are correct" at bounding box center [1273, 329] width 371 height 16
drag, startPoint x: 1095, startPoint y: 330, endPoint x: 1141, endPoint y: 333, distance: 45.9
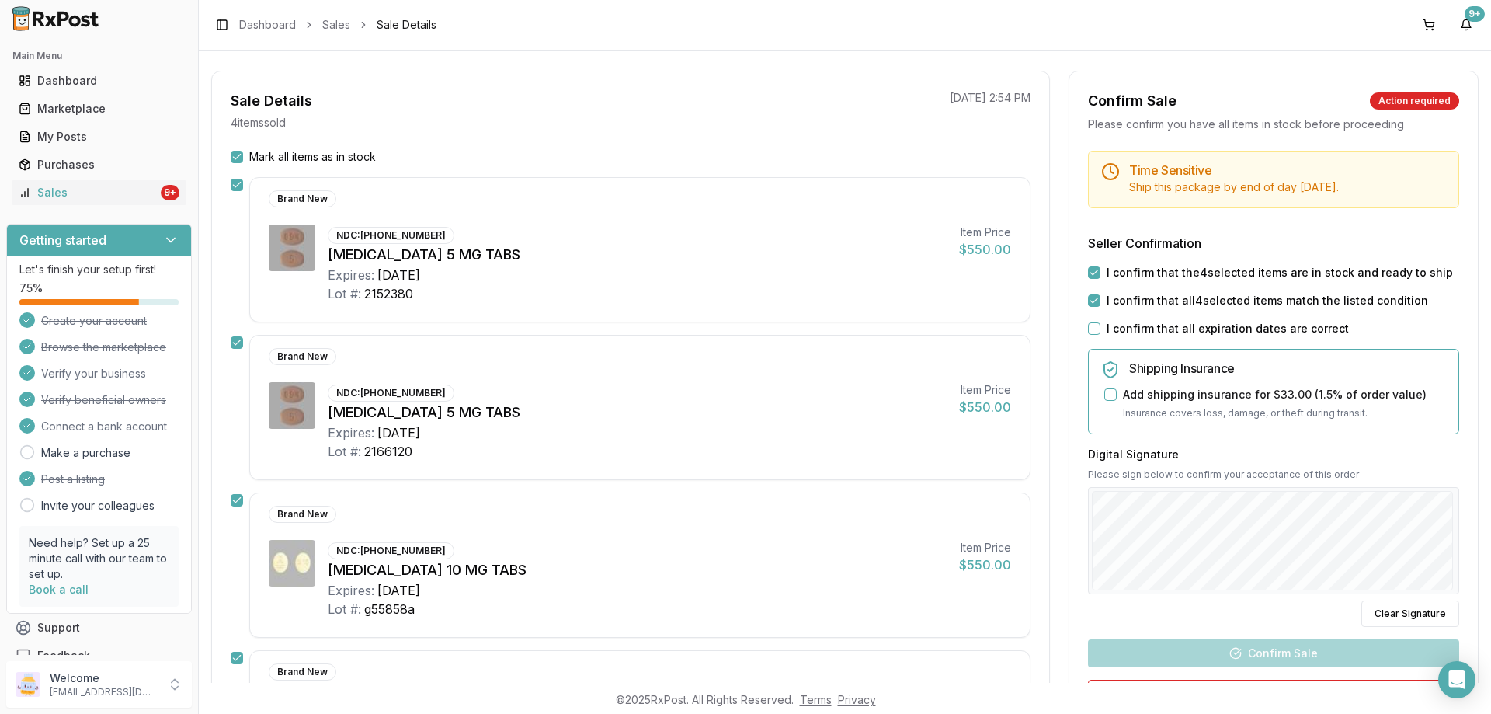
click at [1096, 330] on div "I confirm that all expiration dates are correct" at bounding box center [1273, 329] width 371 height 16
click at [1093, 331] on button "I confirm that all expiration dates are correct" at bounding box center [1094, 328] width 12 height 12
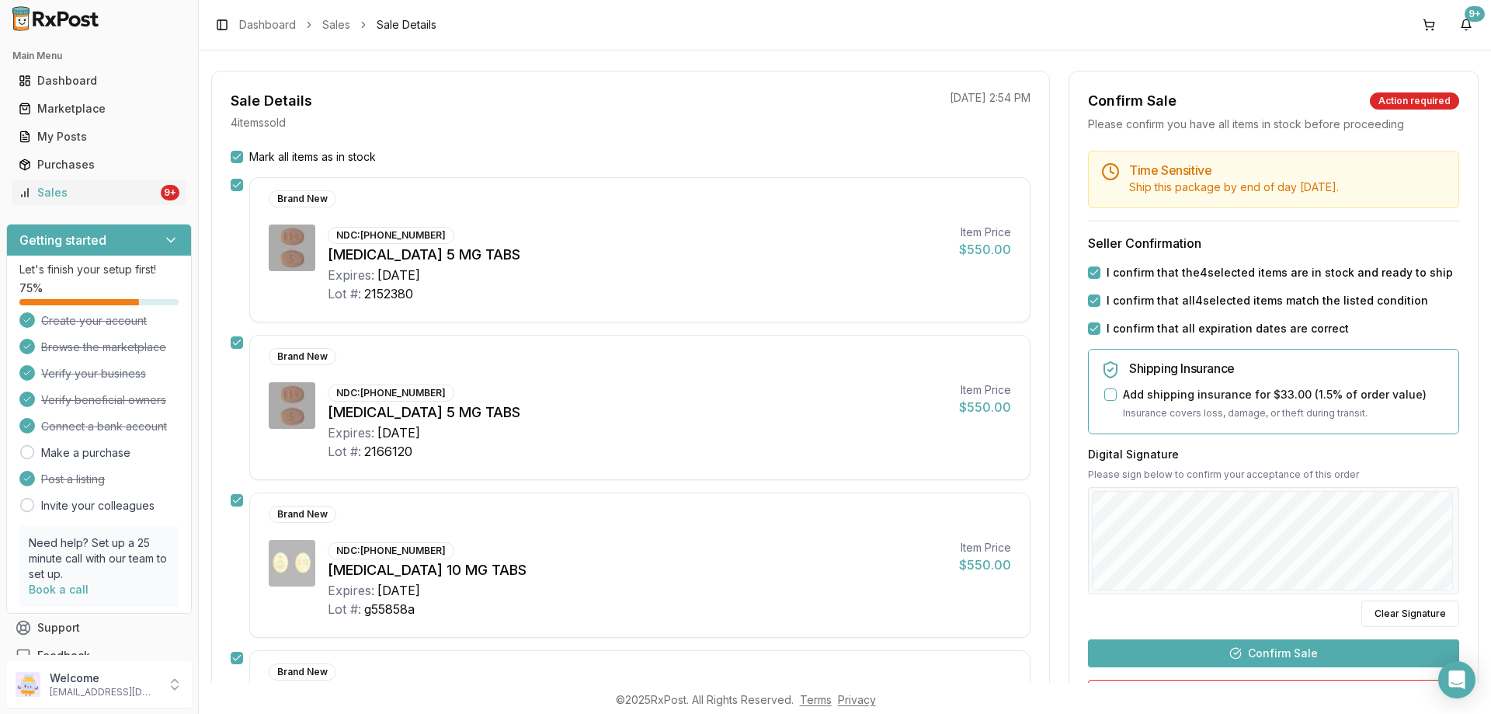
scroll to position [272, 0]
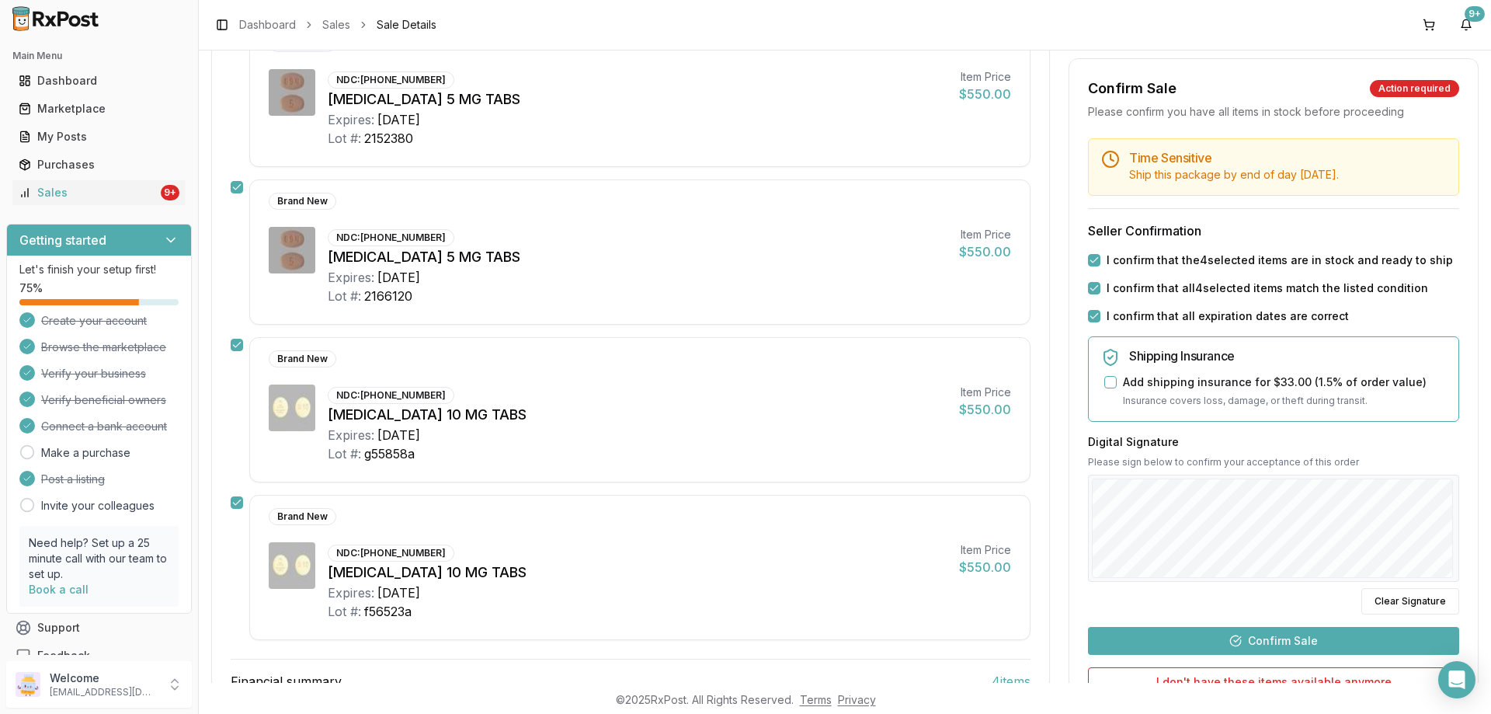
click at [1247, 639] on button "Confirm Sale" at bounding box center [1273, 640] width 371 height 28
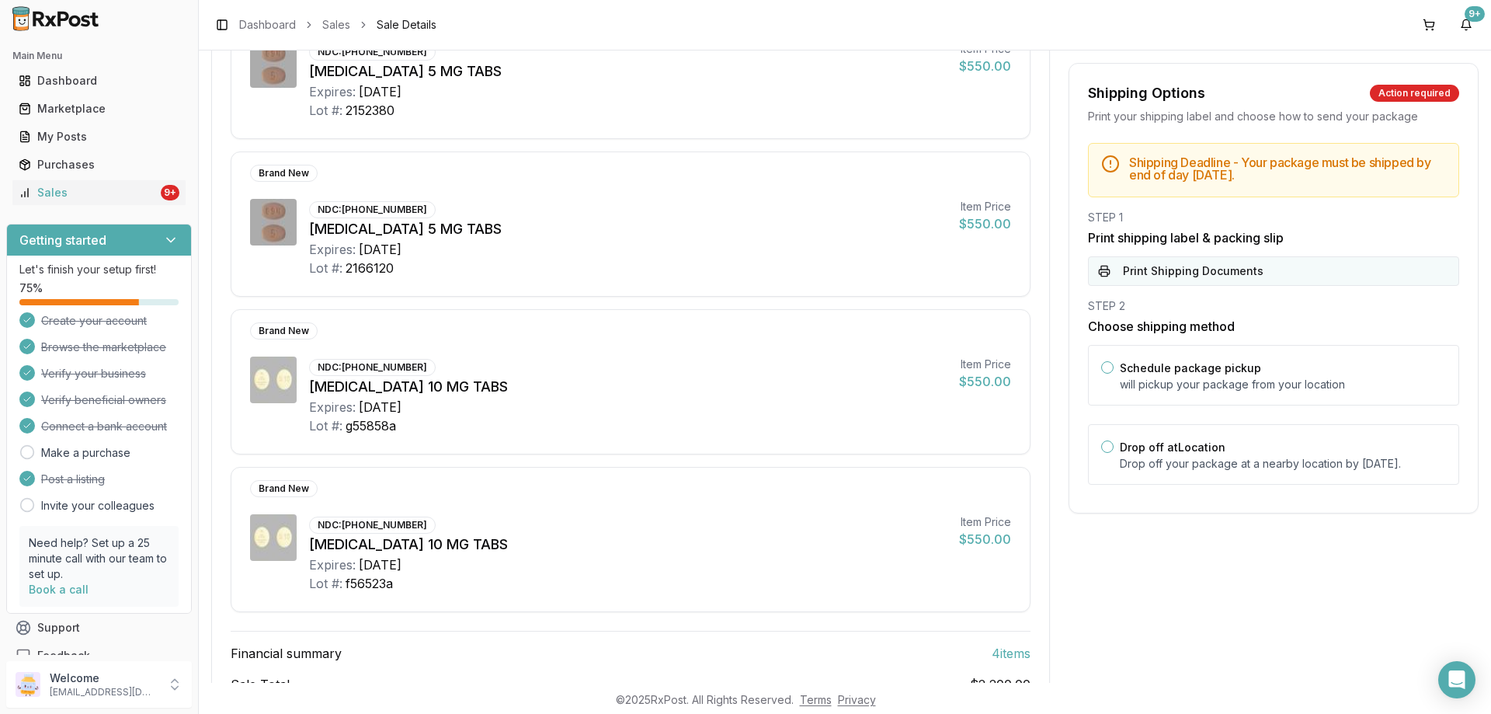
click at [1168, 281] on button "Print Shipping Documents" at bounding box center [1273, 271] width 371 height 30
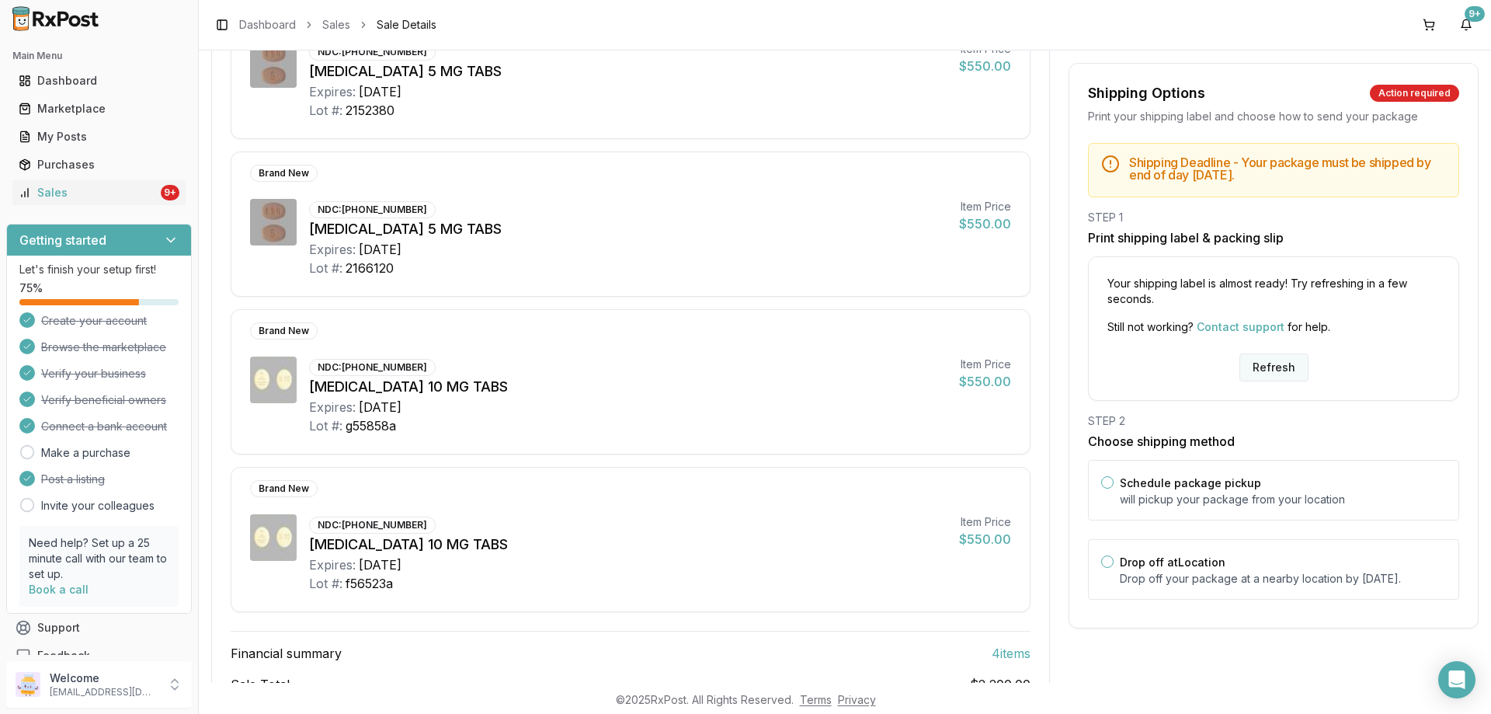
click at [1248, 370] on button "Refresh" at bounding box center [1273, 367] width 69 height 28
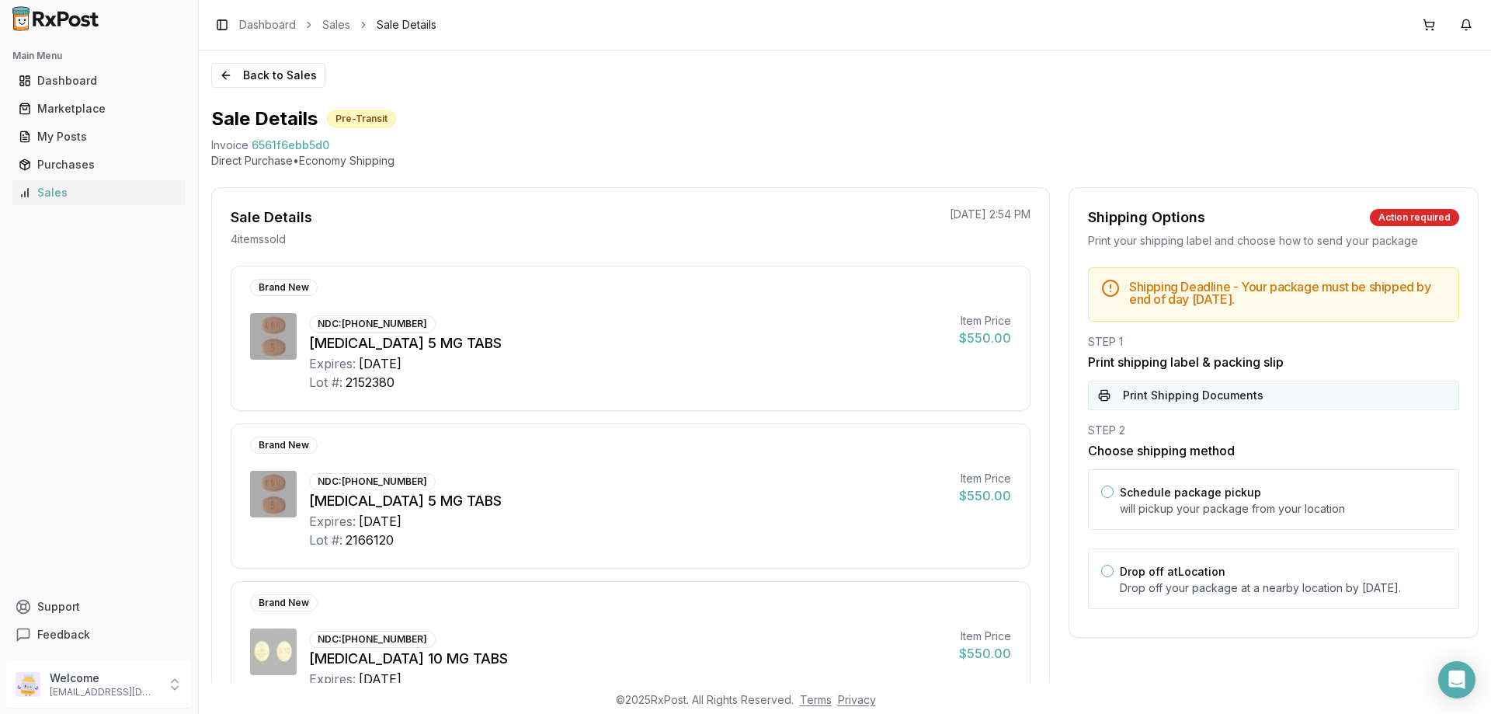
click at [1183, 392] on button "Print Shipping Documents" at bounding box center [1273, 395] width 371 height 30
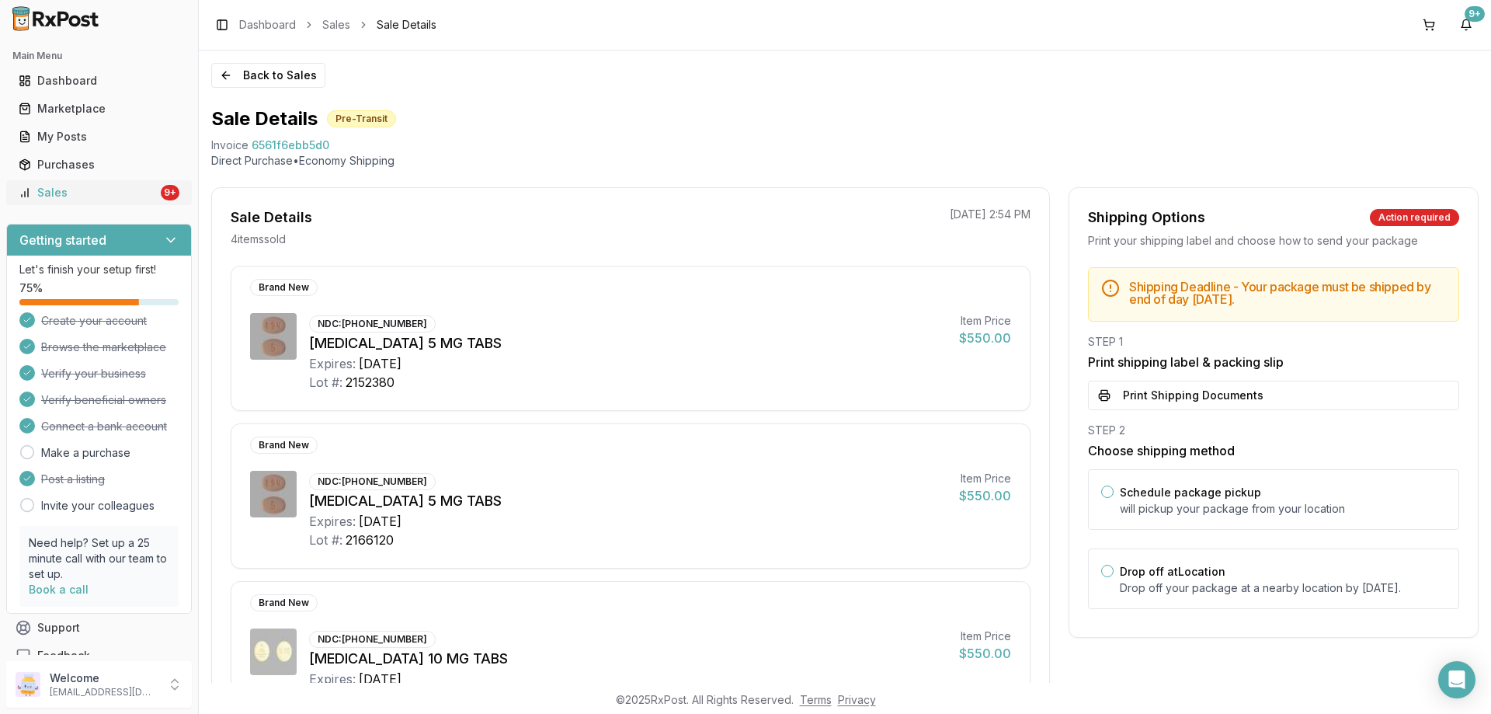
drag, startPoint x: 91, startPoint y: 191, endPoint x: 163, endPoint y: 190, distance: 72.2
click at [92, 190] on div "Sales" at bounding box center [88, 193] width 139 height 16
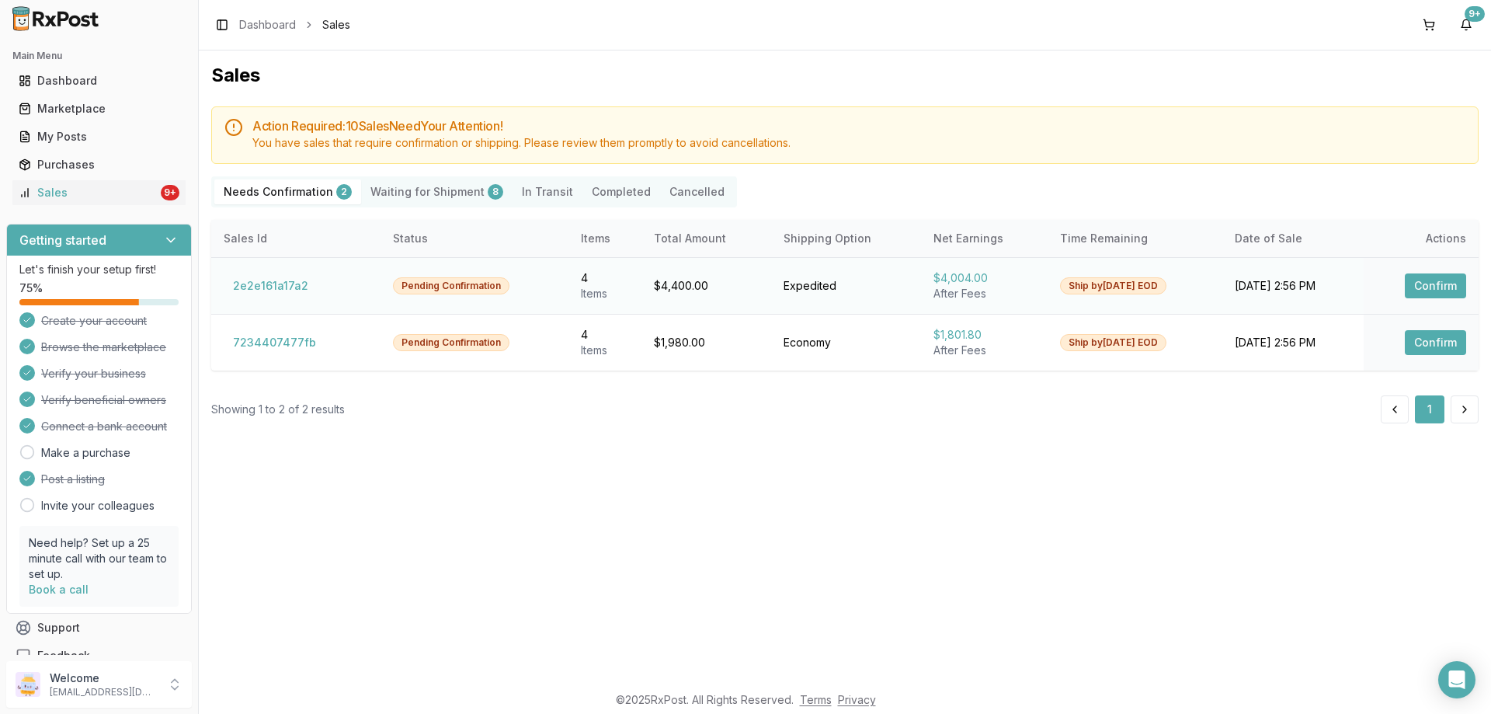
drag, startPoint x: 1431, startPoint y: 282, endPoint x: 1403, endPoint y: 282, distance: 28.0
click at [1432, 282] on button "Confirm" at bounding box center [1435, 285] width 61 height 25
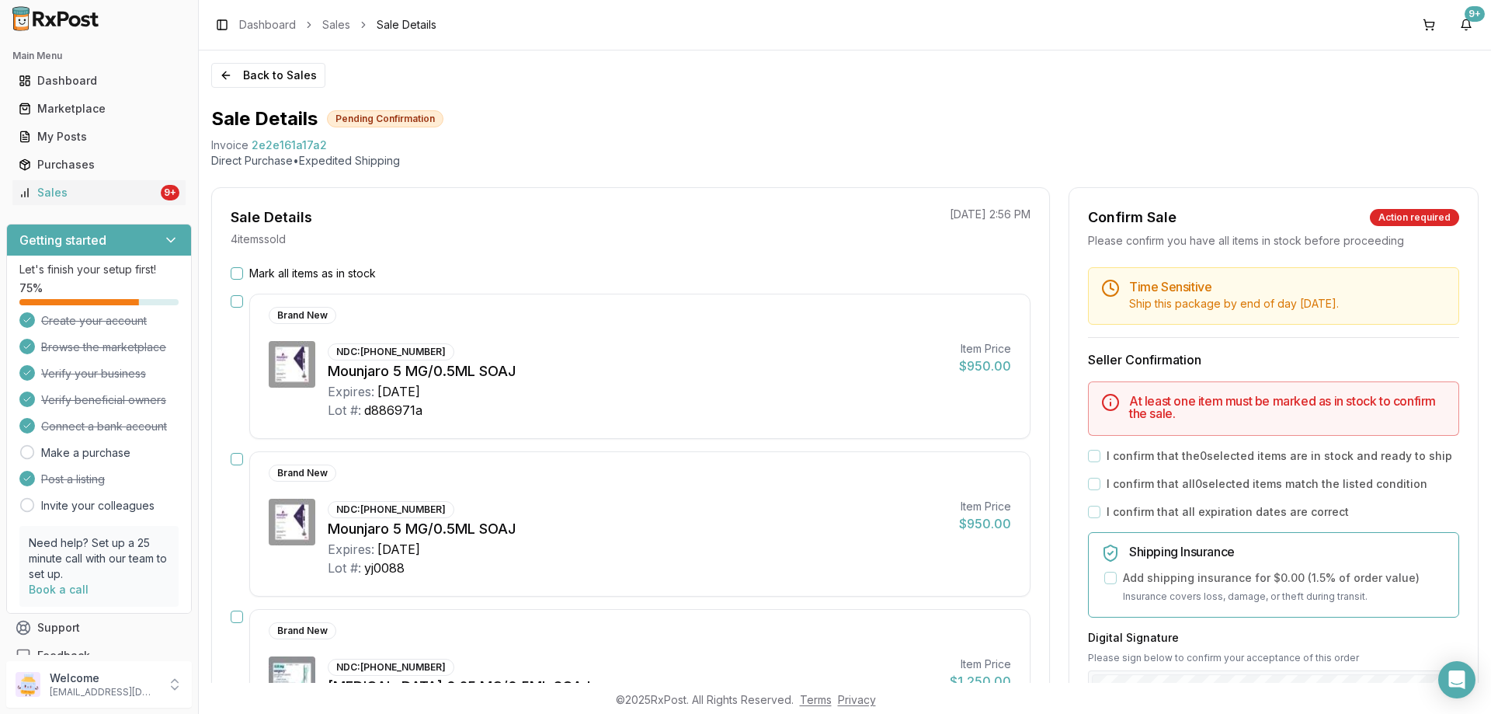
click at [246, 272] on div "Mark all items as in stock" at bounding box center [631, 274] width 800 height 16
click at [238, 273] on button "Mark all items as in stock" at bounding box center [237, 273] width 12 height 12
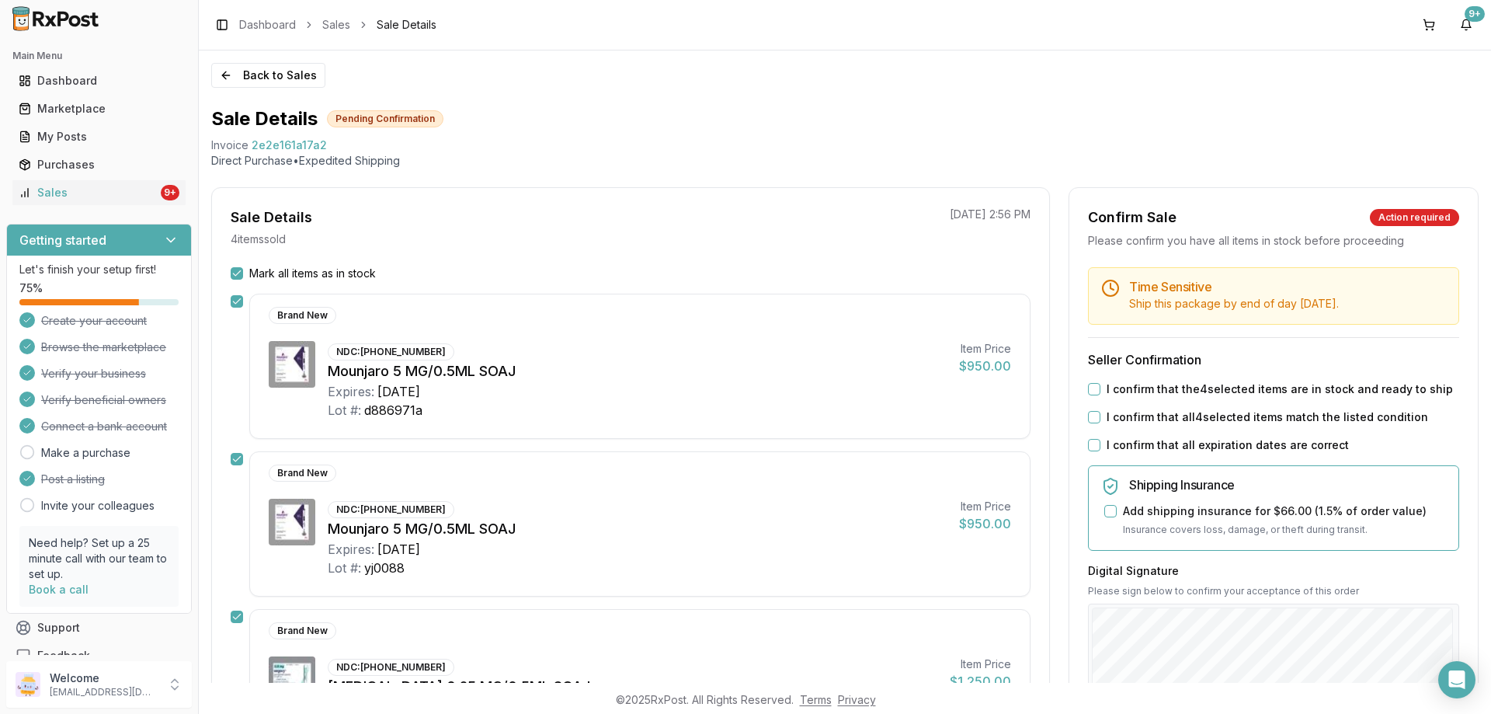
scroll to position [233, 0]
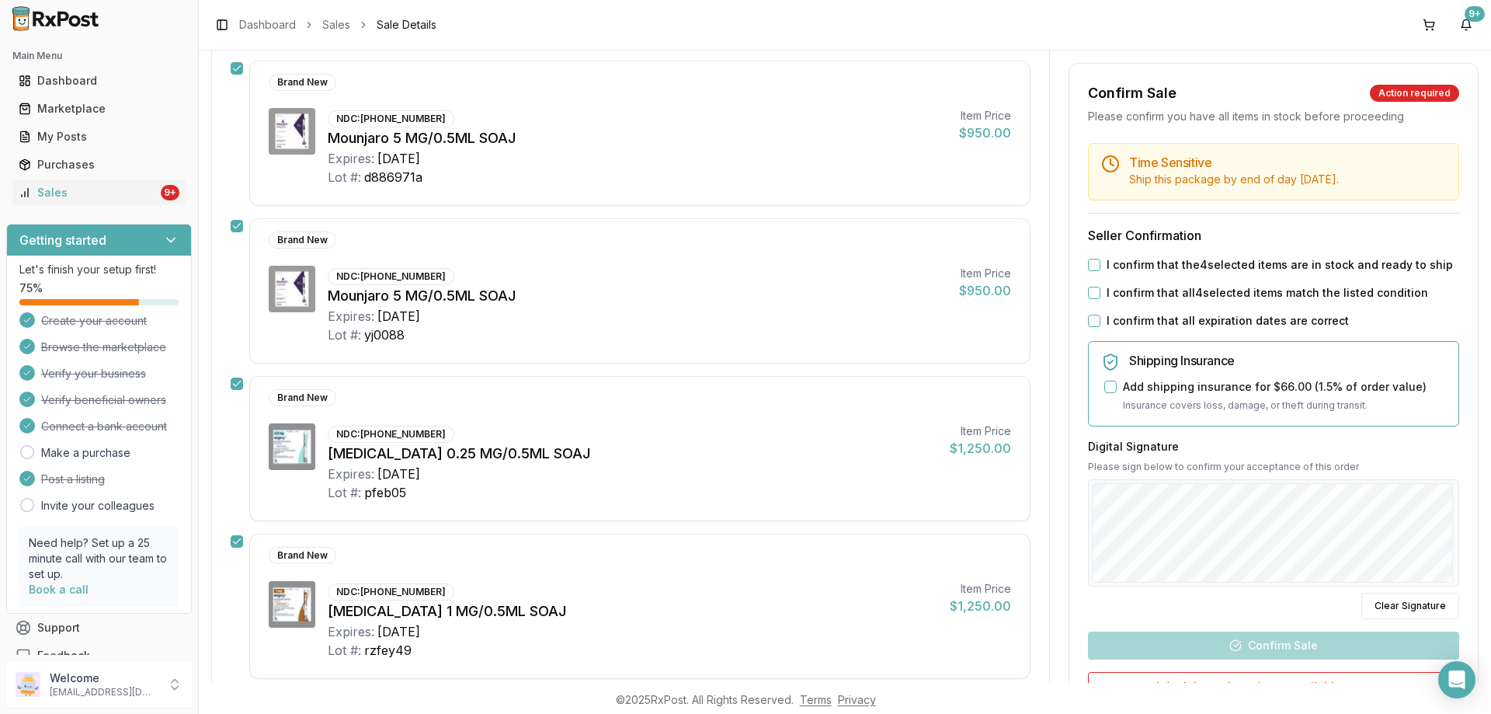
click at [1089, 265] on button "I confirm that the 4 selected items are in stock and ready to ship" at bounding box center [1094, 265] width 12 height 12
click at [1099, 297] on div "I confirm that all 4 selected items match the listed condition" at bounding box center [1273, 293] width 371 height 16
click at [1089, 297] on button "I confirm that all 4 selected items match the listed condition" at bounding box center [1094, 293] width 12 height 12
click at [1092, 323] on button "I confirm that all expiration dates are correct" at bounding box center [1094, 320] width 12 height 12
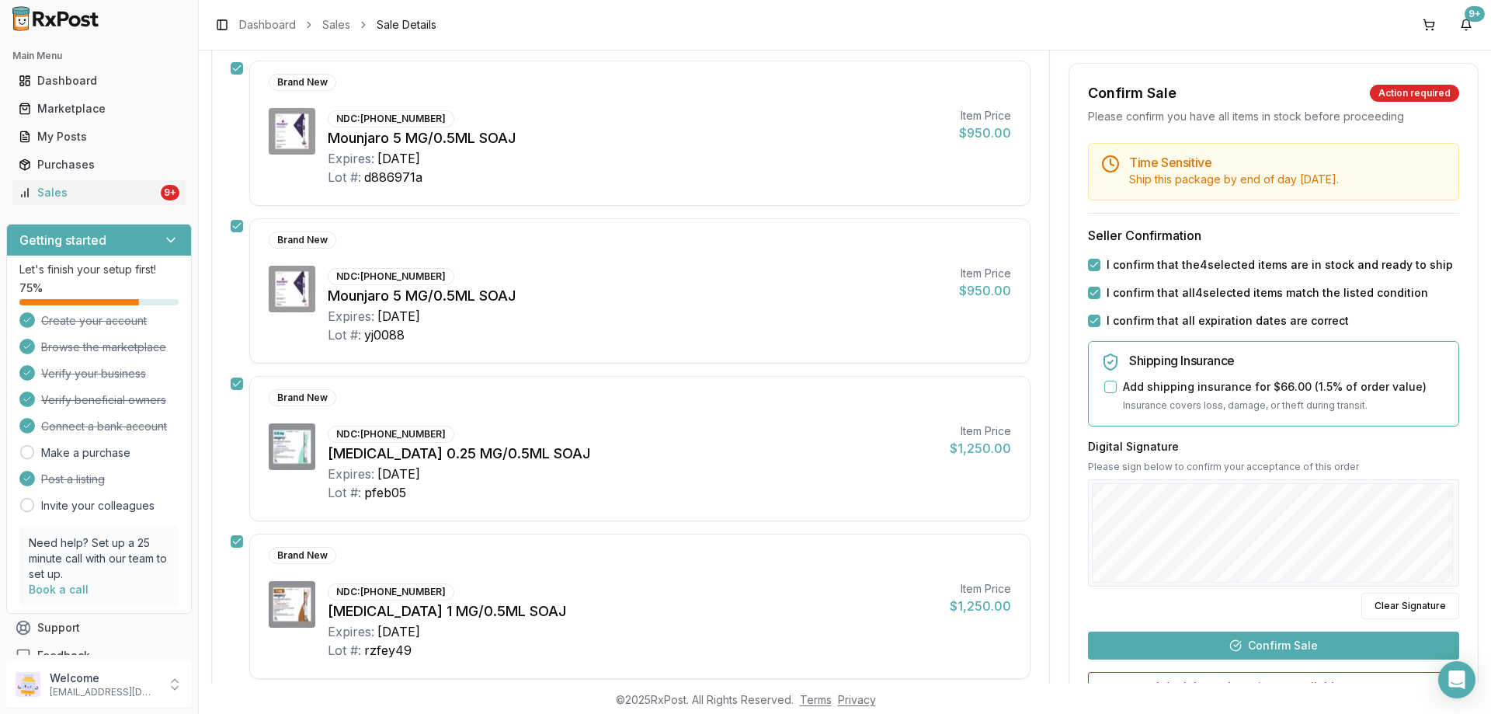
click at [1257, 632] on button "Confirm Sale" at bounding box center [1273, 645] width 371 height 28
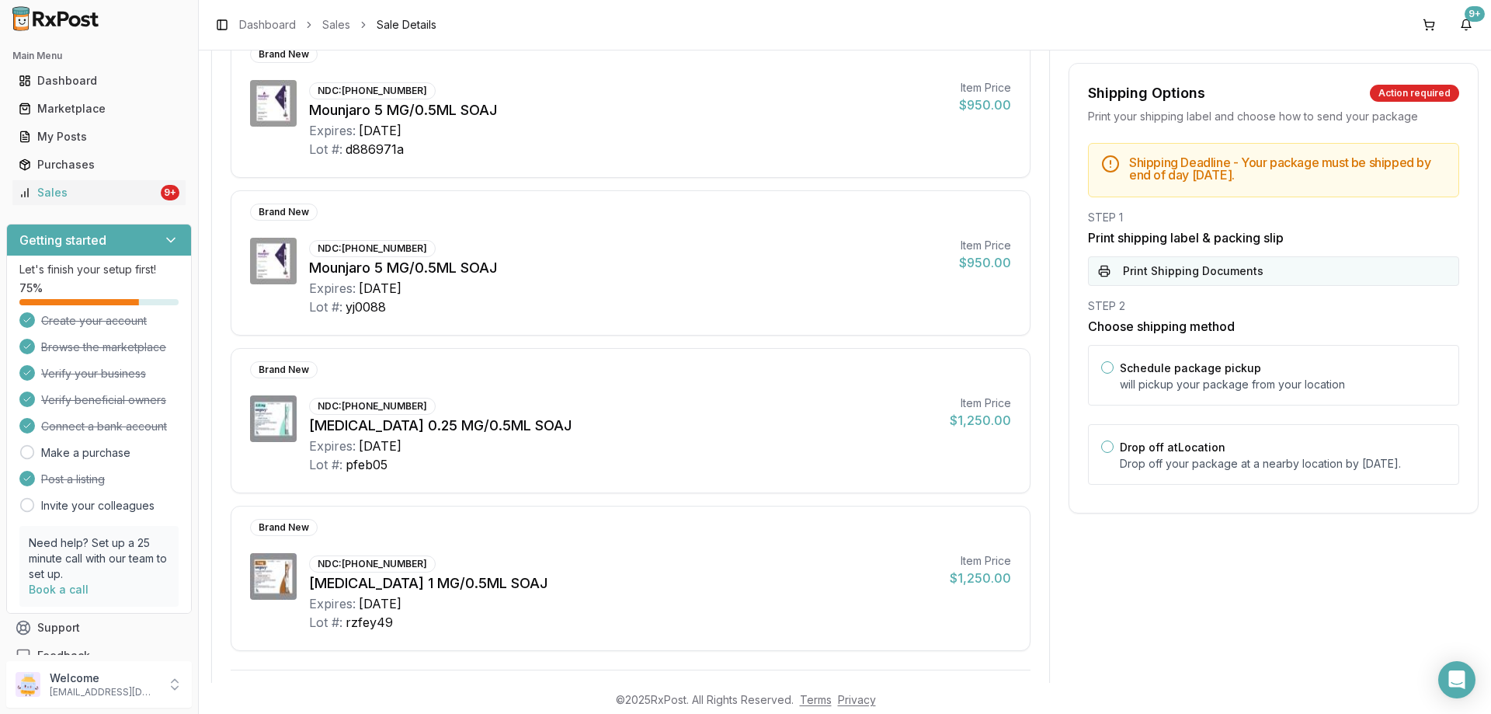
click at [1146, 280] on button "Print Shipping Documents" at bounding box center [1273, 271] width 371 height 30
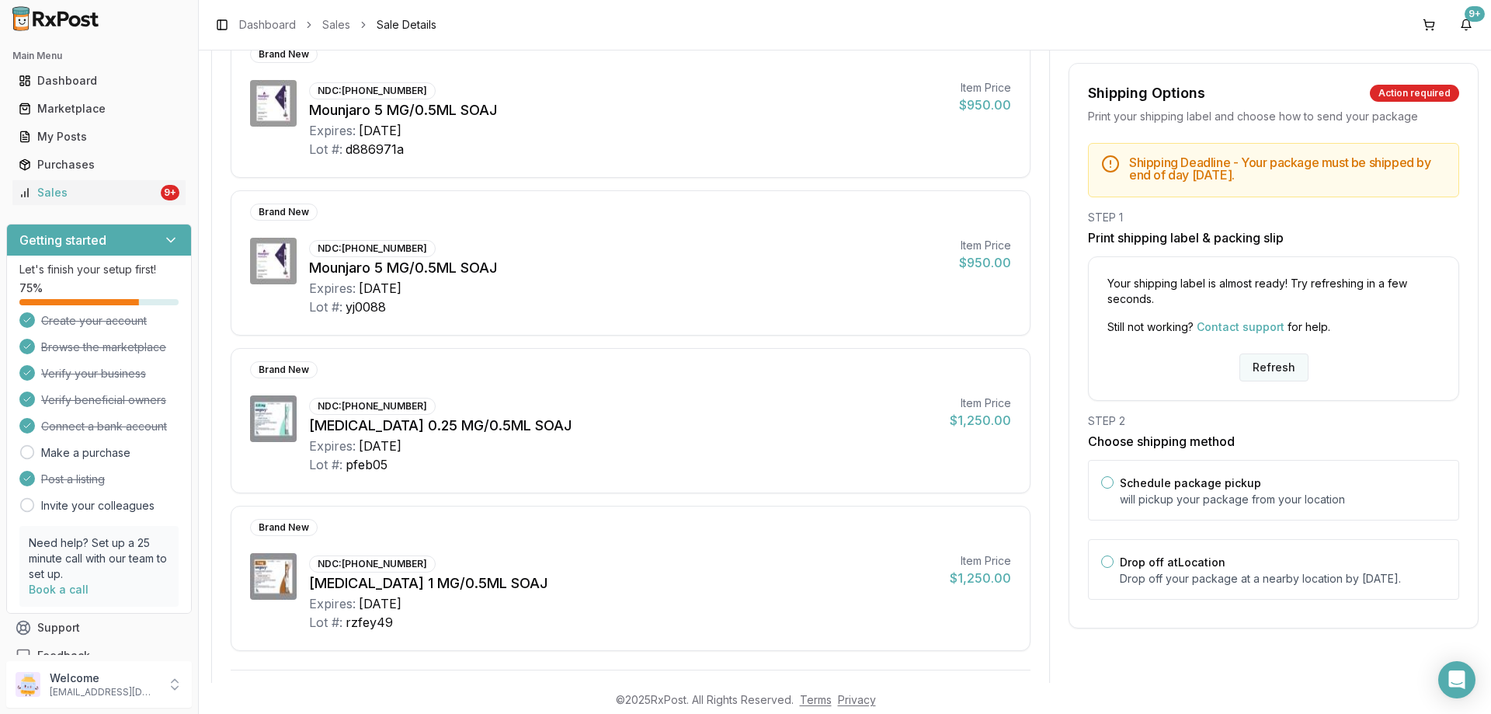
click at [1254, 356] on button "Refresh" at bounding box center [1273, 367] width 69 height 28
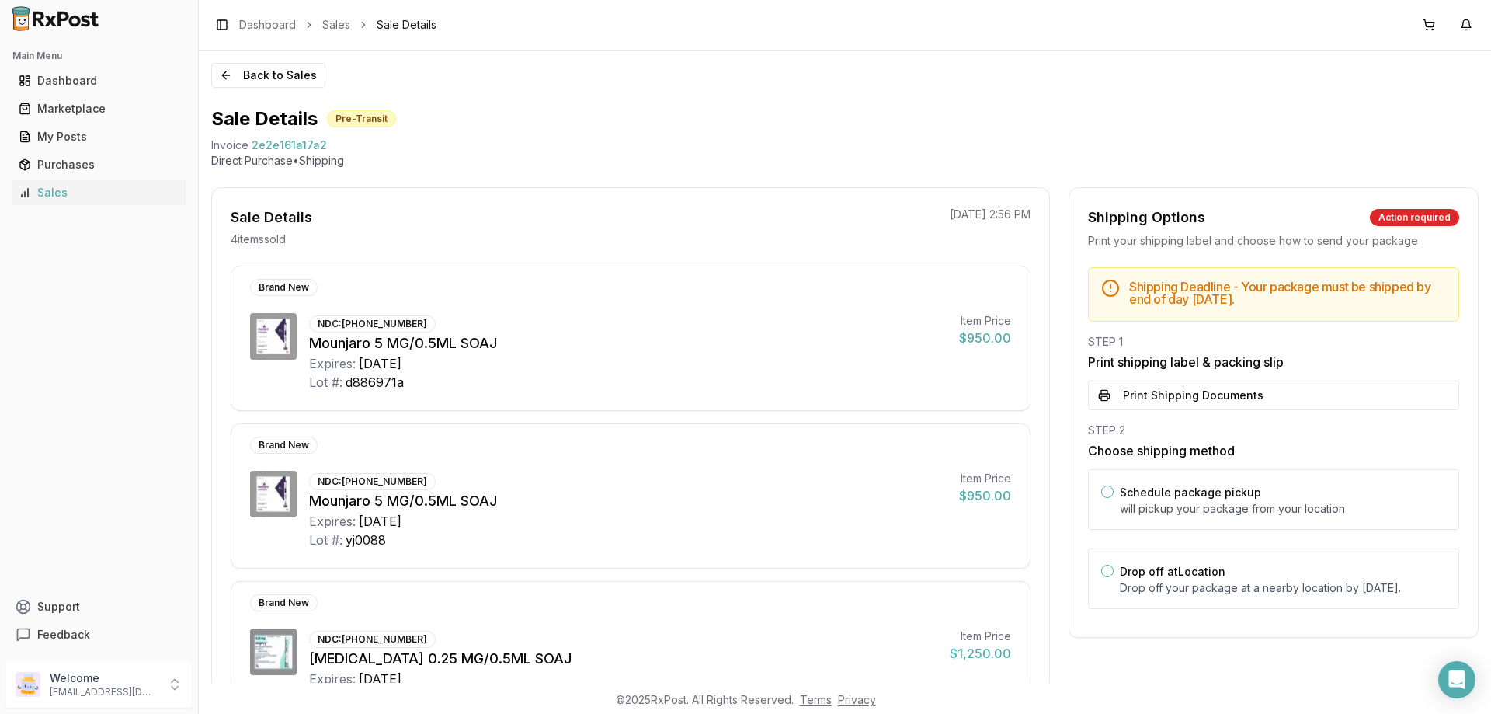
click at [1253, 366] on h3 "Print shipping label & packing slip" at bounding box center [1273, 362] width 371 height 19
click at [1161, 394] on button "Print Shipping Documents" at bounding box center [1273, 395] width 371 height 30
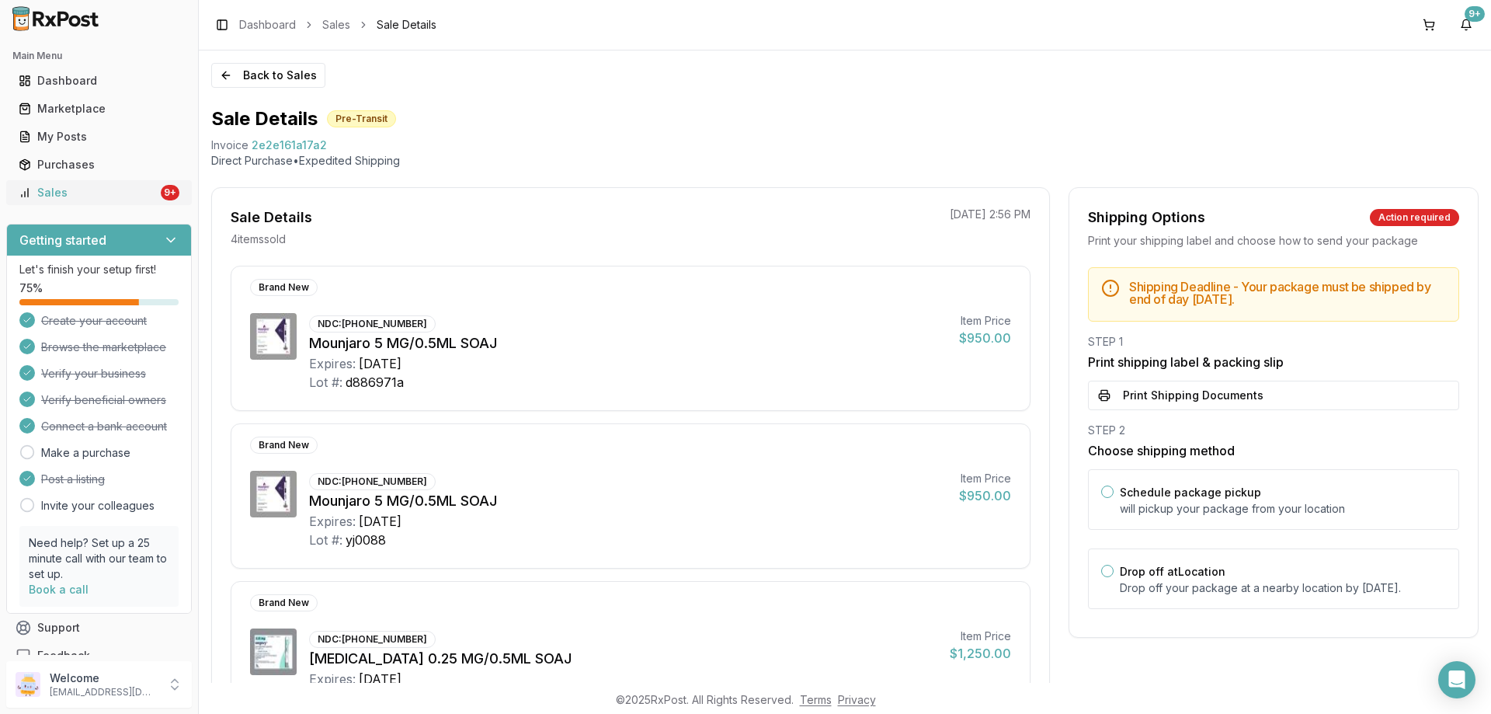
click at [103, 190] on div "Sales" at bounding box center [88, 193] width 139 height 16
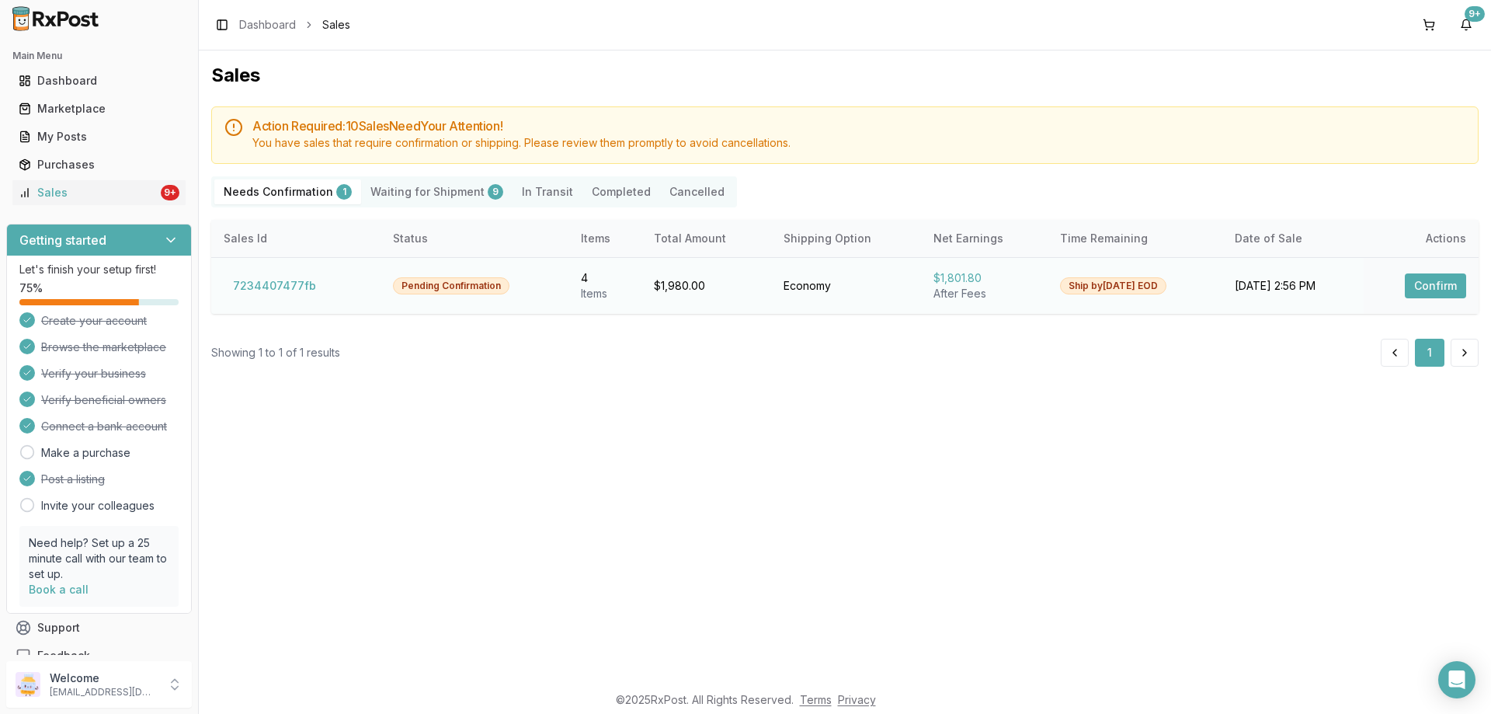
click at [1447, 290] on button "Confirm" at bounding box center [1435, 285] width 61 height 25
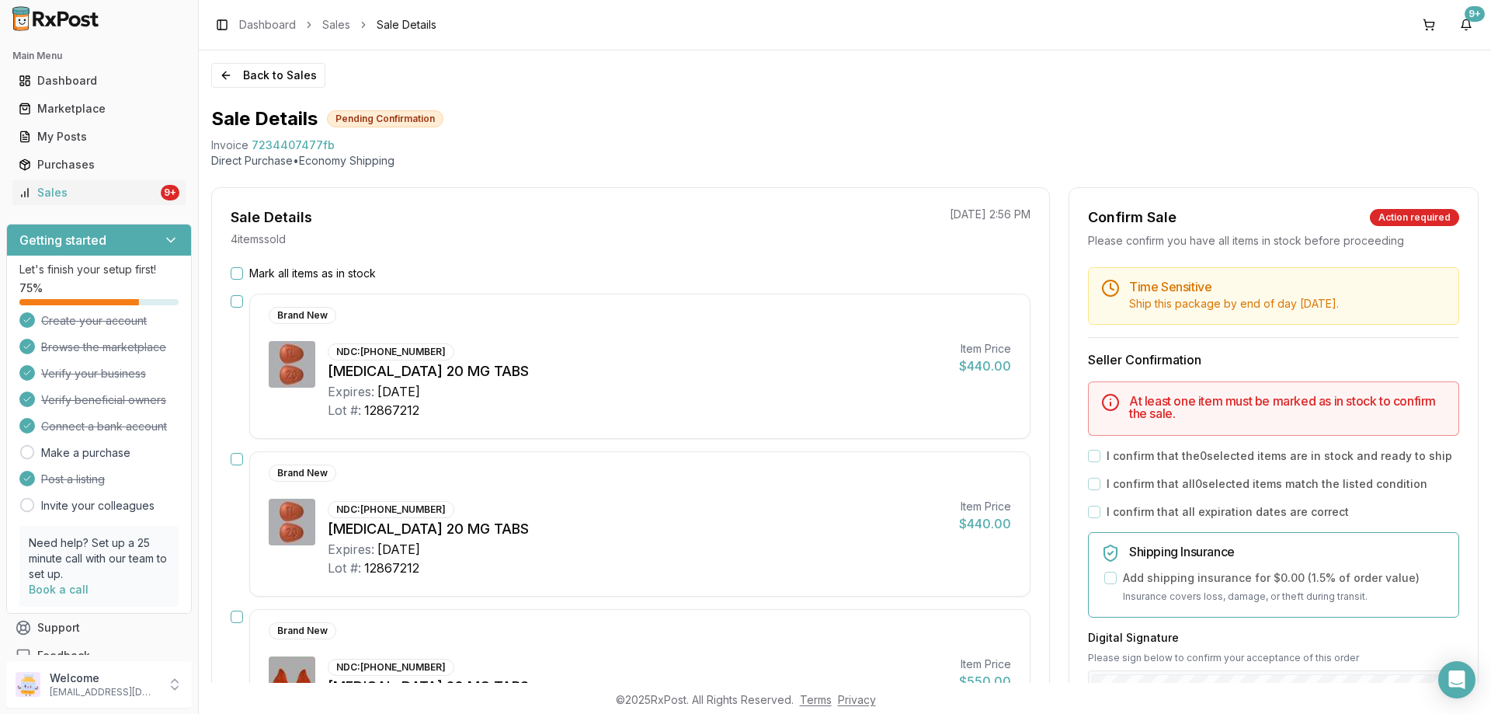
click at [244, 269] on div "Mark all items as in stock" at bounding box center [631, 274] width 800 height 16
click at [238, 269] on button "Mark all items as in stock" at bounding box center [237, 273] width 12 height 12
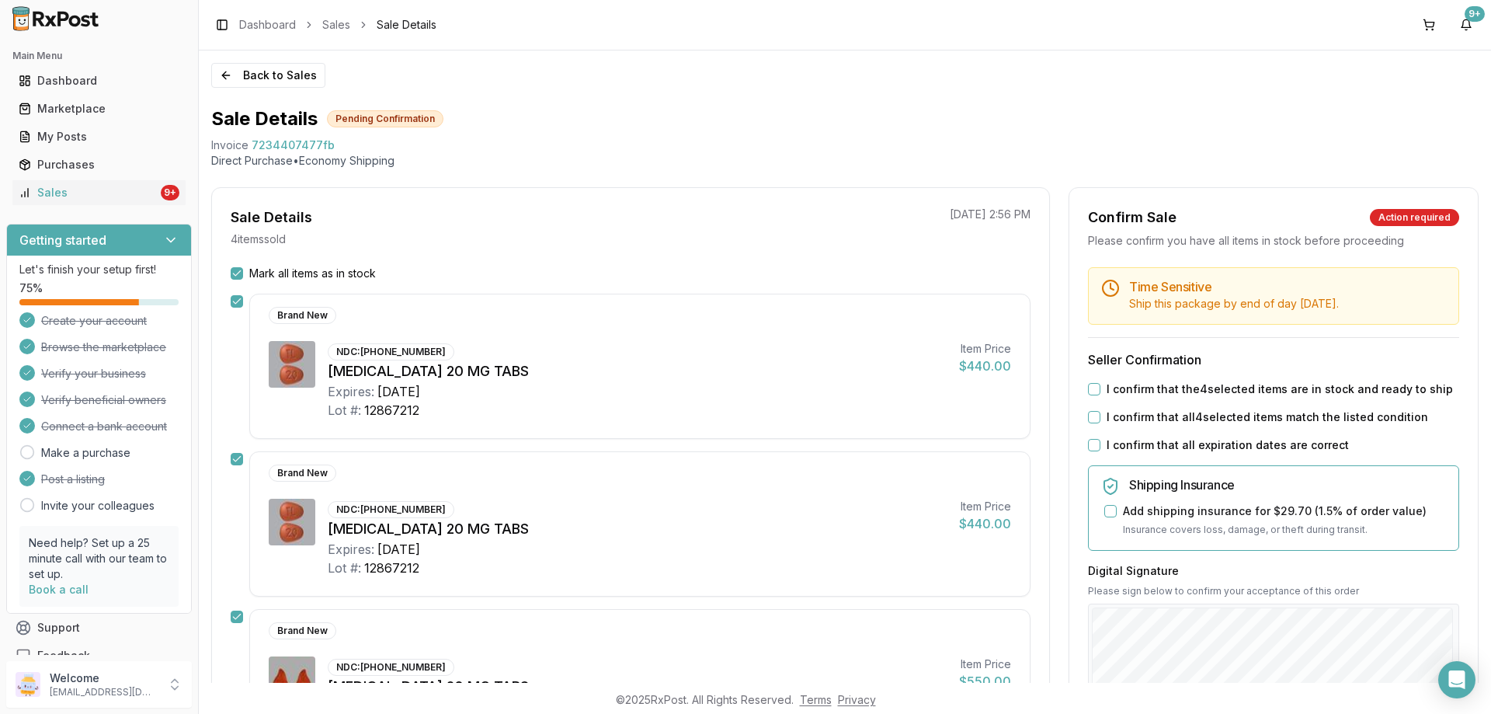
scroll to position [233, 0]
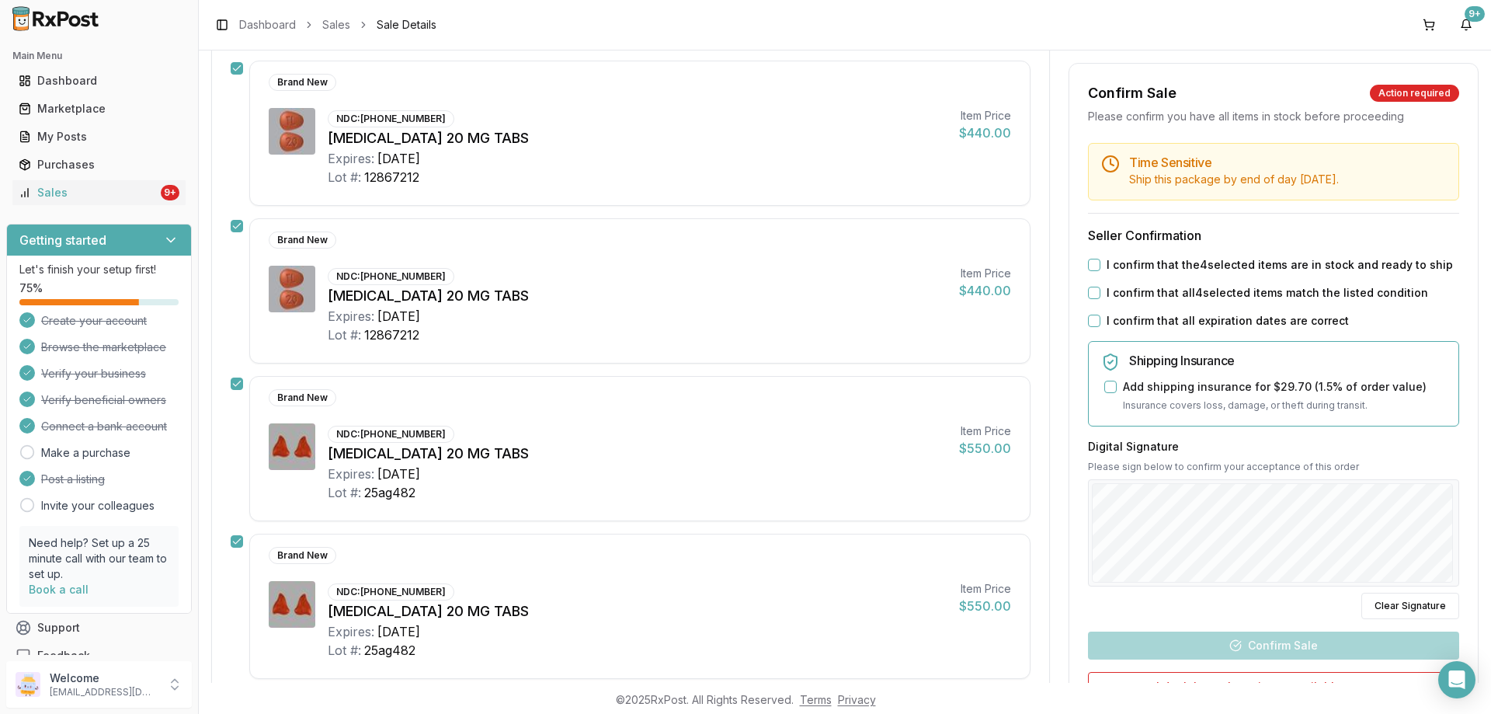
drag, startPoint x: 1089, startPoint y: 262, endPoint x: 1090, endPoint y: 283, distance: 21.8
click at [1090, 263] on button "I confirm that the 4 selected items are in stock and ready to ship" at bounding box center [1094, 265] width 12 height 12
click at [1090, 294] on button "I confirm that all 4 selected items match the listed condition" at bounding box center [1094, 293] width 12 height 12
click at [1088, 322] on button "I confirm that all expiration dates are correct" at bounding box center [1094, 320] width 12 height 12
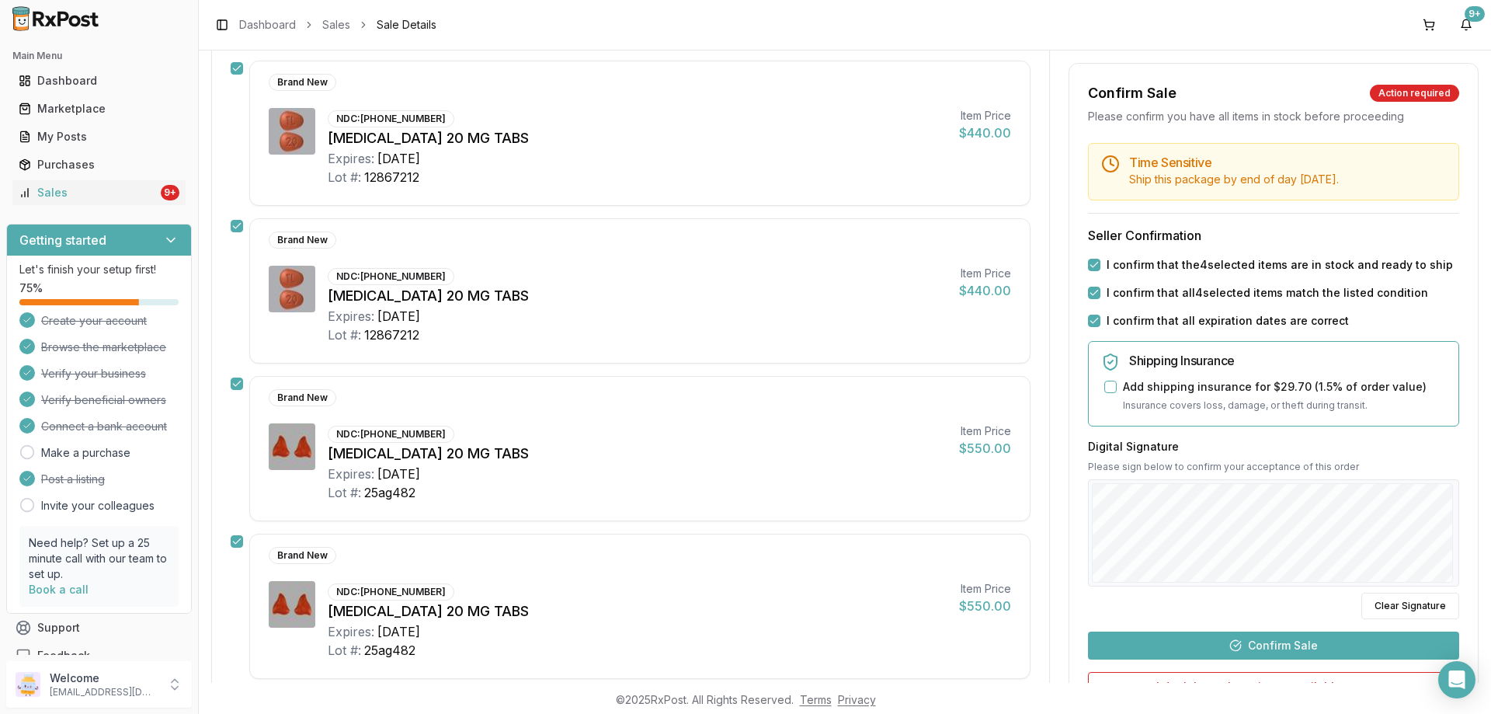
click at [1242, 635] on button "Confirm Sale" at bounding box center [1273, 645] width 371 height 28
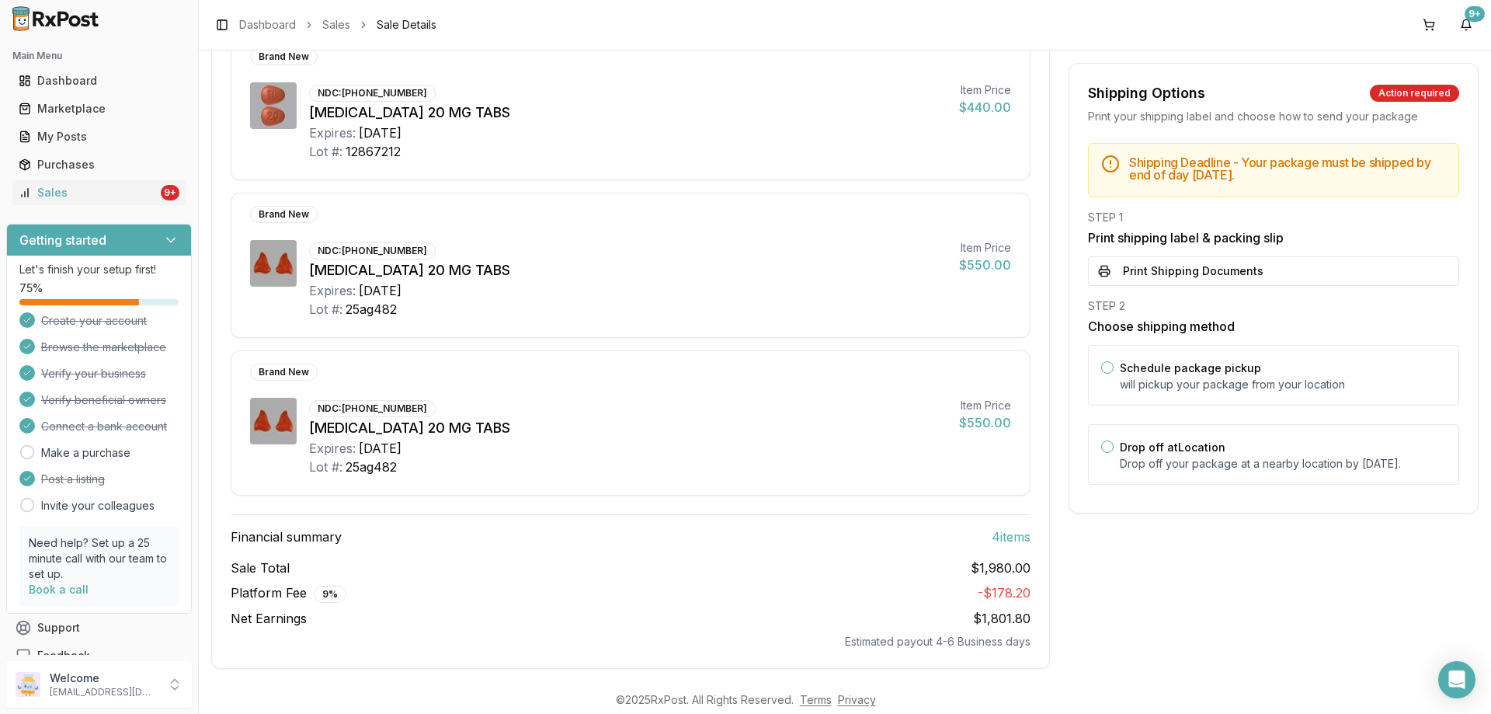
scroll to position [399, 0]
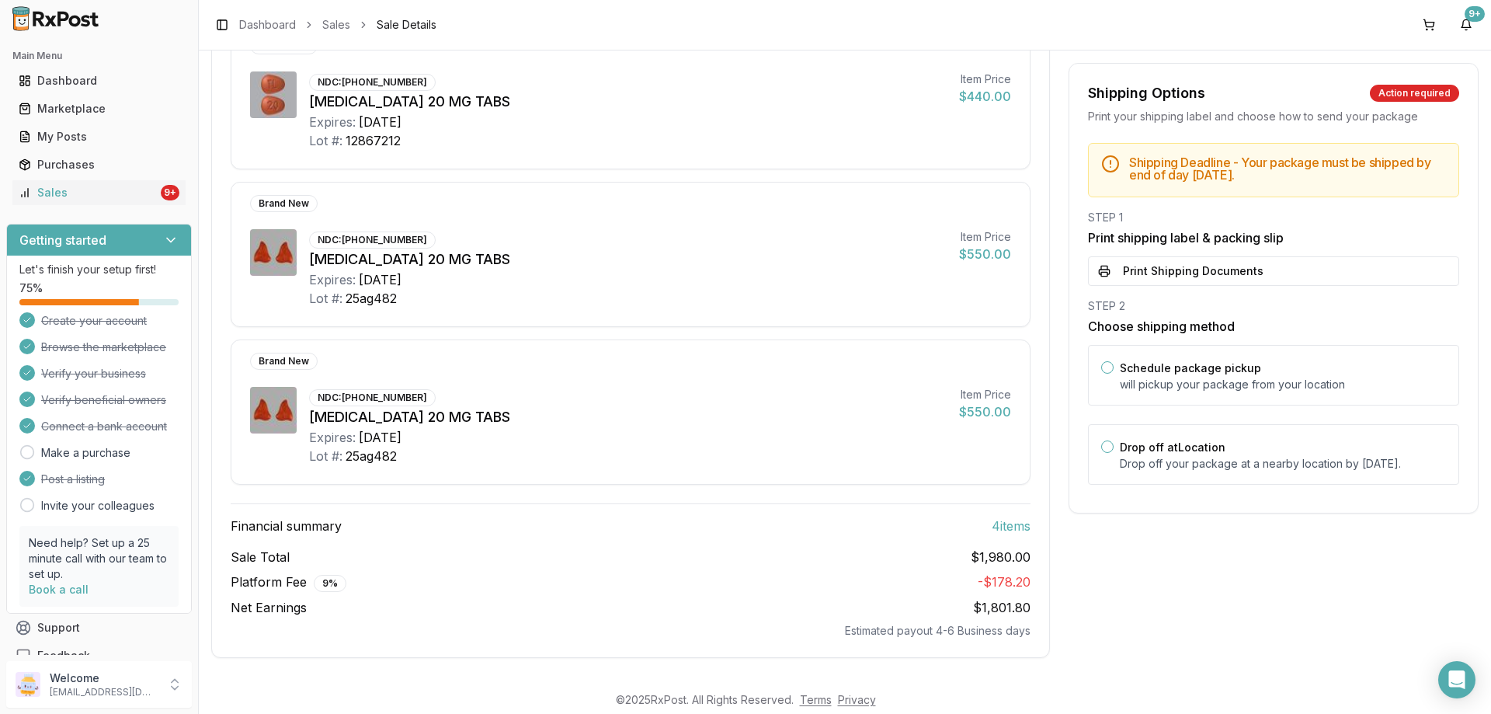
click at [1114, 291] on div "Shipping Deadline - Your package must be shipped by end of day [DATE] . STEP 1 …" at bounding box center [1273, 318] width 408 height 351
click at [1120, 280] on button "Print Shipping Documents" at bounding box center [1273, 271] width 371 height 30
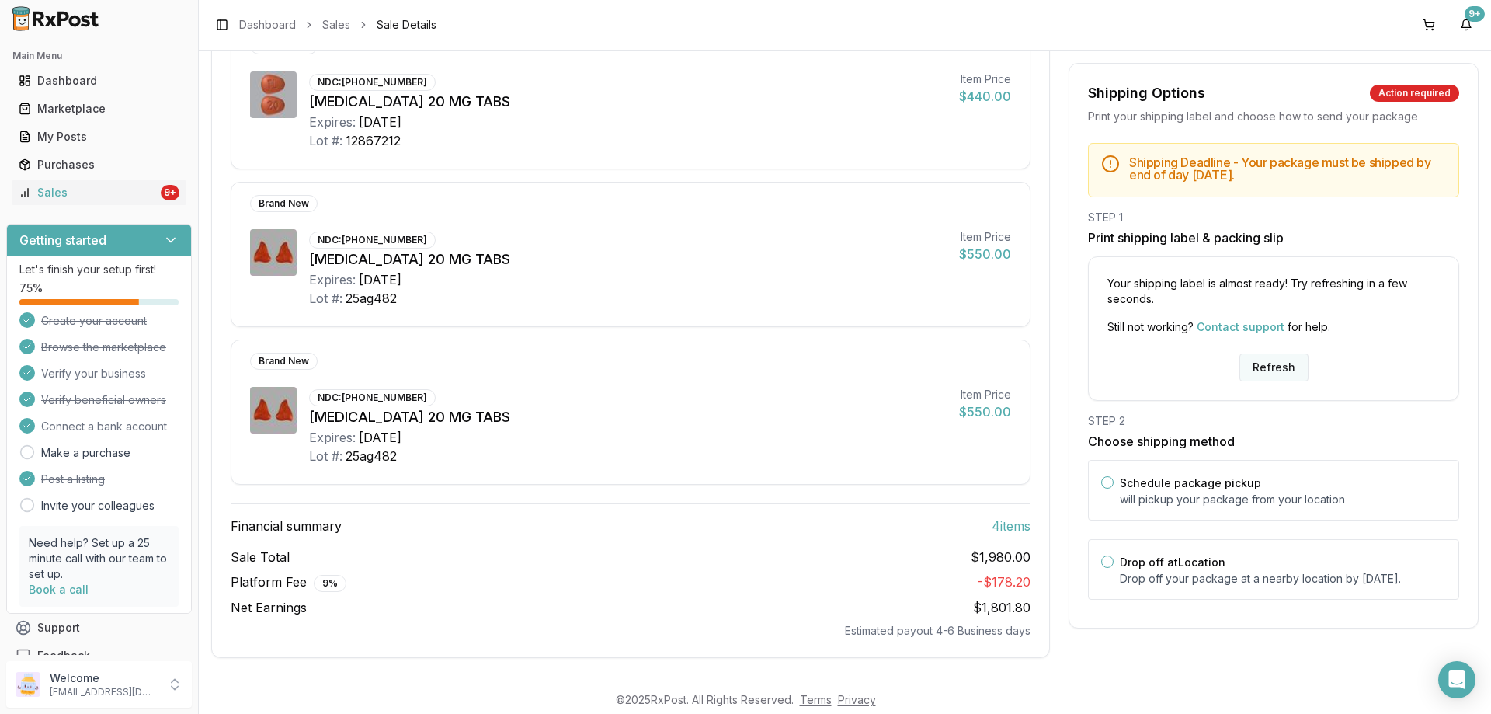
click at [1282, 366] on button "Refresh" at bounding box center [1273, 367] width 69 height 28
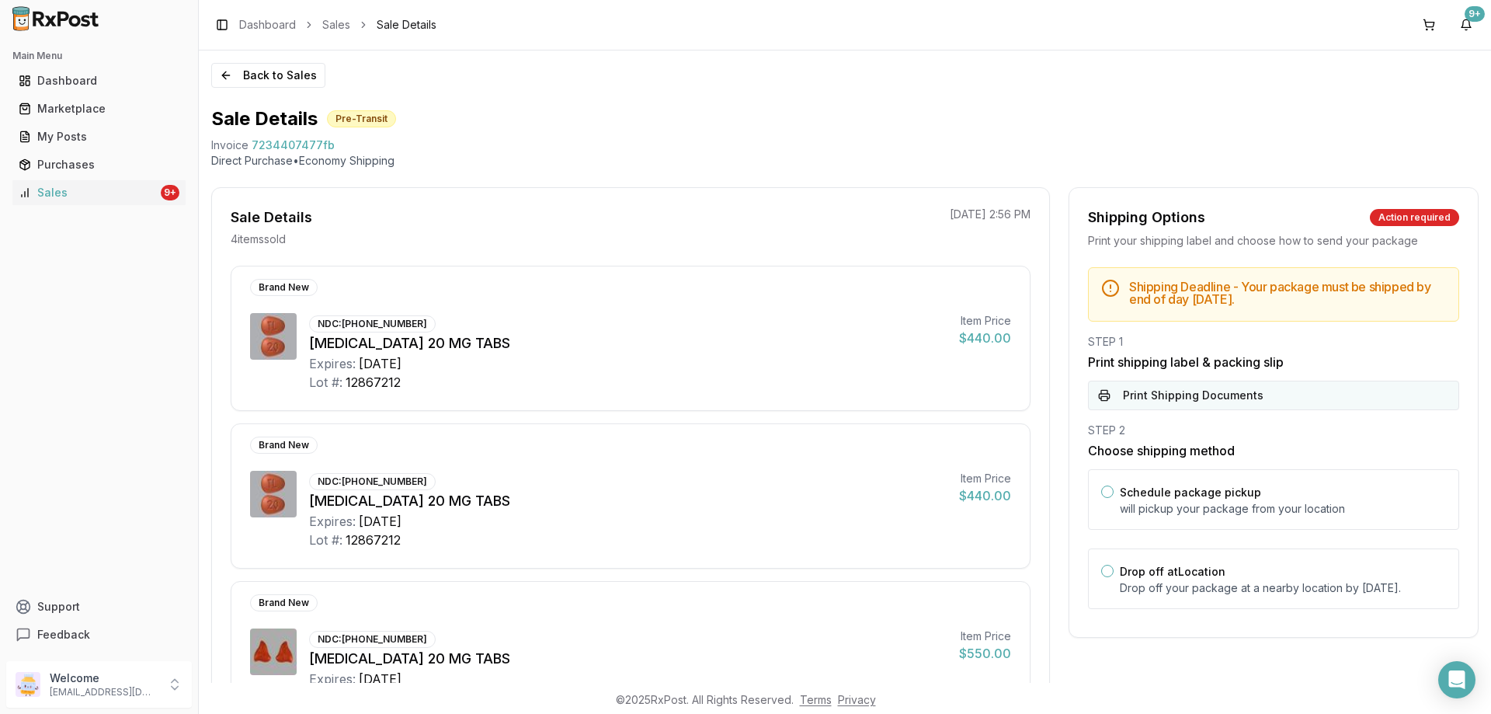
click at [1163, 386] on button "Print Shipping Documents" at bounding box center [1273, 395] width 371 height 30
click at [138, 186] on div "Sales" at bounding box center [88, 193] width 139 height 16
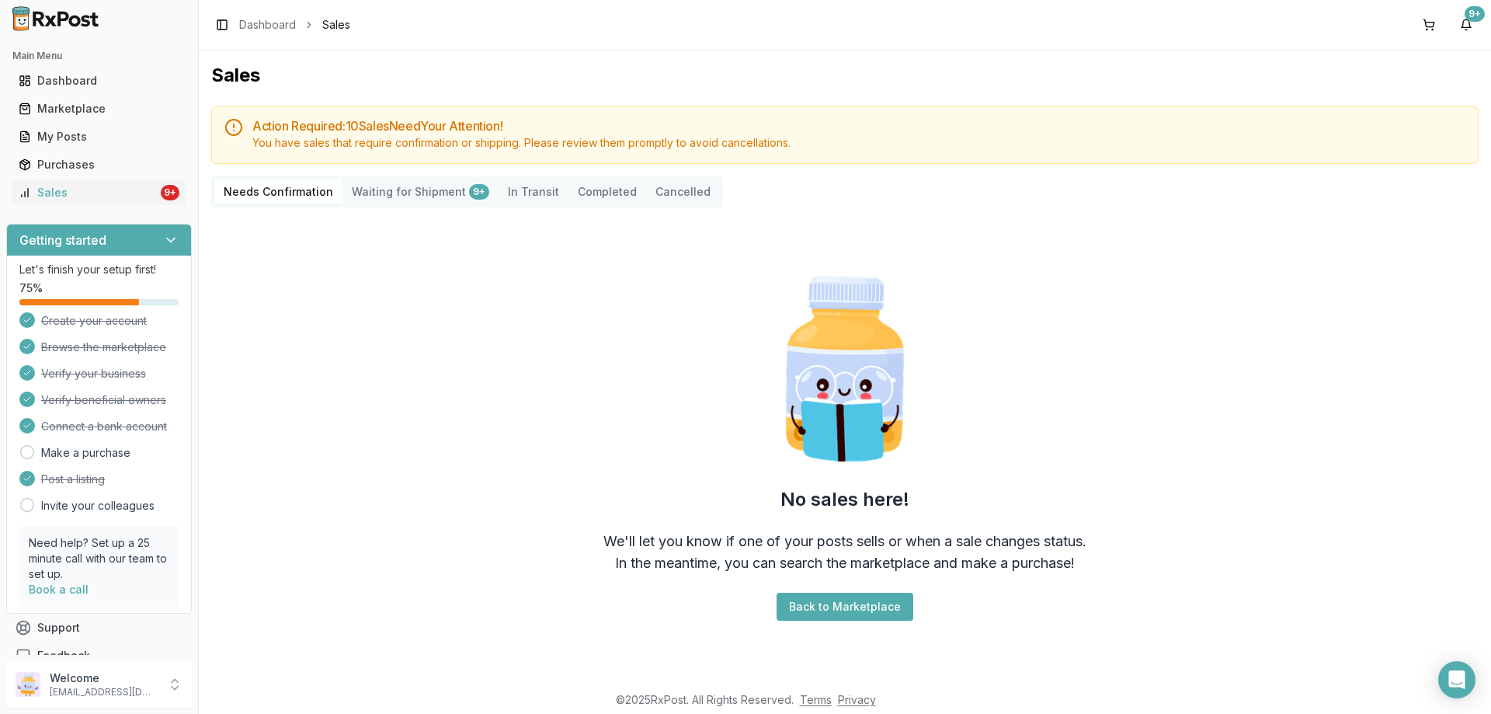
click at [279, 198] on Confirmation "Needs Confirmation" at bounding box center [278, 191] width 128 height 25
click at [300, 178] on div "Needs Confirmation Waiting for Shipment 9+ In Transit Completed Cancelled" at bounding box center [467, 191] width 512 height 31
click at [295, 170] on div "Action Required: 10 Sale s Need Your Attention! You have sales that require con…" at bounding box center [844, 408] width 1267 height 604
click at [293, 190] on Confirmation "Needs Confirmation" at bounding box center [278, 191] width 128 height 25
click at [259, 196] on Confirmation "Needs Confirmation" at bounding box center [278, 191] width 128 height 25
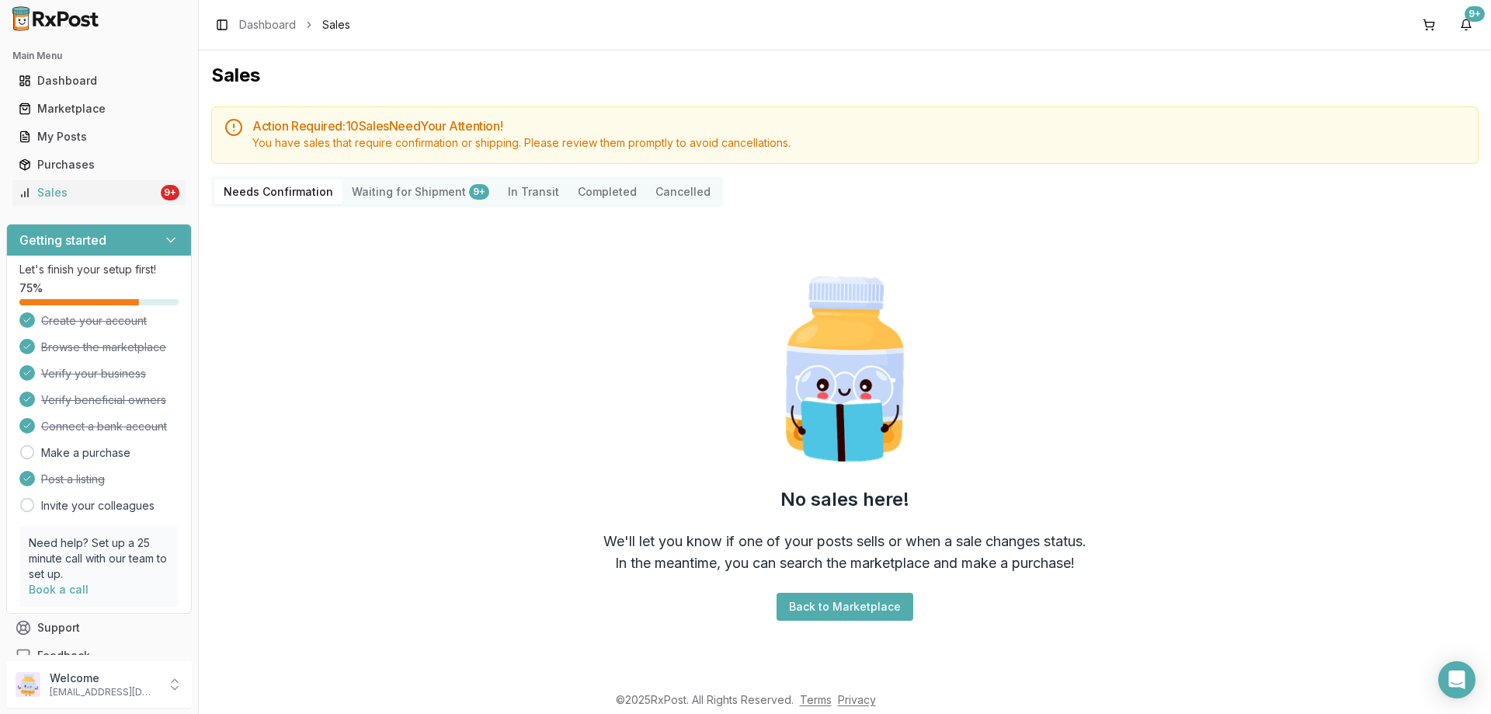
click at [275, 192] on Confirmation "Needs Confirmation" at bounding box center [278, 191] width 128 height 25
click at [277, 191] on Confirmation "Needs Confirmation" at bounding box center [278, 191] width 128 height 25
click at [358, 188] on Shipment "Waiting for Shipment 9+" at bounding box center [420, 191] width 156 height 25
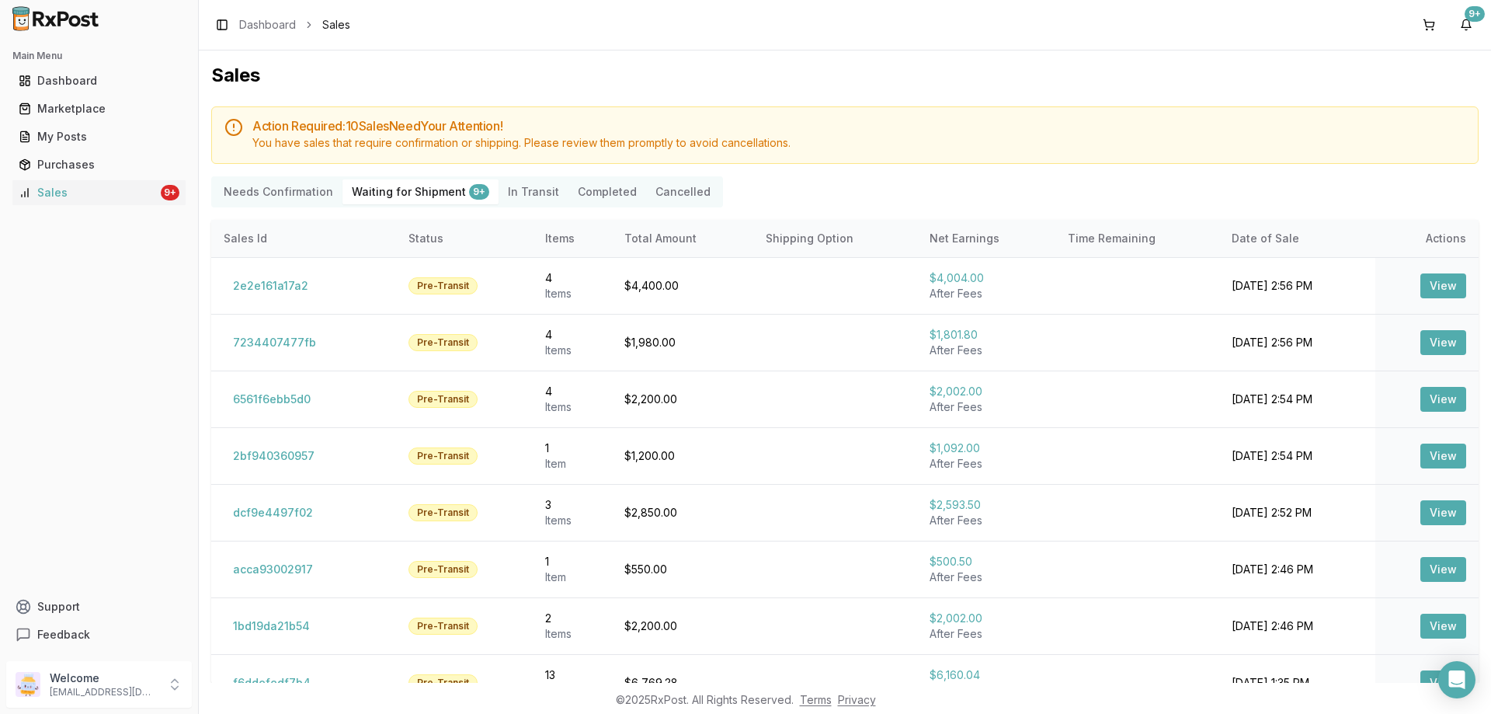
click at [283, 182] on Confirmation "Needs Confirmation" at bounding box center [278, 191] width 128 height 25
